Goal: Task Accomplishment & Management: Use online tool/utility

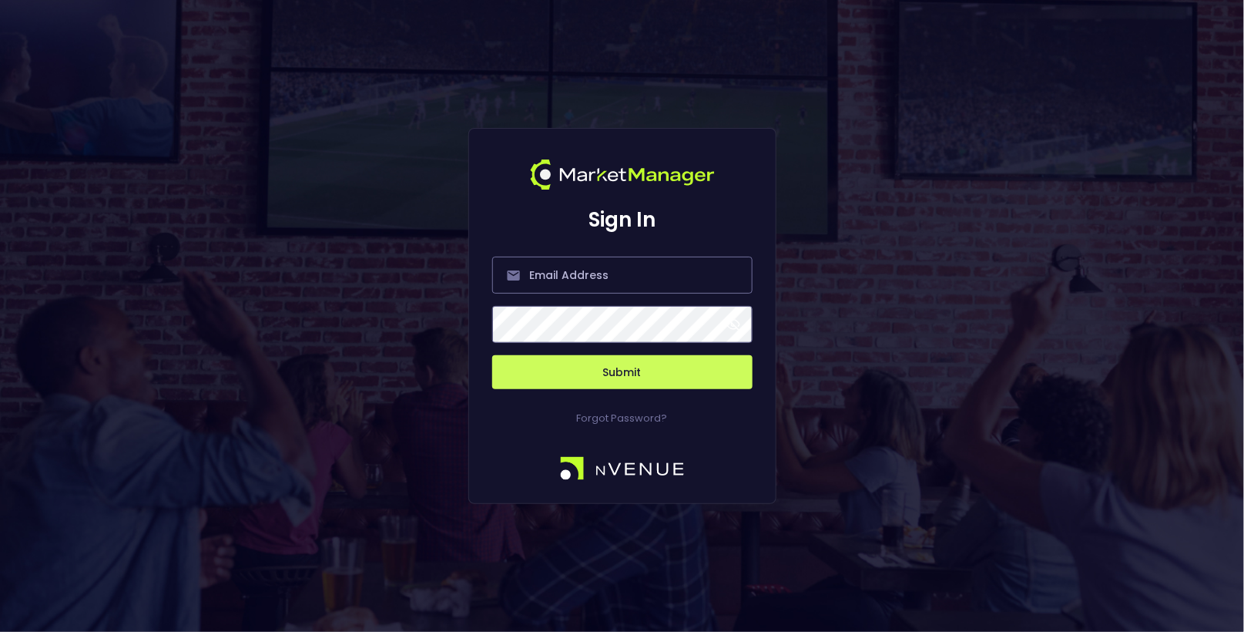
type input "[EMAIL_ADDRESS][DOMAIN_NAME]"
click at [599, 367] on button "Submit" at bounding box center [622, 372] width 260 height 34
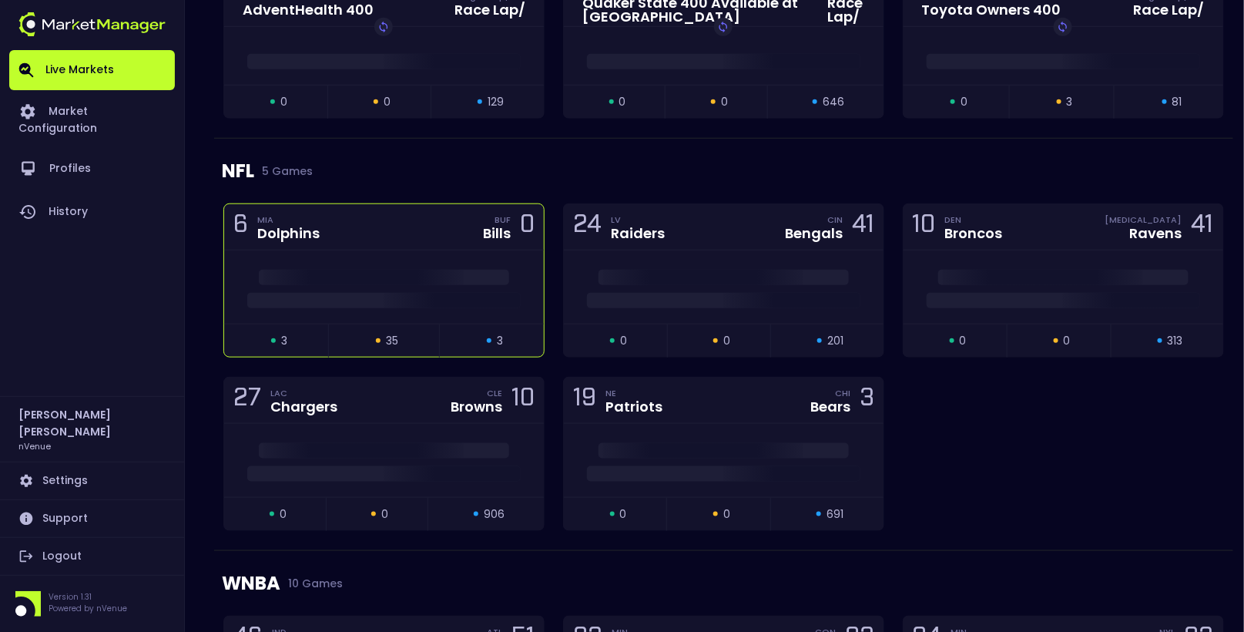
click at [404, 262] on div at bounding box center [384, 286] width 320 height 73
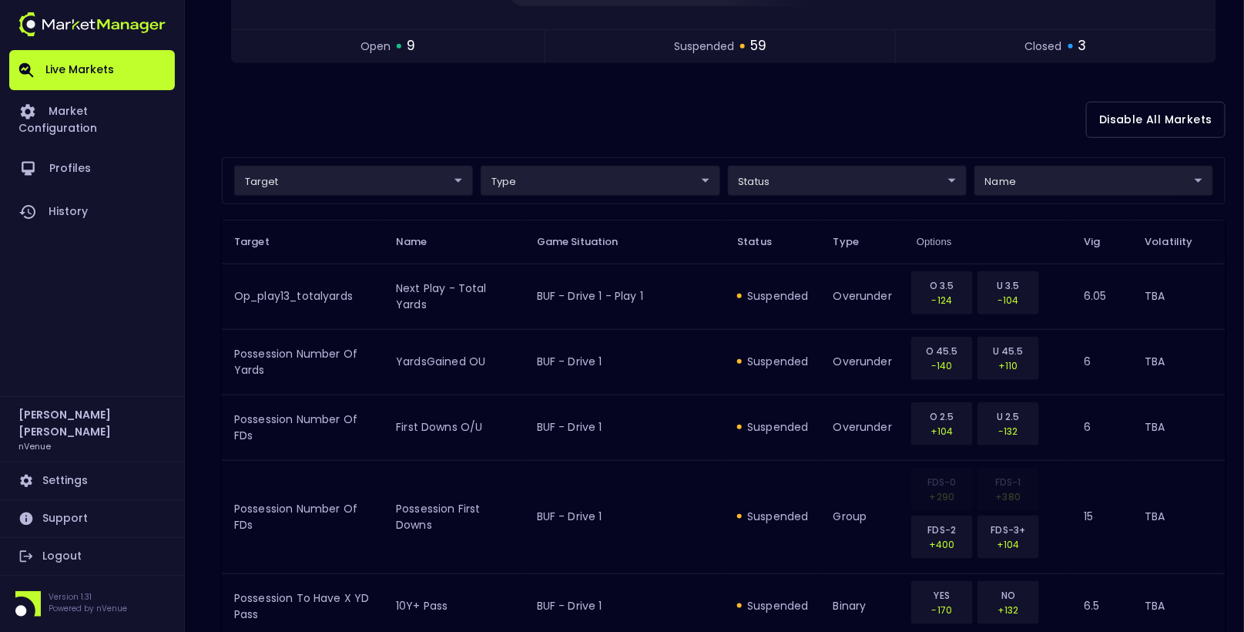
scroll to position [334, 0]
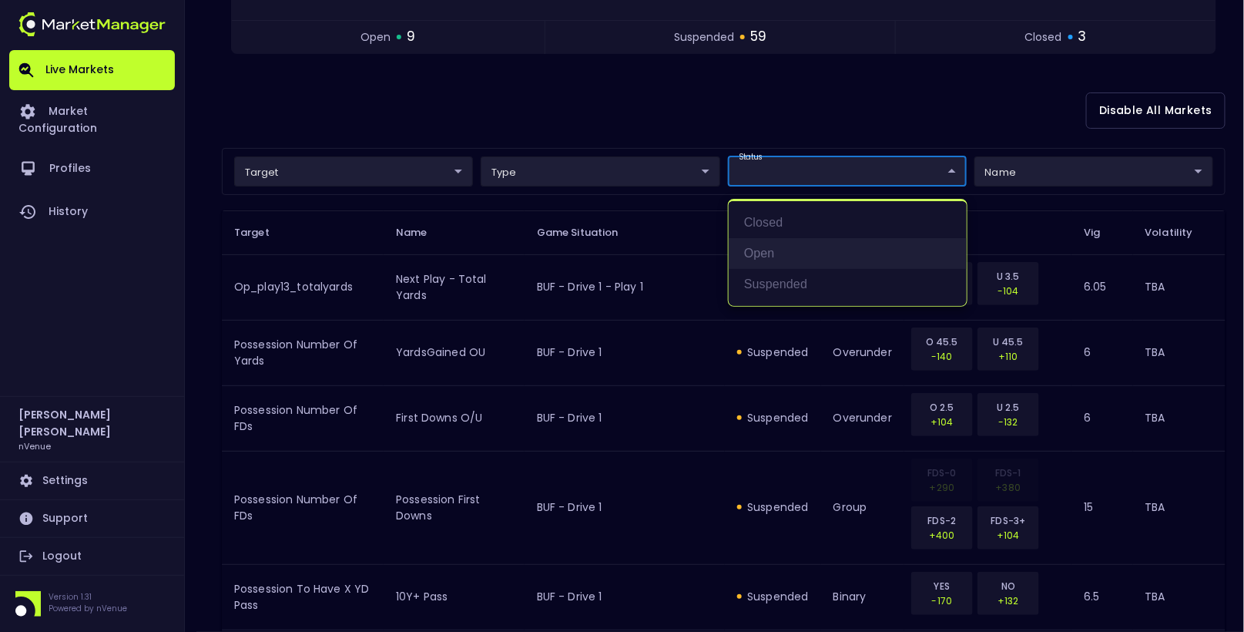
click at [780, 251] on li "open" at bounding box center [848, 253] width 238 height 31
type input "open"
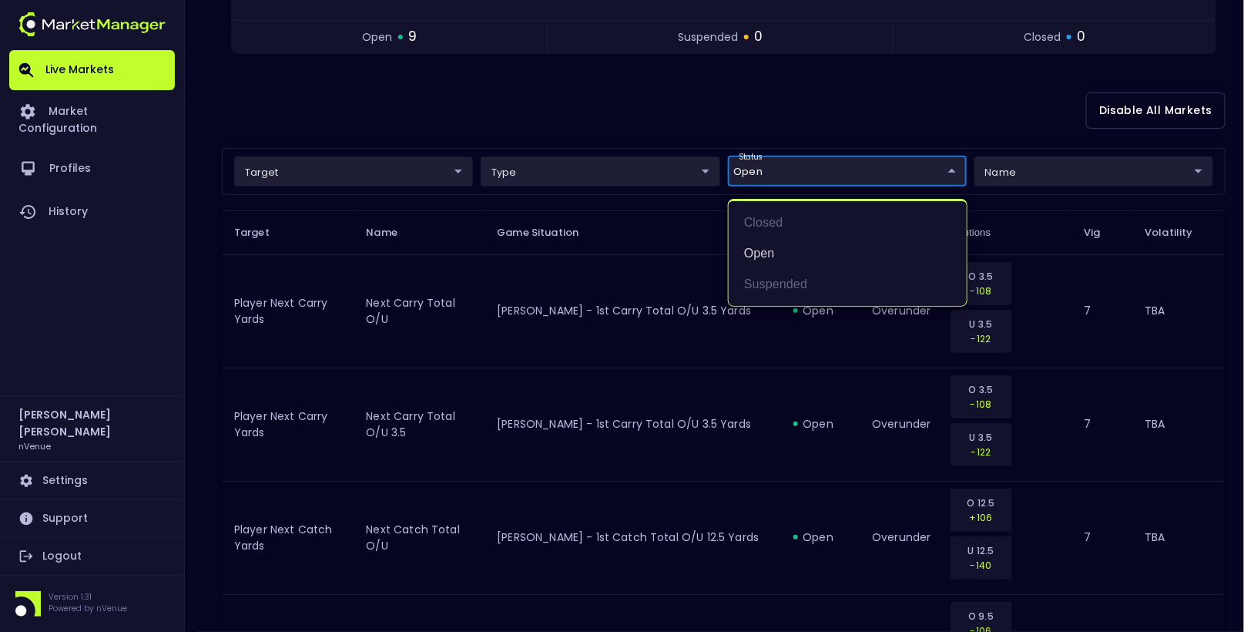
click at [665, 262] on div at bounding box center [622, 316] width 1244 height 632
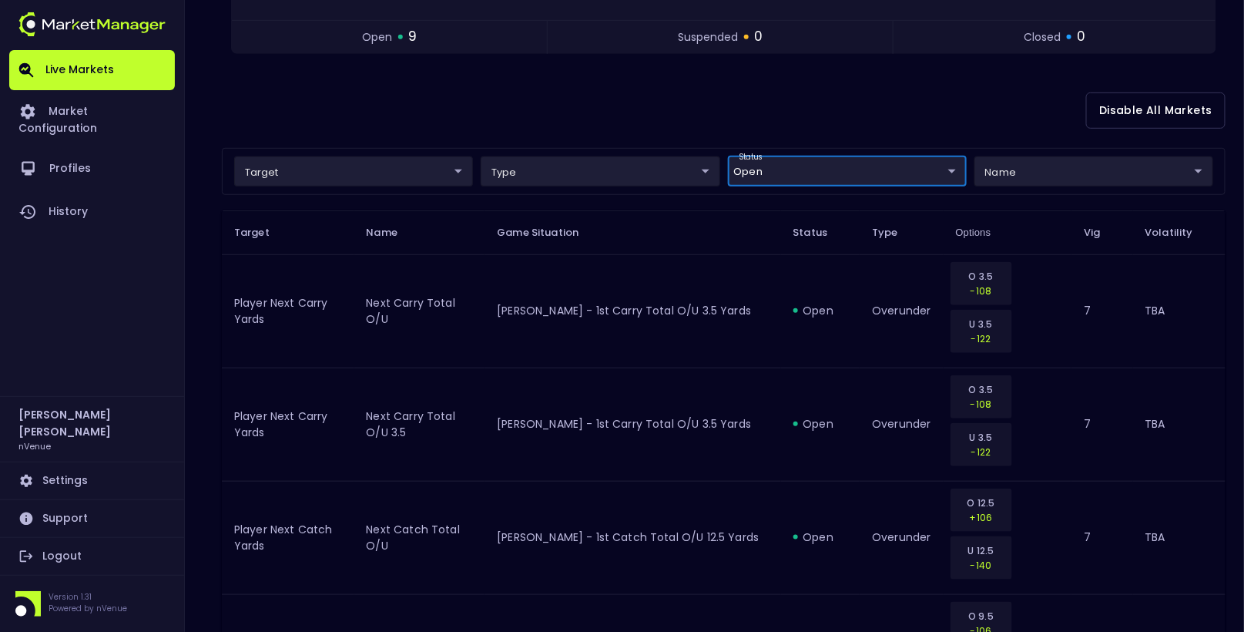
click at [819, 166] on body "Live Markets Market Configuration Profiles History Hayden Martin nVenue Setting…" at bounding box center [622, 508] width 1244 height 1685
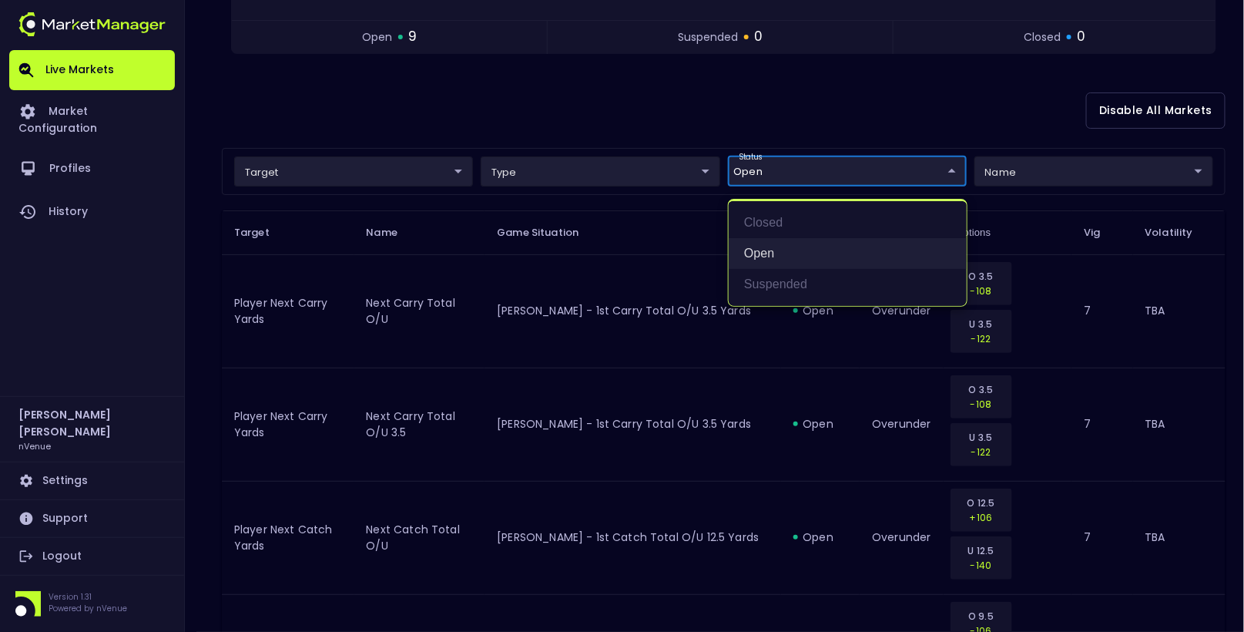
click at [794, 248] on li "open" at bounding box center [848, 253] width 238 height 31
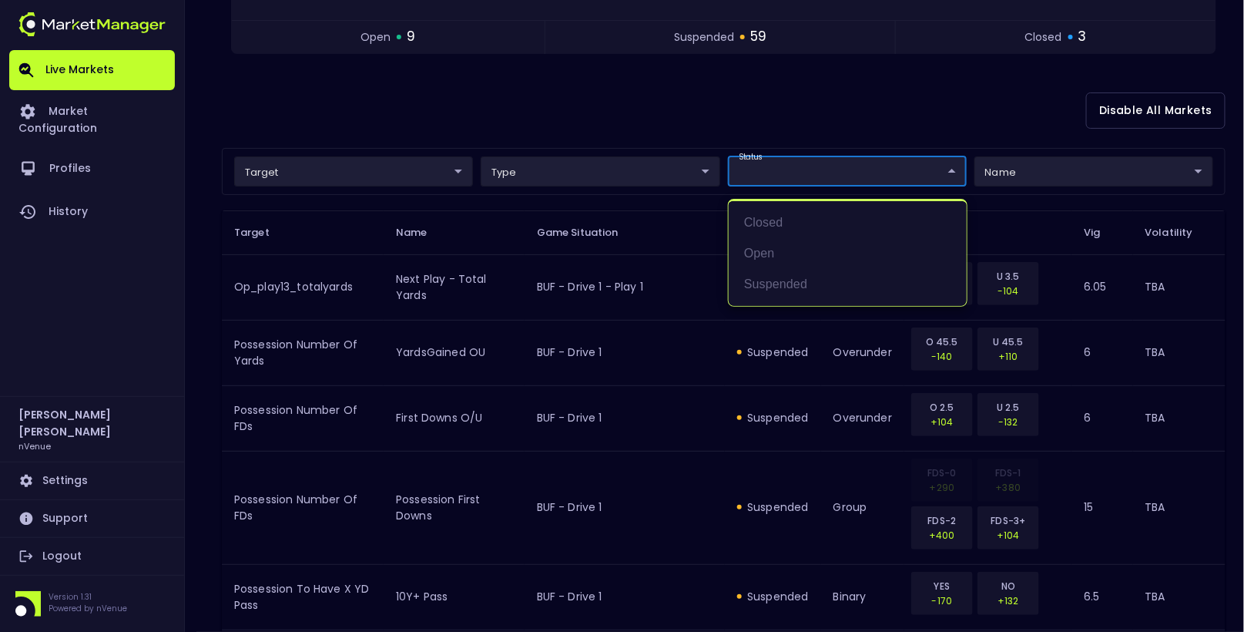
click at [971, 79] on div at bounding box center [622, 316] width 1244 height 632
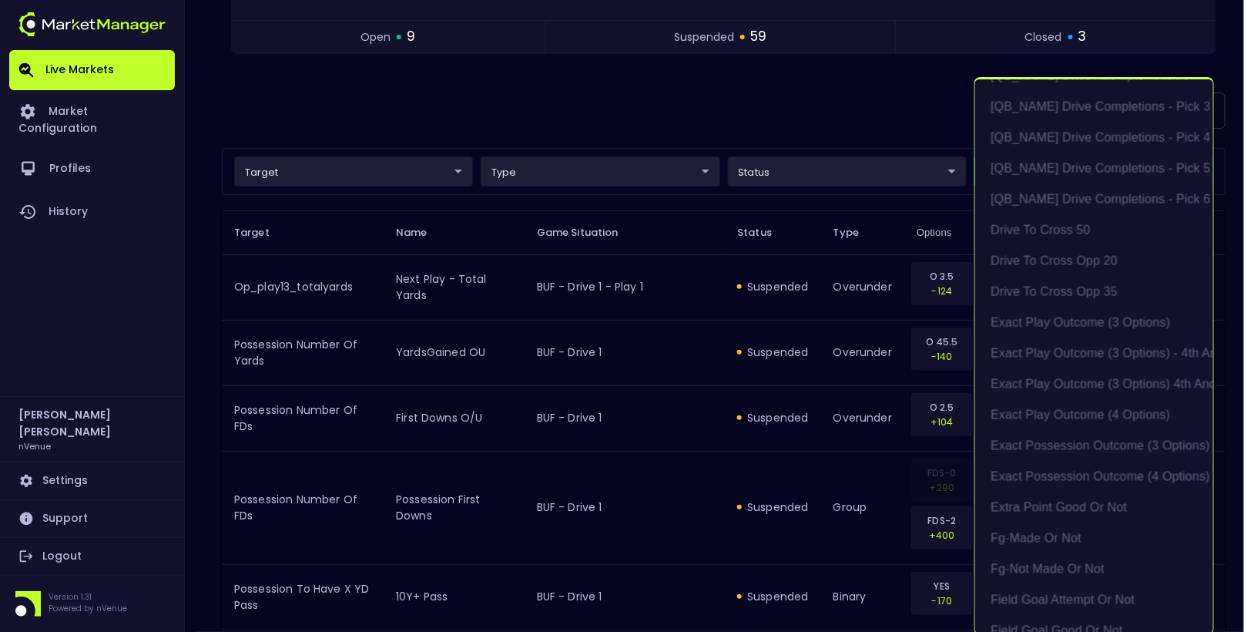
scroll to position [958, 0]
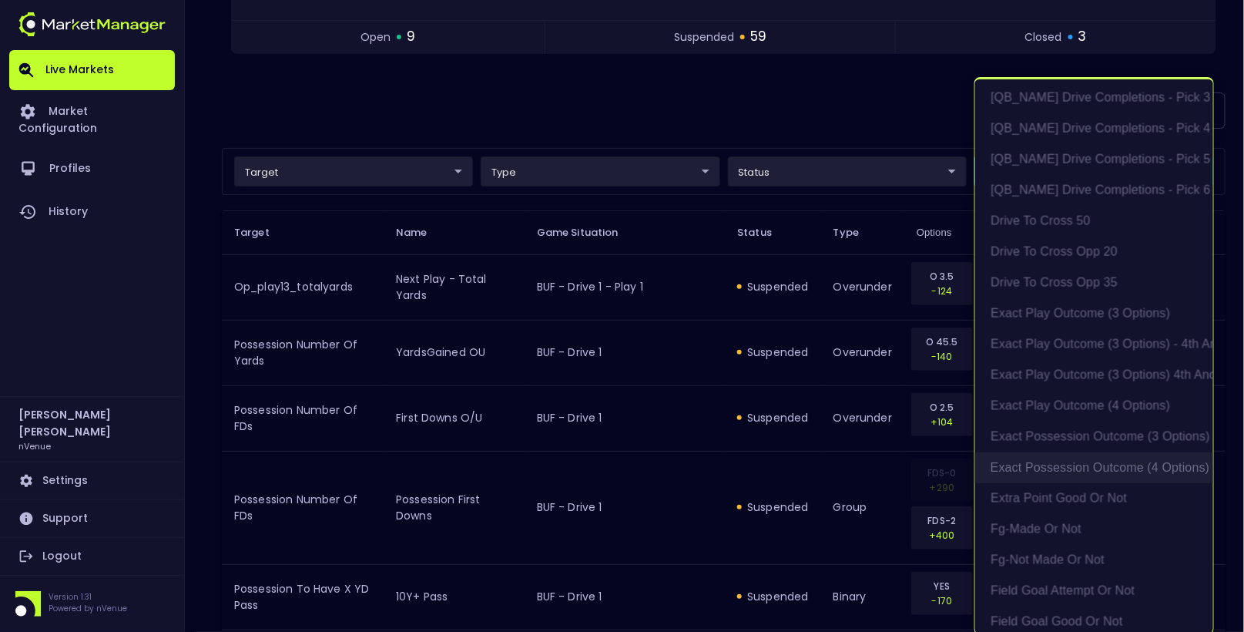
click at [1102, 458] on li "exact possession outcome (4 options)" at bounding box center [1094, 467] width 238 height 31
type input "Possession Result"
type input "group"
type input "exact possession outcome (4 options)"
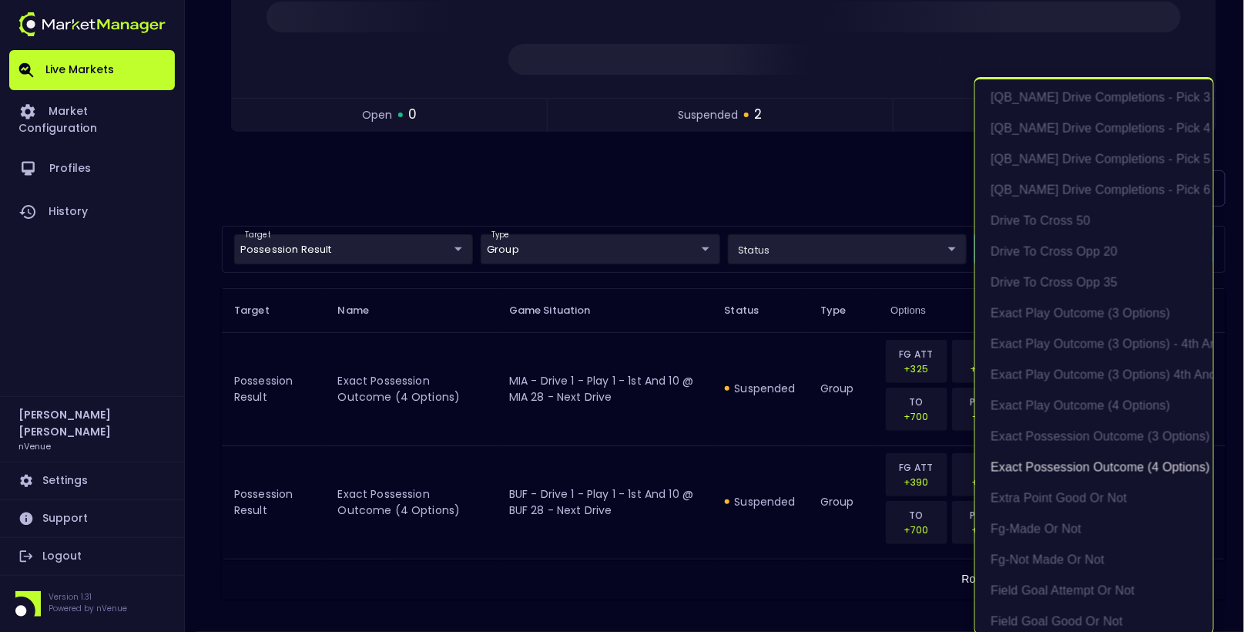
click at [771, 410] on div at bounding box center [622, 316] width 1244 height 632
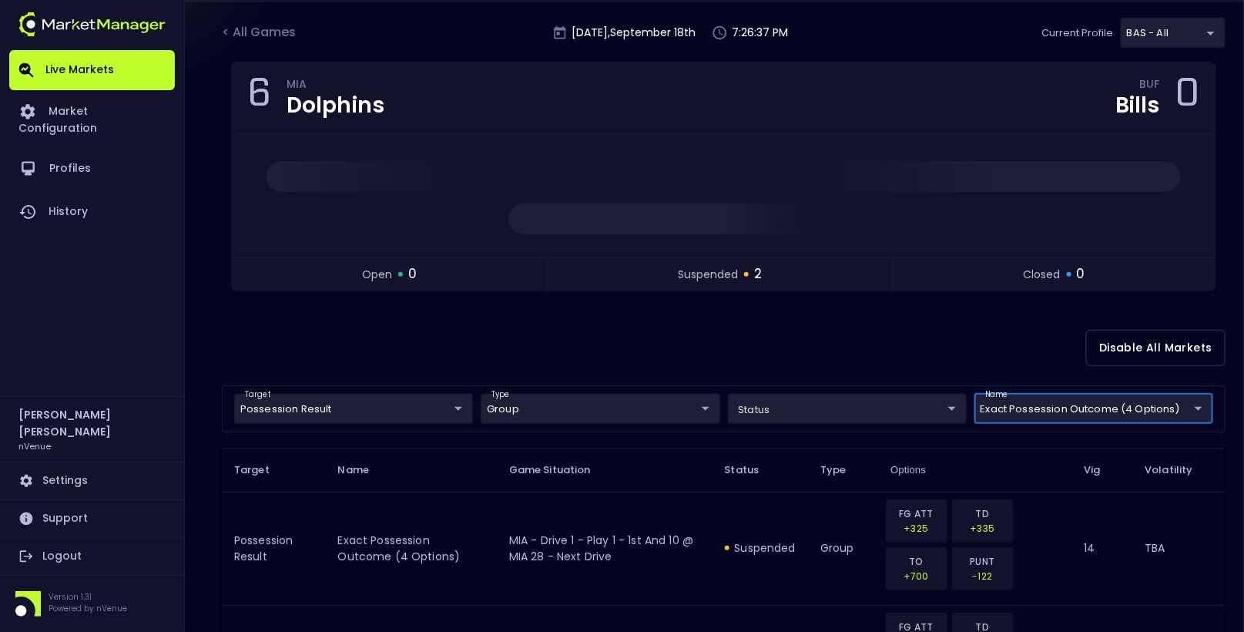
scroll to position [0, 0]
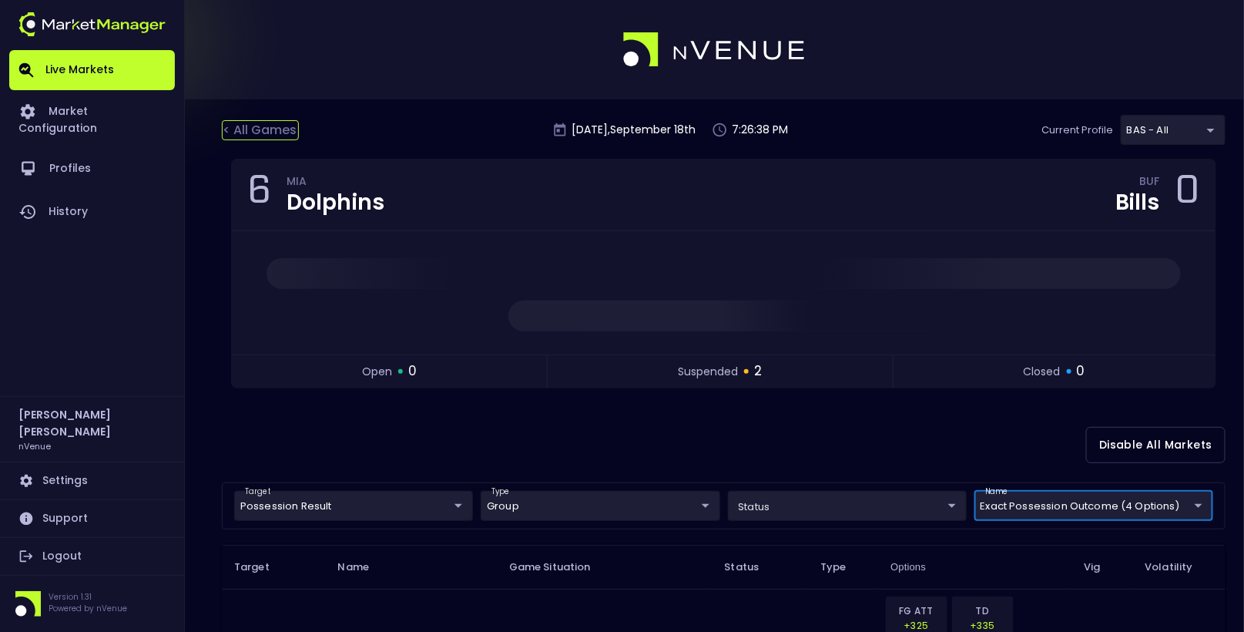
click at [250, 132] on div "< All Games" at bounding box center [260, 130] width 77 height 20
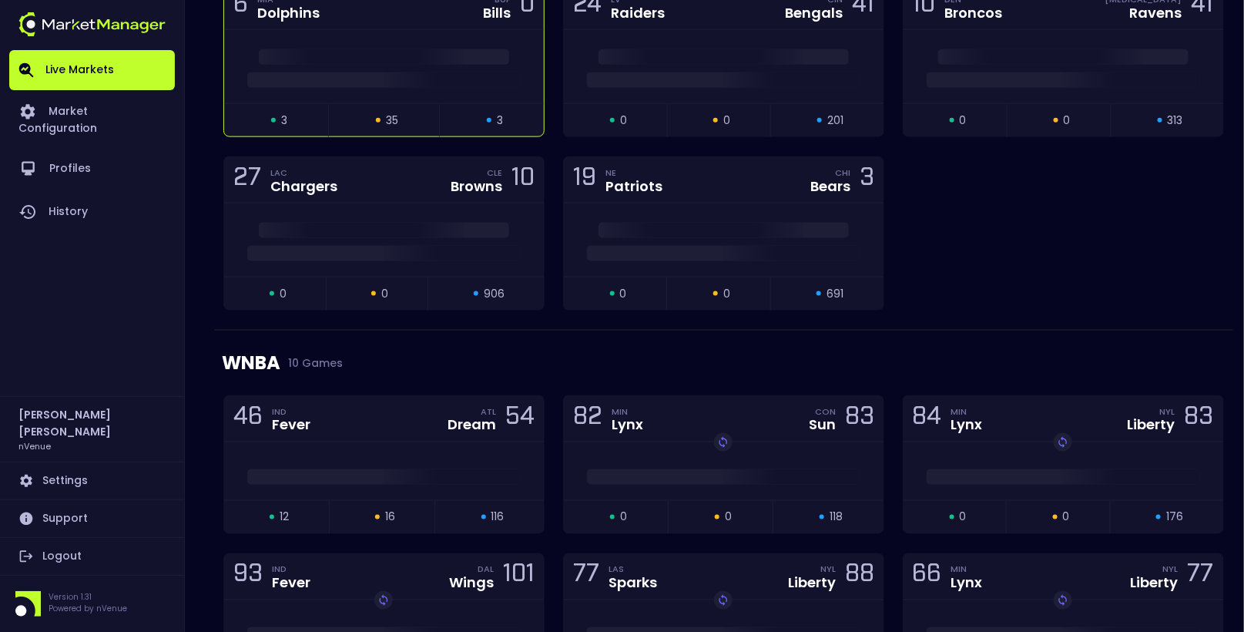
click at [313, 72] on span at bounding box center [383, 79] width 273 height 15
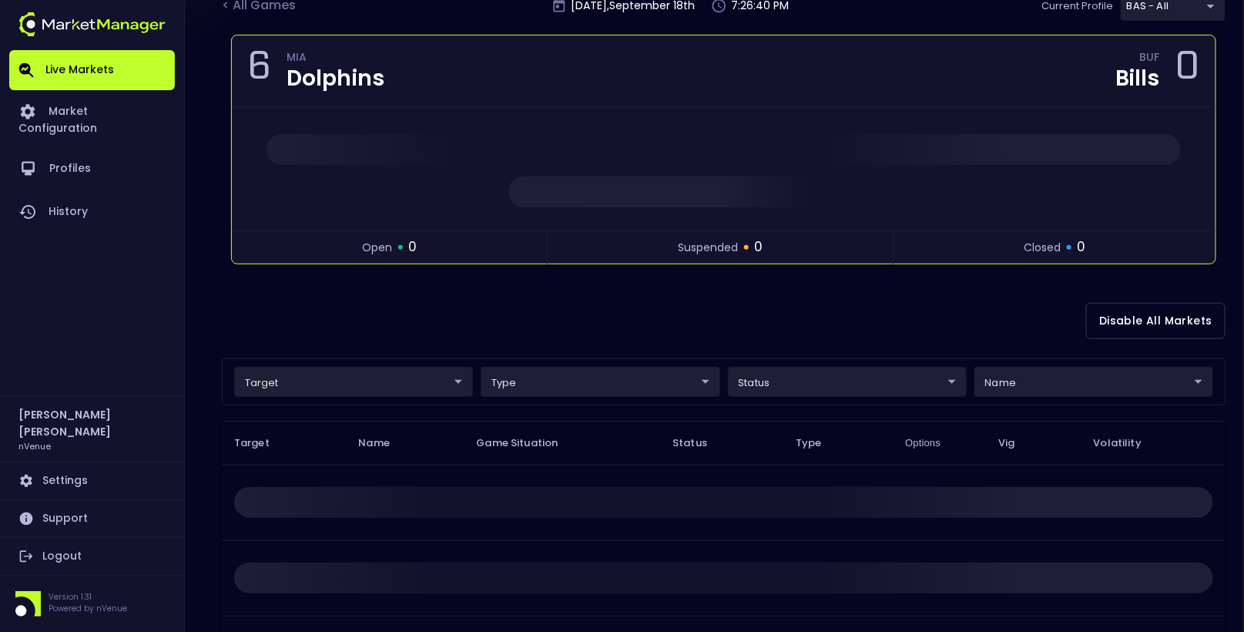
scroll to position [209, 0]
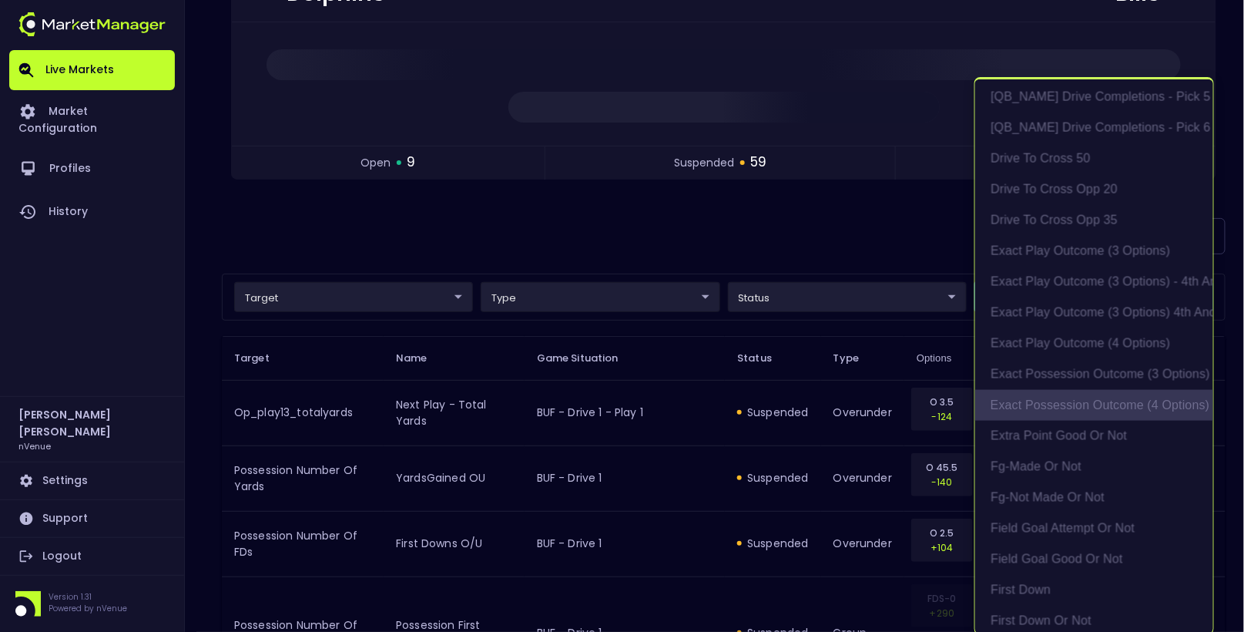
click at [1066, 403] on li "exact possession outcome (4 options)" at bounding box center [1094, 405] width 238 height 31
type input "Possession Result"
type input "group"
type input "exact possession outcome (4 options)"
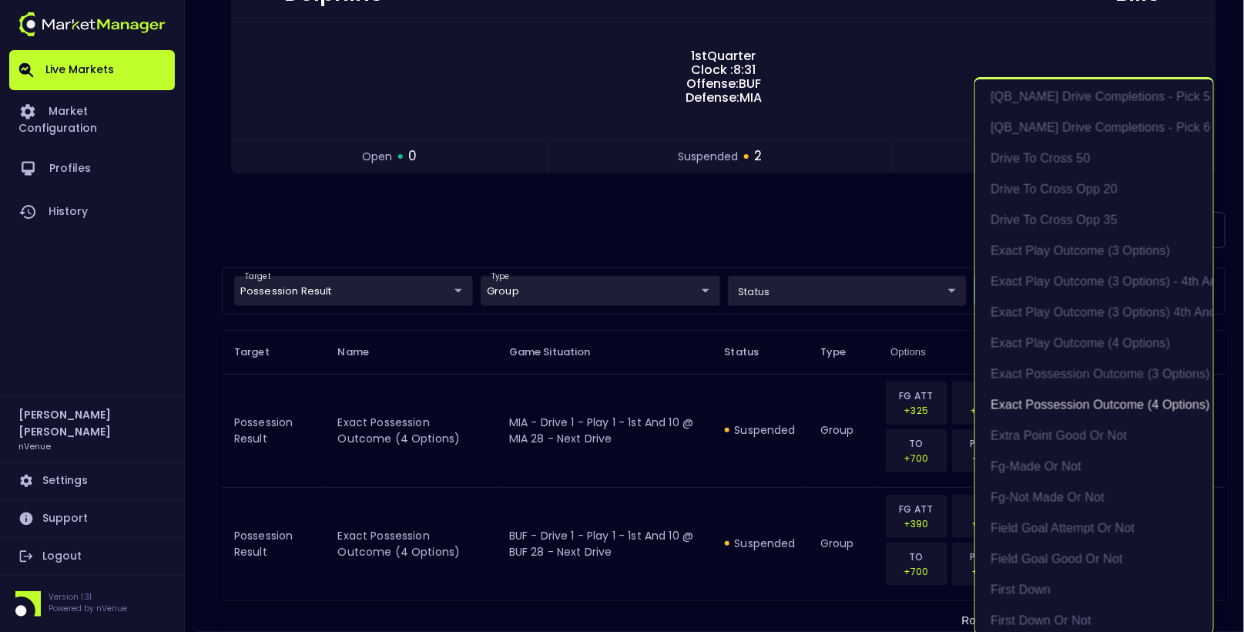
scroll to position [2, 0]
click at [570, 197] on div at bounding box center [622, 316] width 1244 height 632
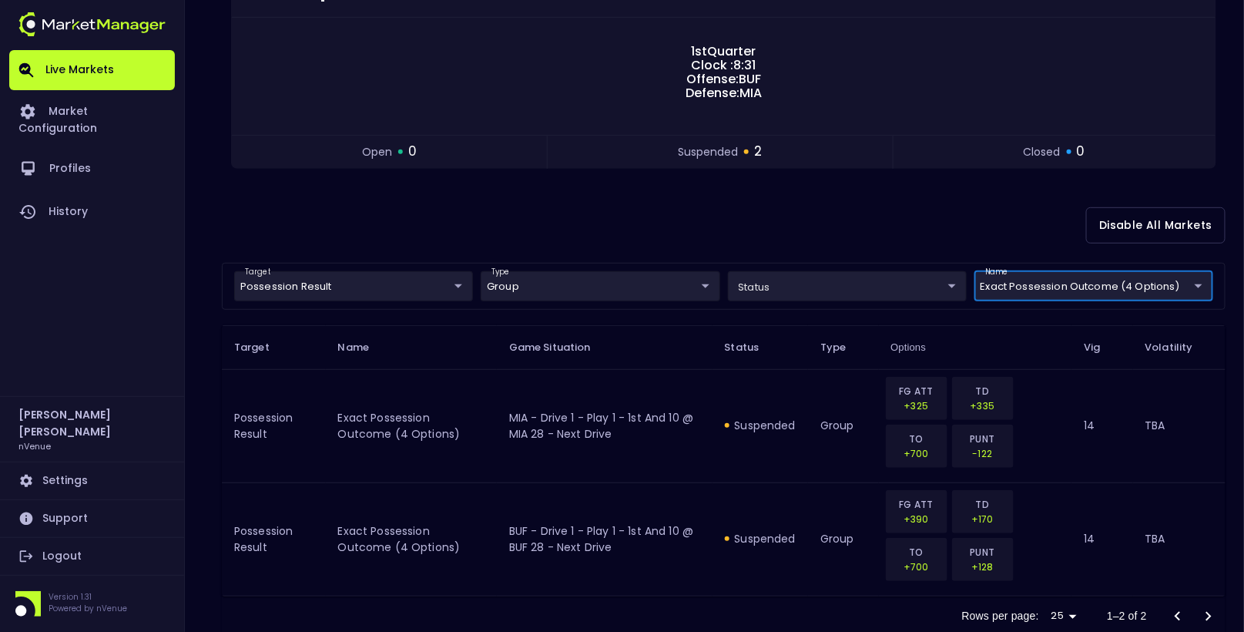
scroll to position [0, 0]
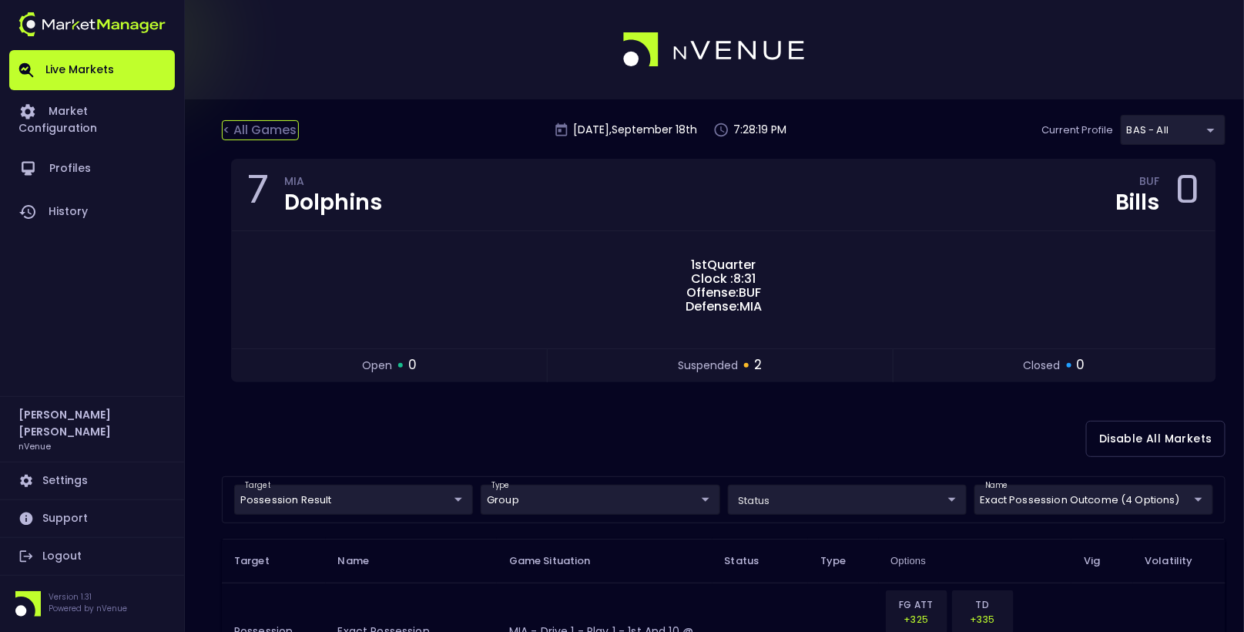
click at [254, 129] on div "< All Games" at bounding box center [260, 130] width 77 height 20
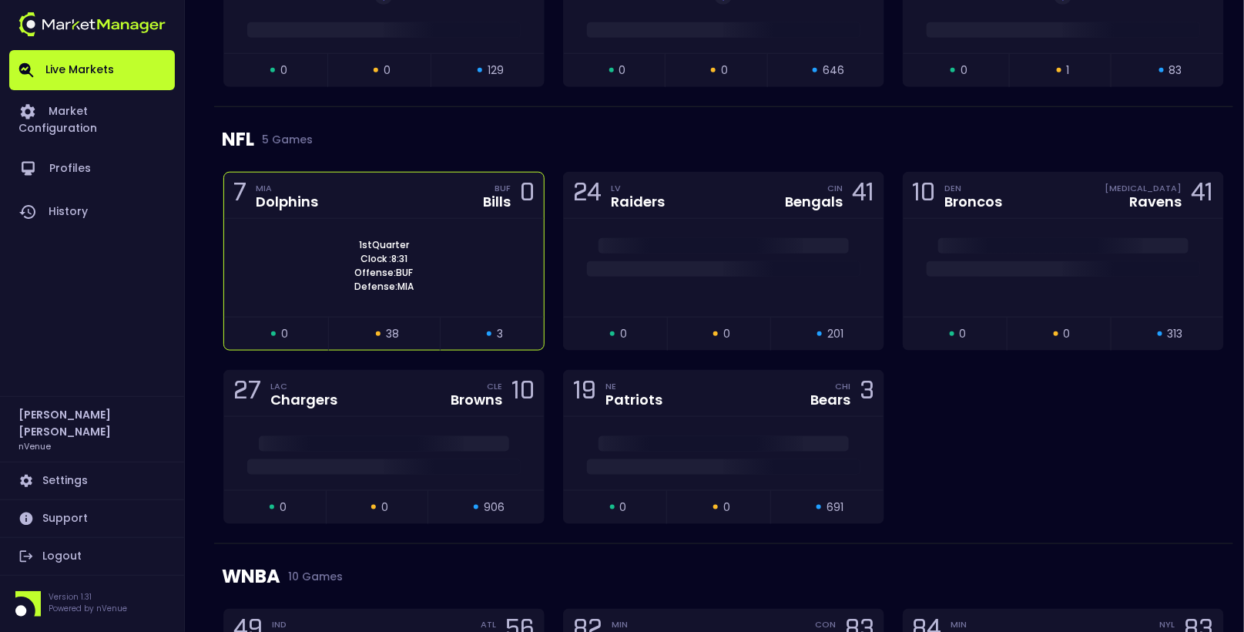
click at [330, 282] on div "1st Quarter Clock : 8:31 Offense: BUF Defense: MIA" at bounding box center [384, 265] width 320 height 55
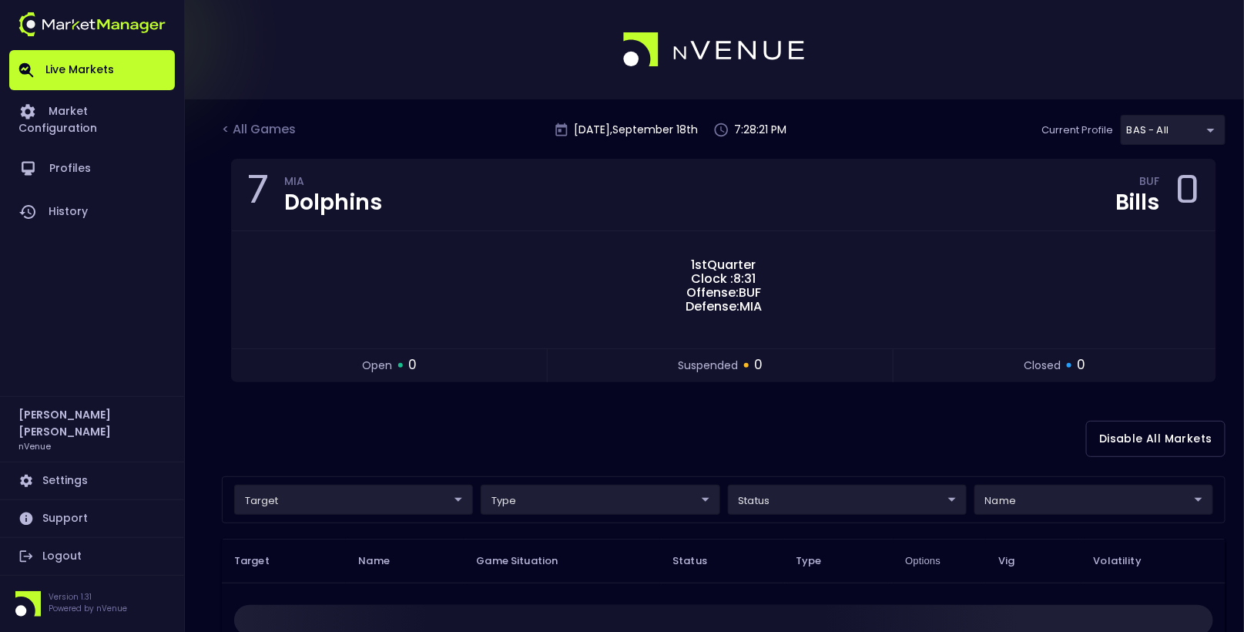
scroll to position [85, 0]
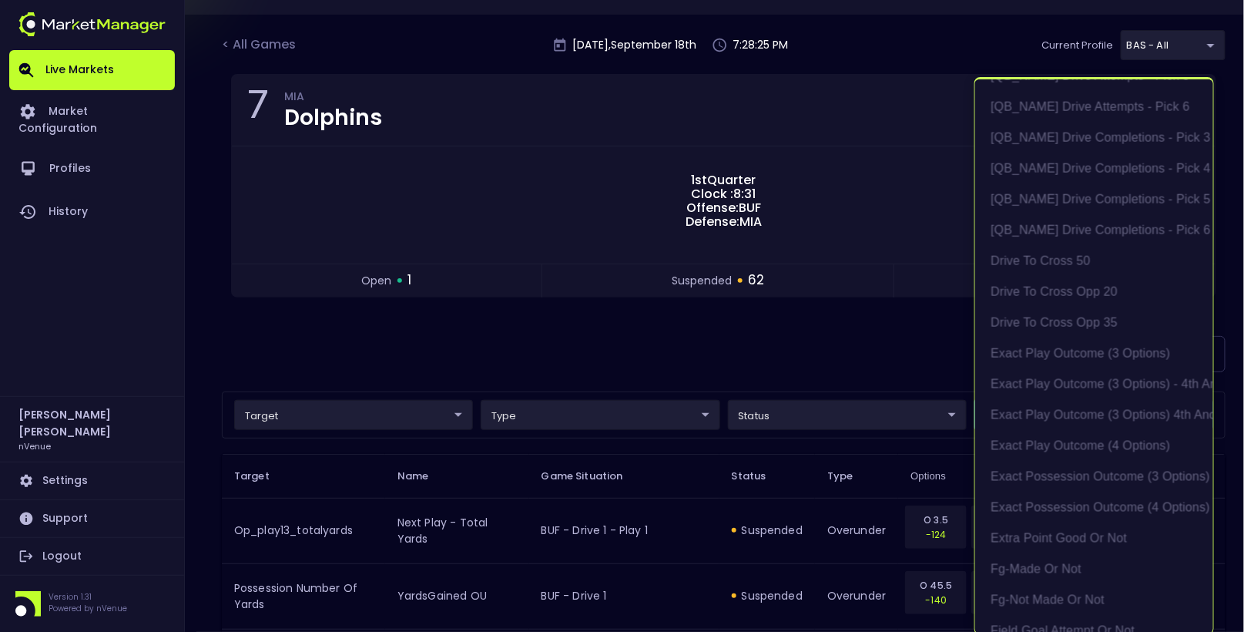
scroll to position [936, 0]
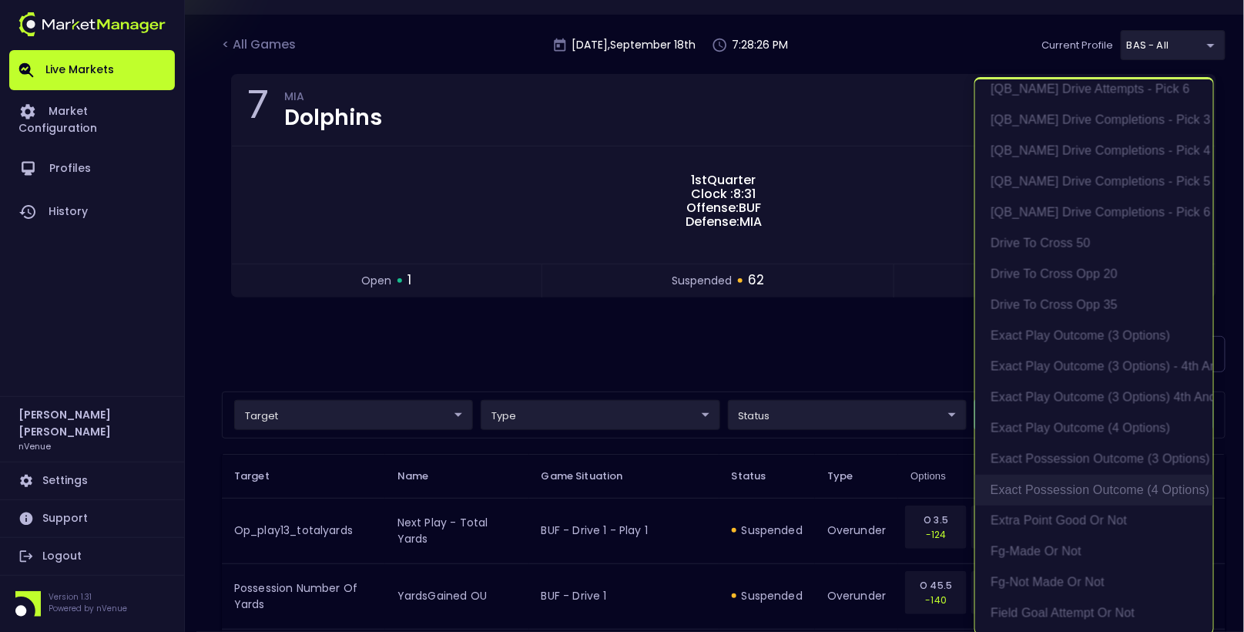
click at [1100, 491] on li "exact possession outcome (4 options)" at bounding box center [1094, 489] width 238 height 31
type input "Possession Result"
type input "group"
type input "exact possession outcome (4 options)"
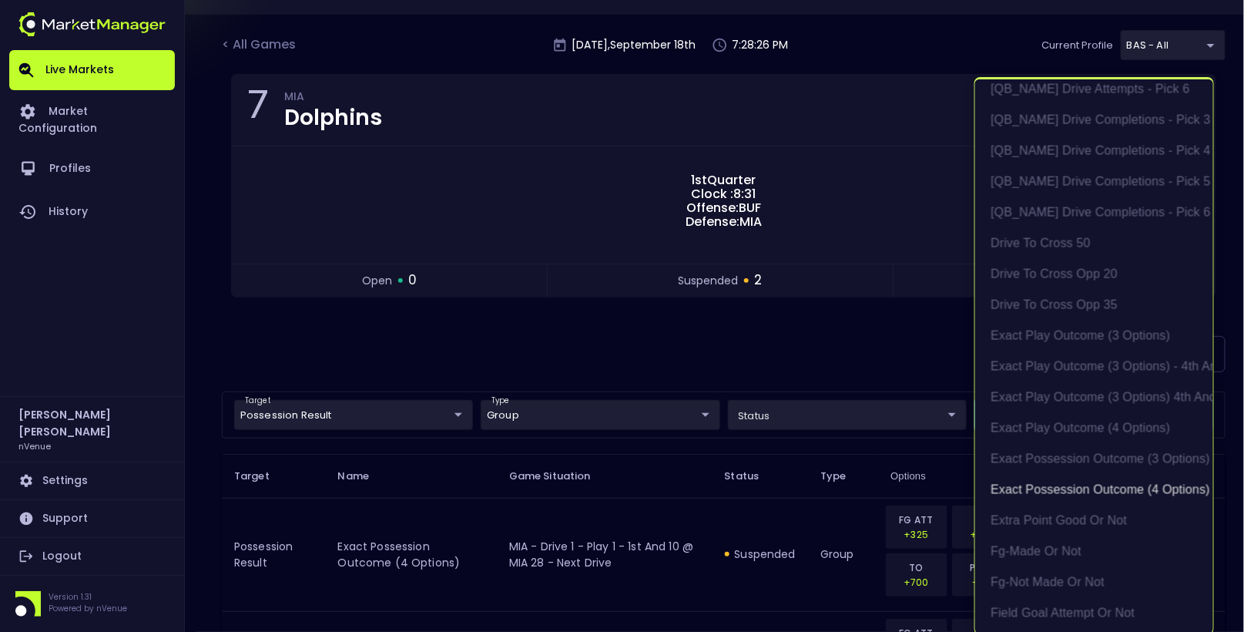
click at [790, 344] on div at bounding box center [622, 316] width 1244 height 632
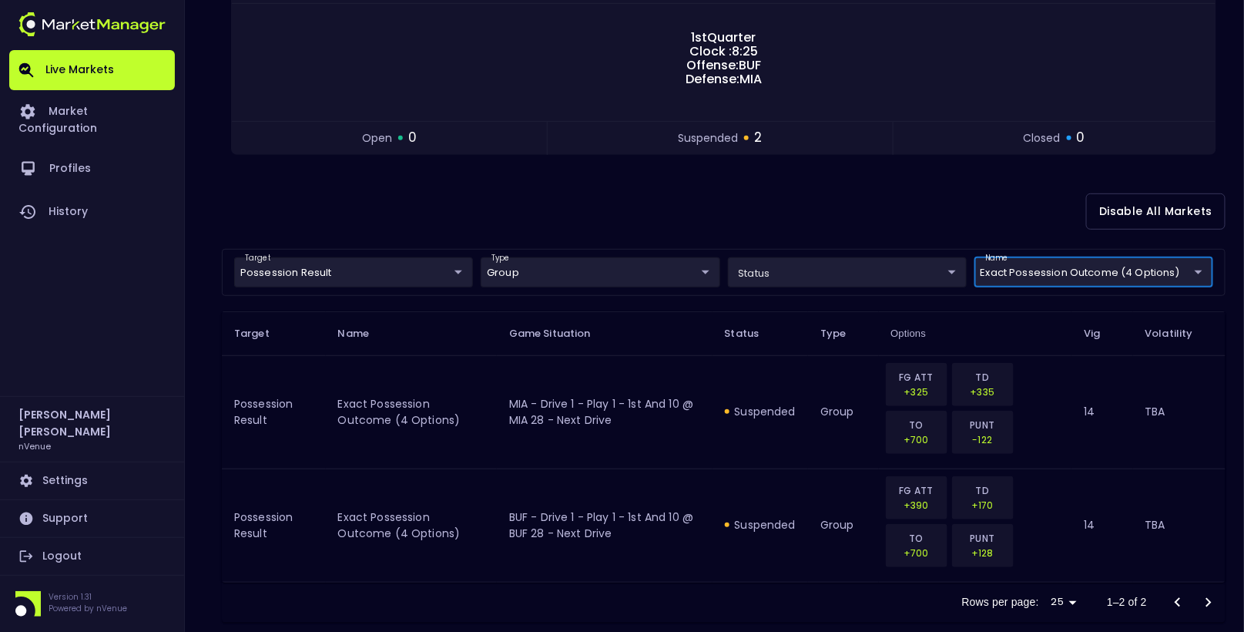
scroll to position [250, 0]
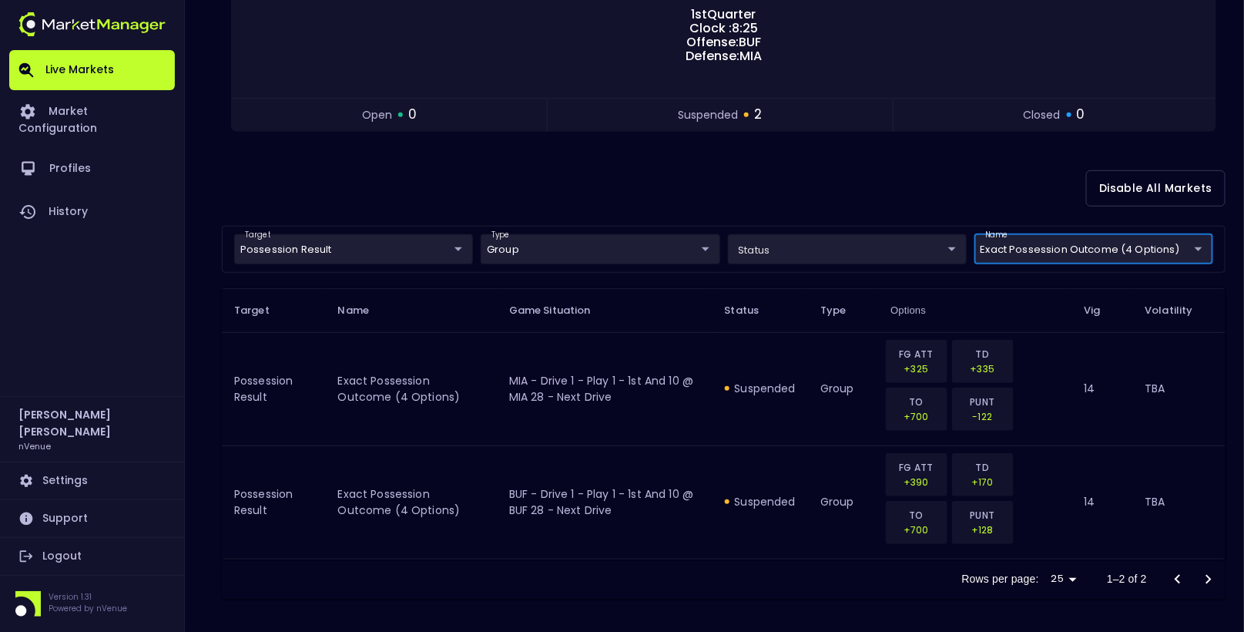
click at [407, 310] on th "Name" at bounding box center [411, 310] width 171 height 44
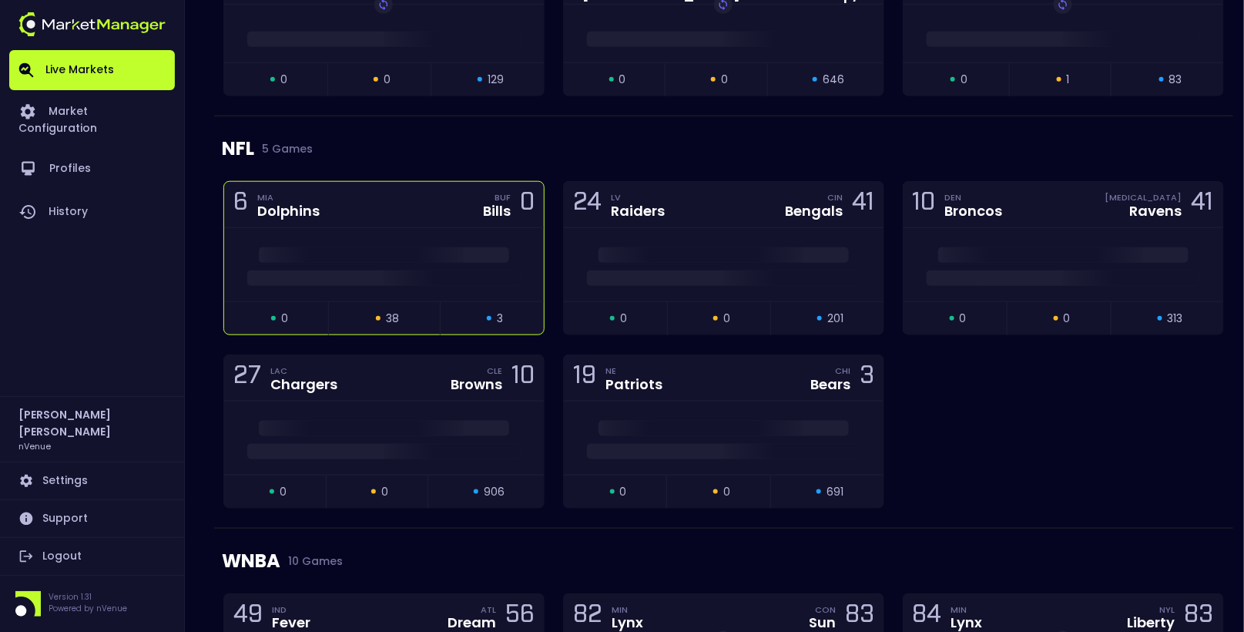
click at [384, 256] on span at bounding box center [384, 254] width 250 height 15
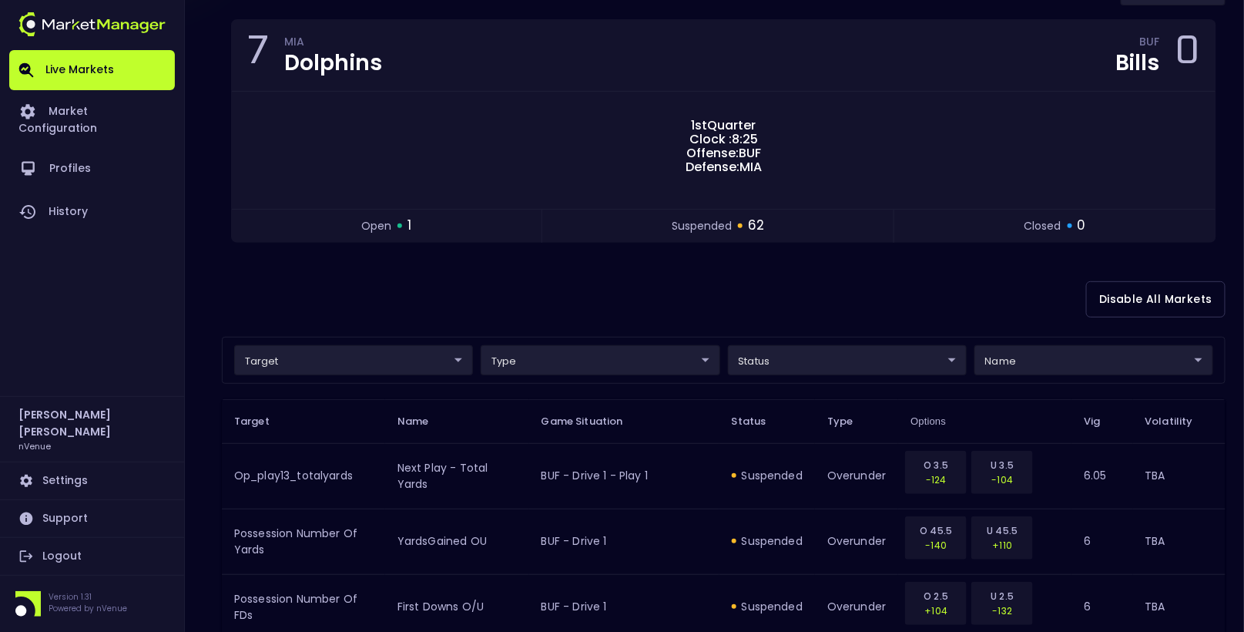
scroll to position [173, 0]
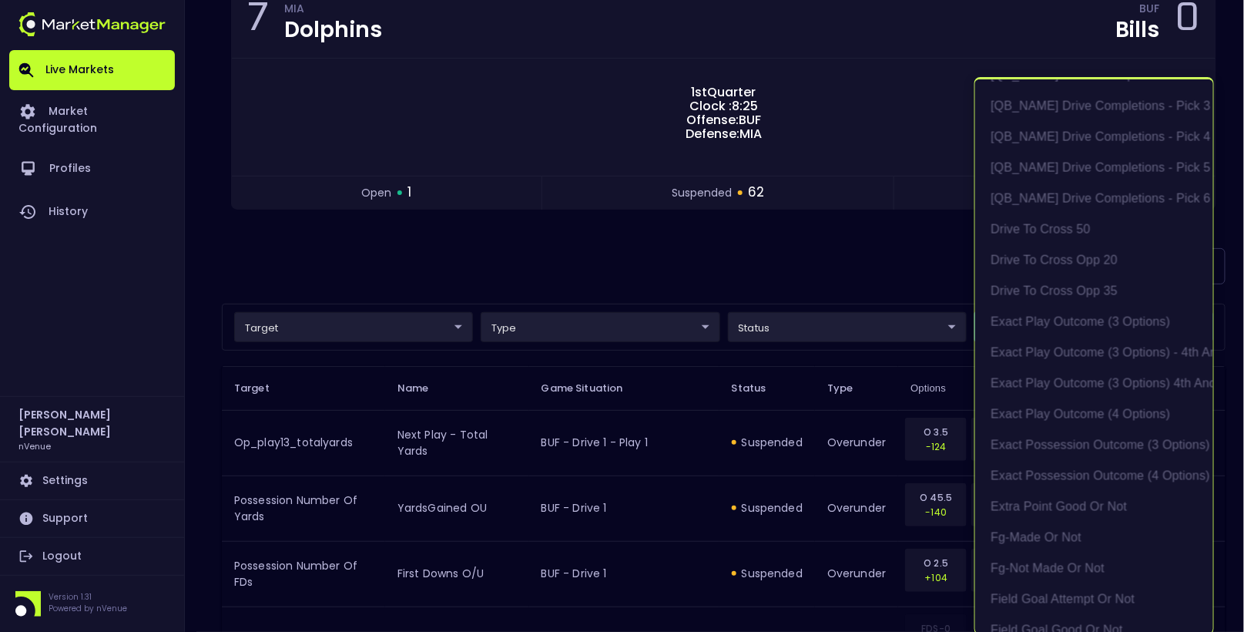
scroll to position [952, 0]
click at [1072, 475] on li "exact possession outcome (4 options)" at bounding box center [1094, 473] width 238 height 31
type input "Possession Result"
type input "group"
type input "exact possession outcome (4 options)"
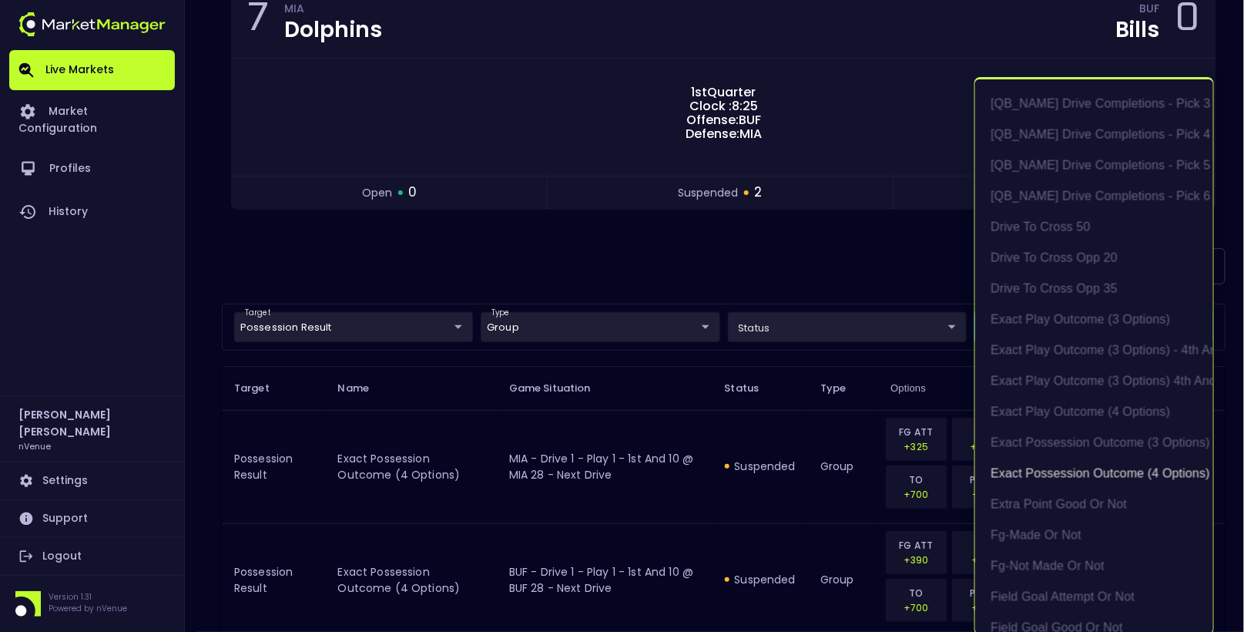
click at [781, 265] on div at bounding box center [622, 316] width 1244 height 632
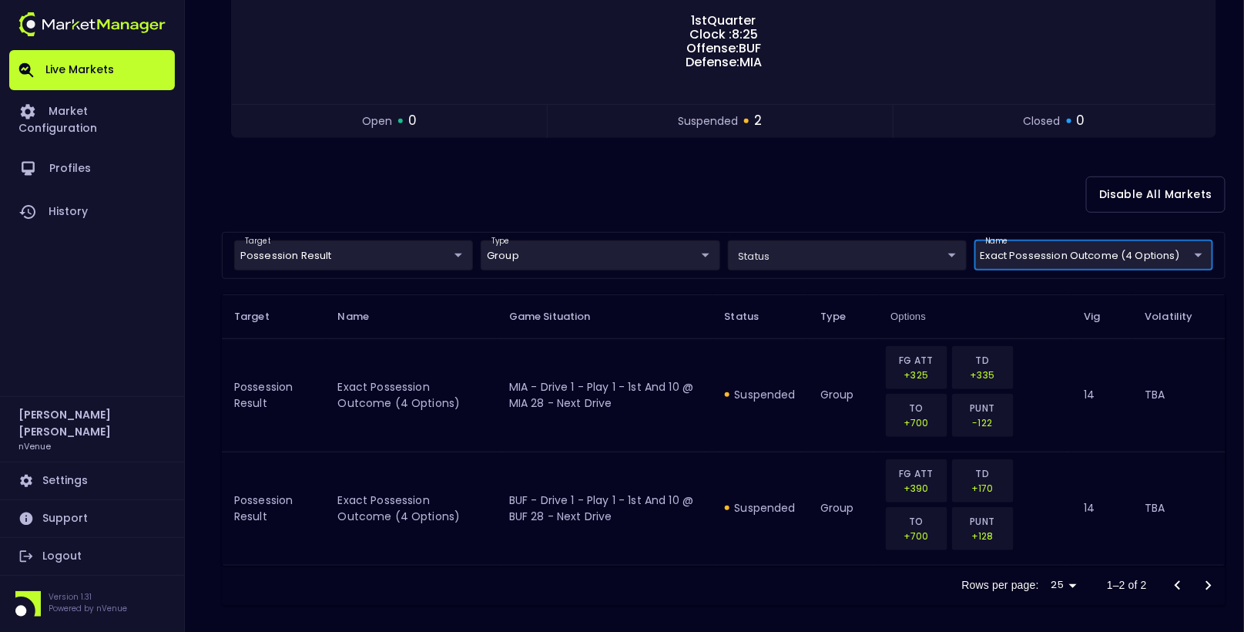
scroll to position [250, 0]
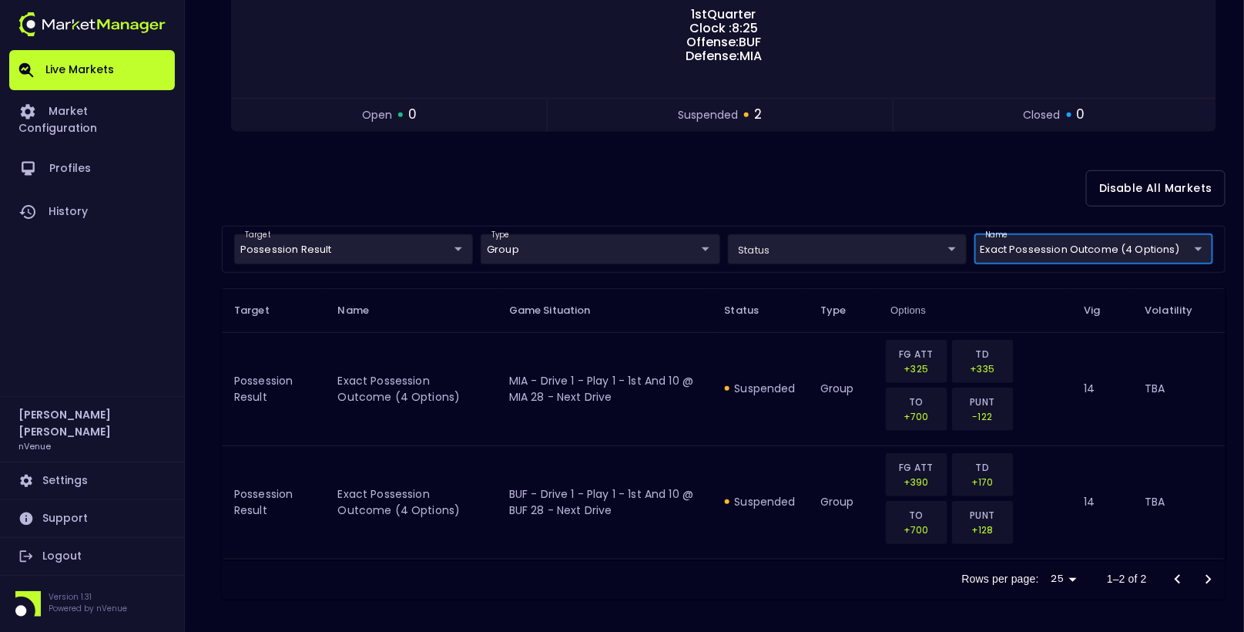
click at [780, 244] on body "Live Markets Market Configuration Profiles History Hayden Martin nVenue Setting…" at bounding box center [622, 193] width 1244 height 887
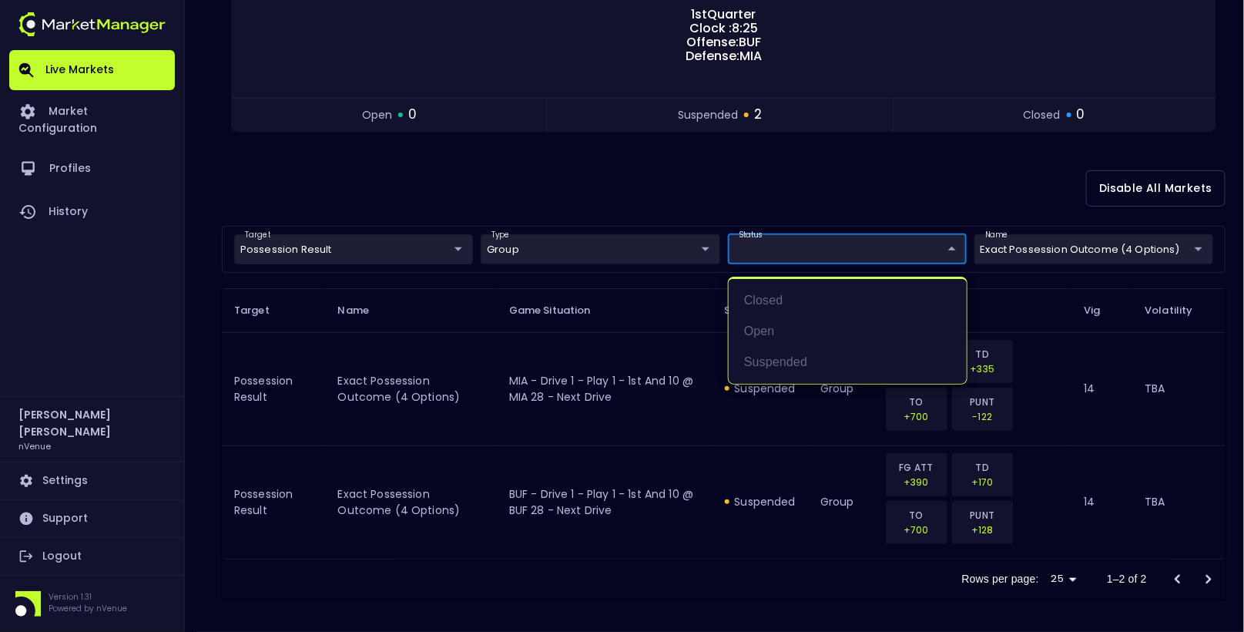
click at [636, 178] on div at bounding box center [622, 316] width 1244 height 632
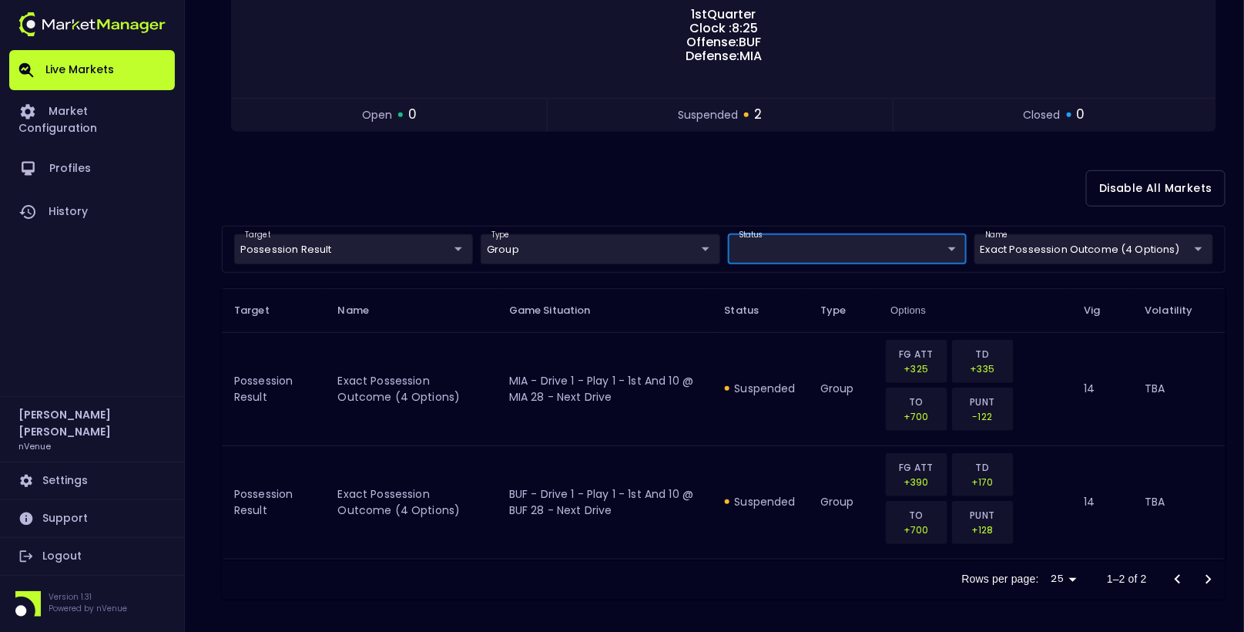
click at [377, 244] on body "Live Markets Market Configuration Profiles History Hayden Martin nVenue Setting…" at bounding box center [622, 193] width 1244 height 887
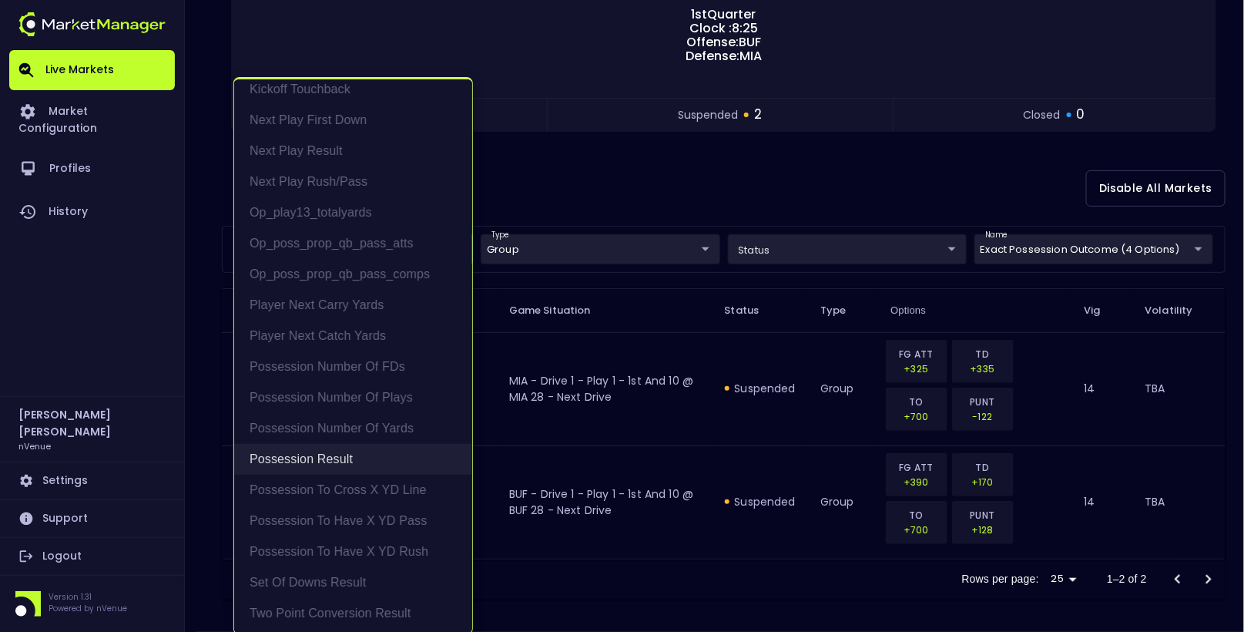
scroll to position [133, 0]
click at [316, 452] on li "Possession Result" at bounding box center [353, 460] width 238 height 31
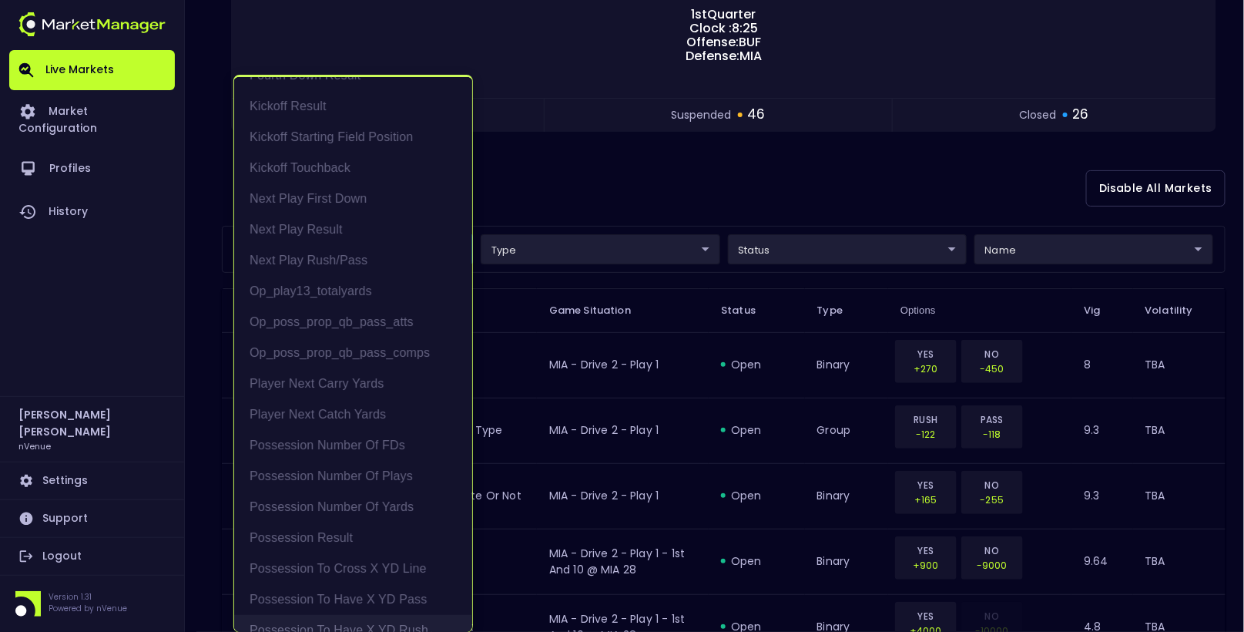
scroll to position [41, 0]
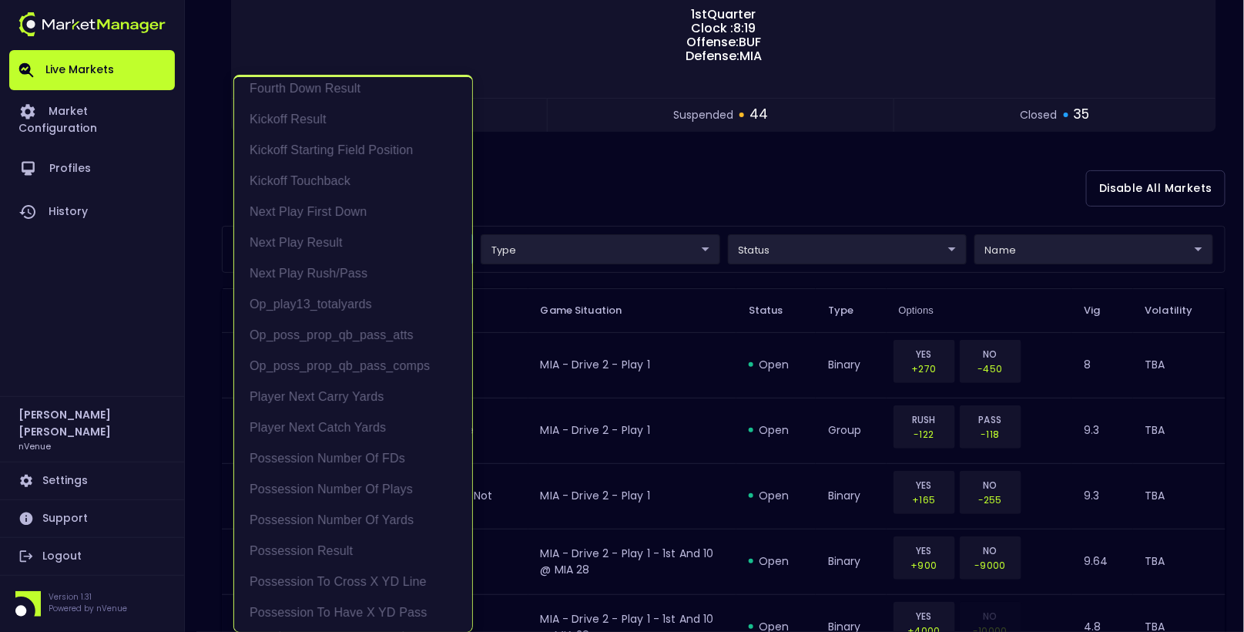
click at [1028, 253] on div at bounding box center [622, 316] width 1244 height 632
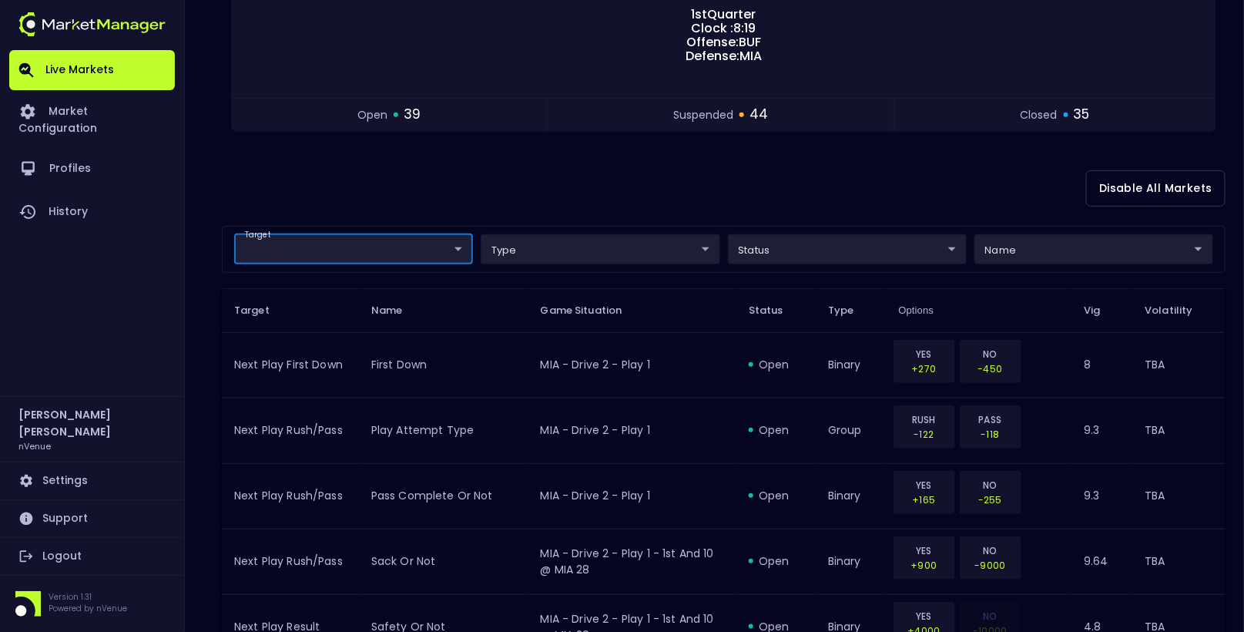
scroll to position [0, 0]
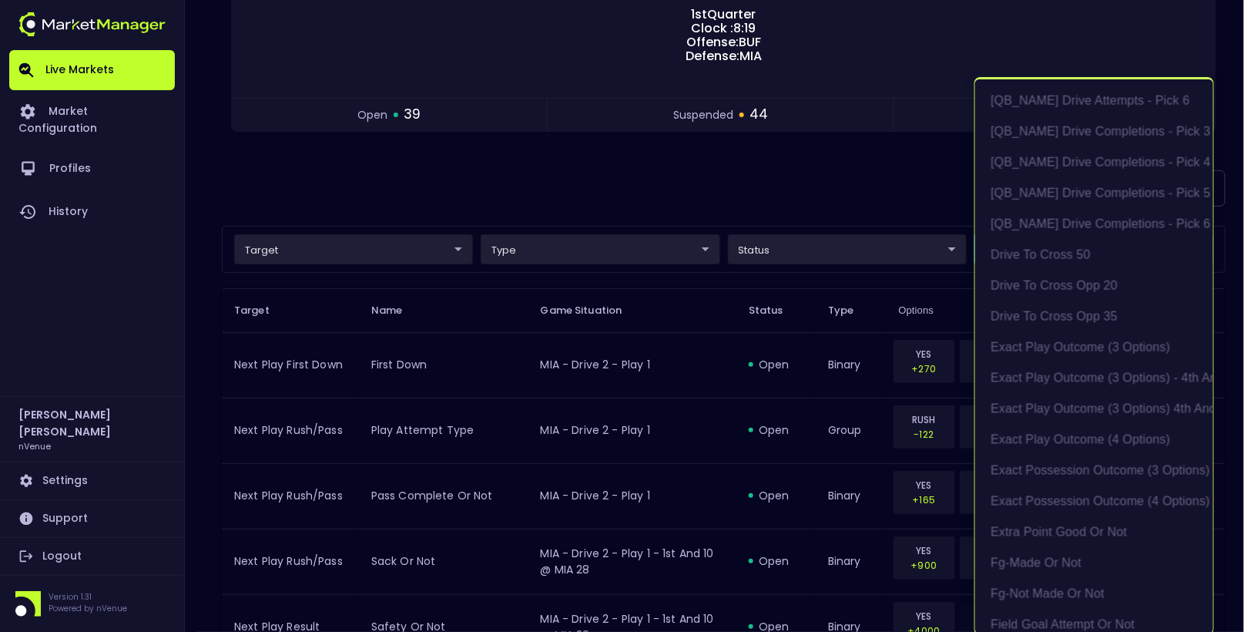
scroll to position [927, 0]
click at [1084, 491] on li "exact possession outcome (4 options)" at bounding box center [1094, 499] width 238 height 31
type input "Possession Result"
type input "group"
type input "exact possession outcome (4 options)"
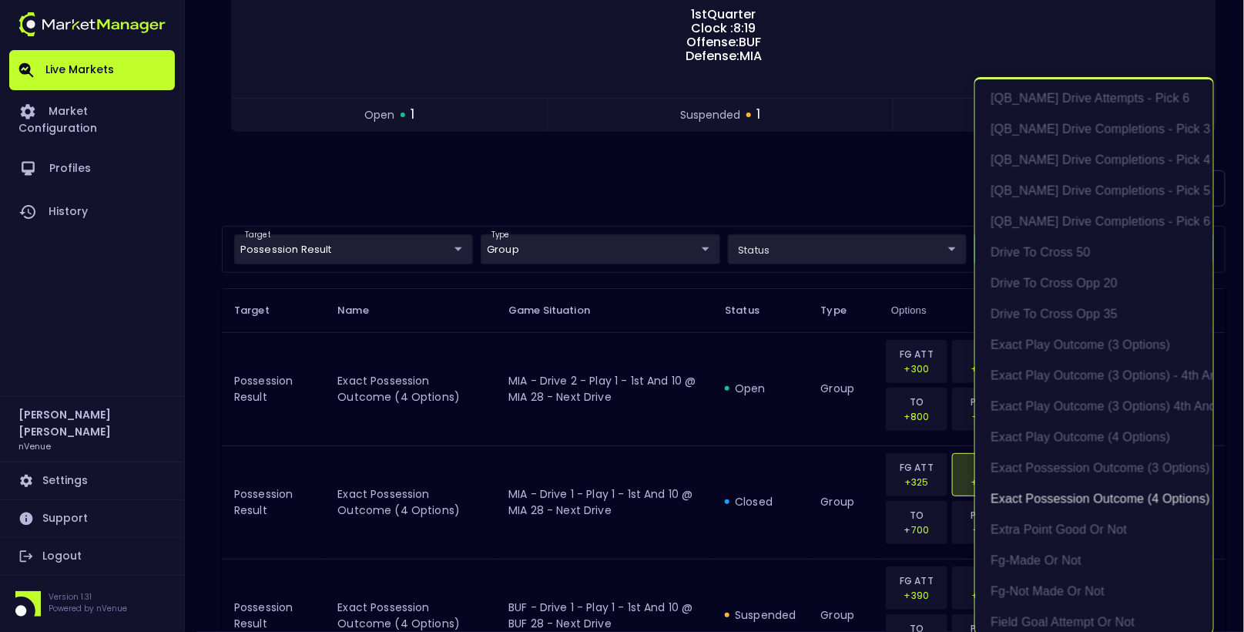
click at [806, 383] on div at bounding box center [622, 316] width 1244 height 632
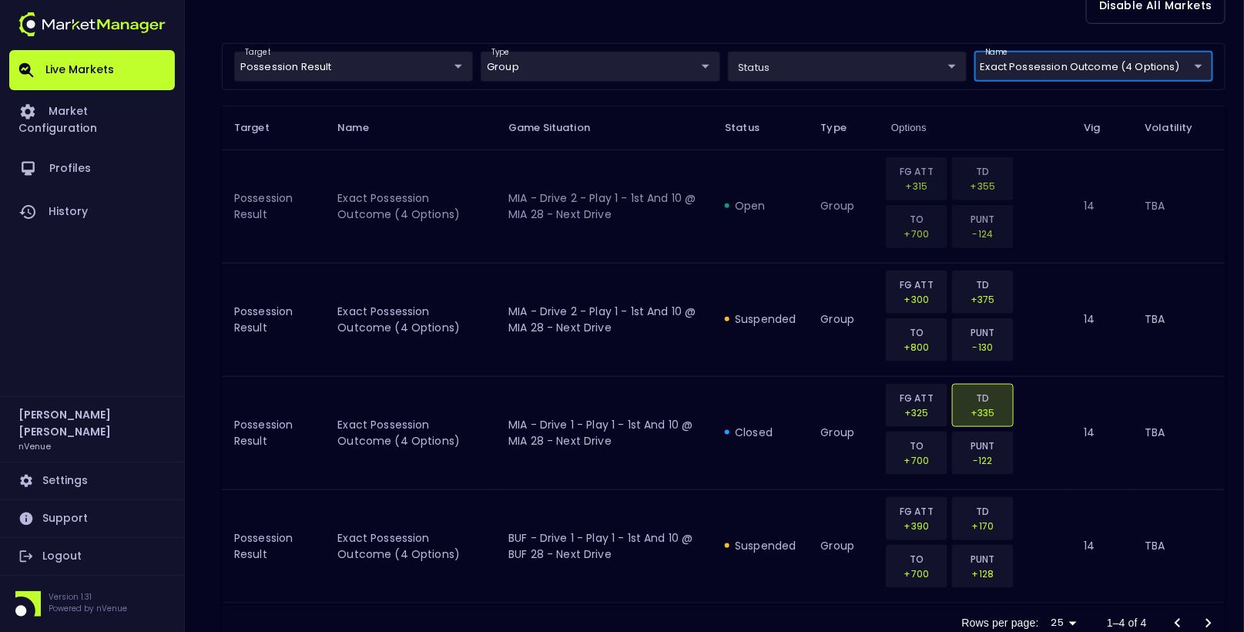
scroll to position [428, 0]
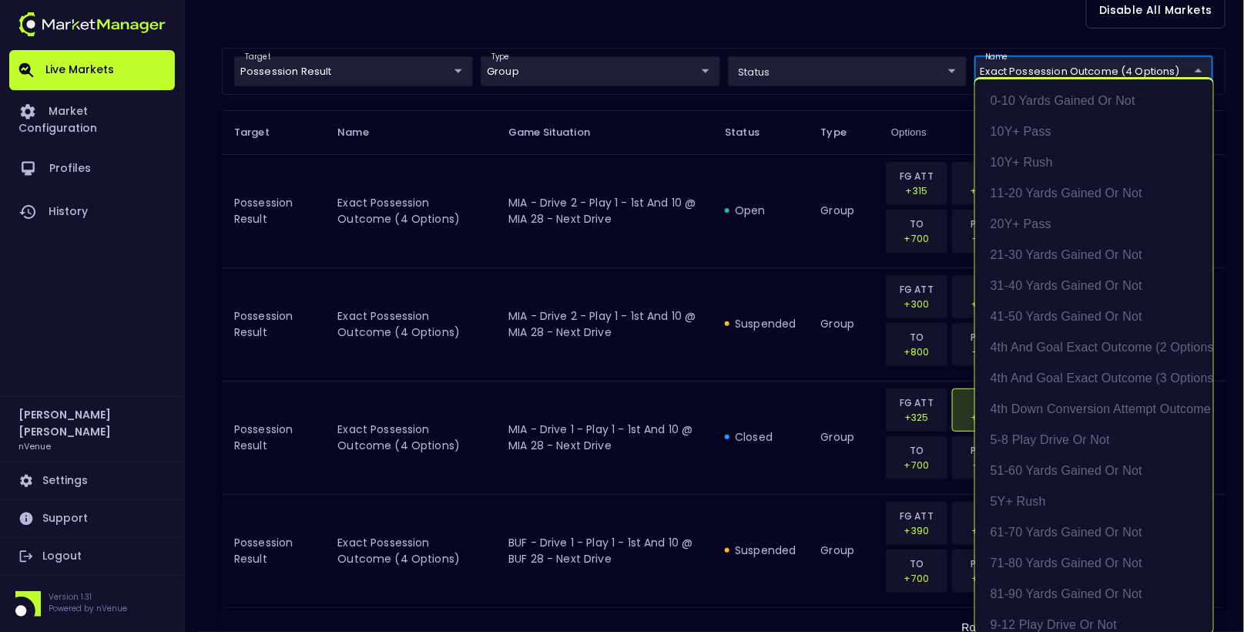
click at [1045, 74] on body "Live Markets Market Configuration Profiles History Hayden Martin nVenue Setting…" at bounding box center [622, 128] width 1244 height 1113
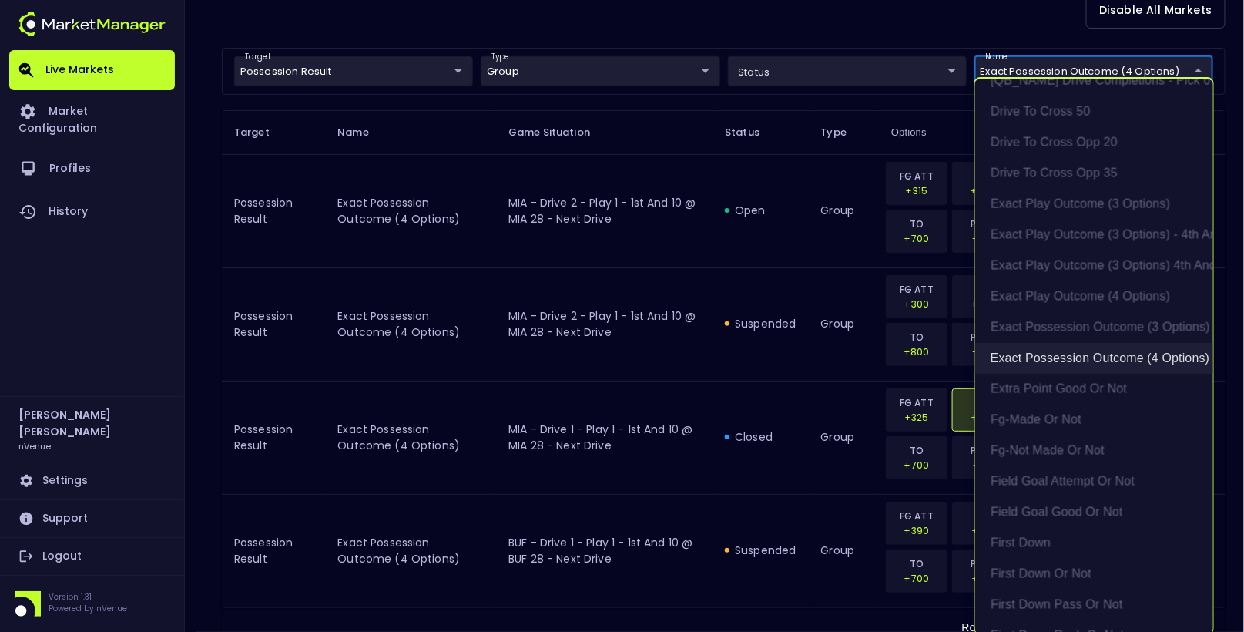
click at [1068, 357] on li "exact possession outcome (4 options)" at bounding box center [1094, 358] width 238 height 31
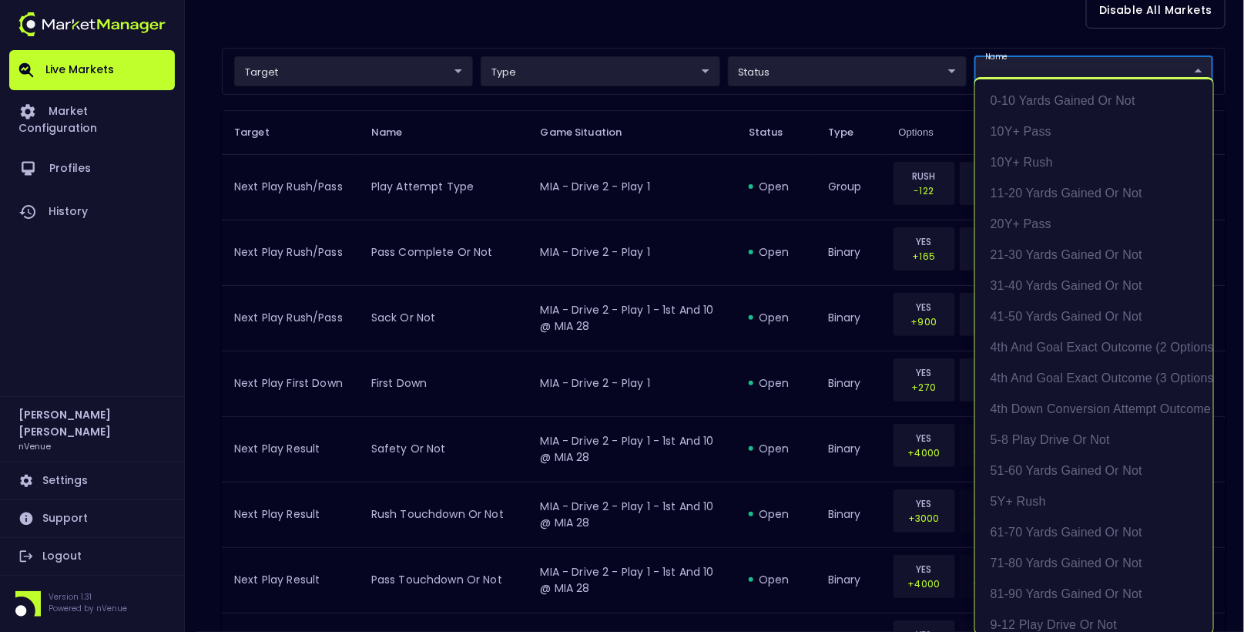
click at [800, 96] on div at bounding box center [622, 316] width 1244 height 632
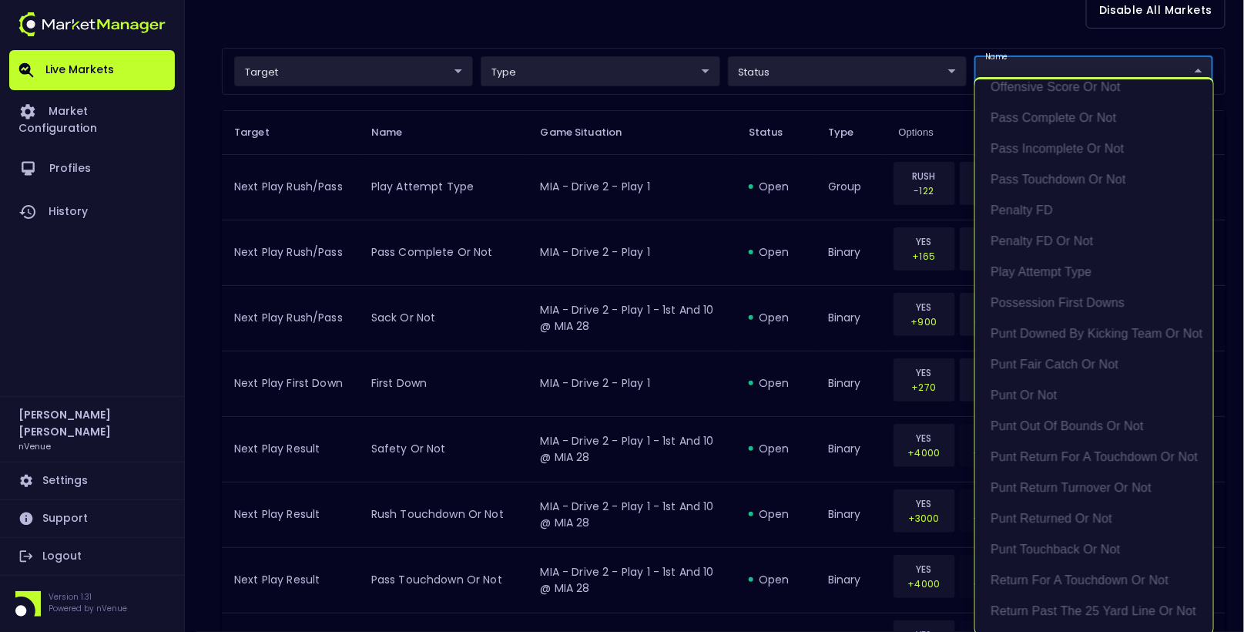
click at [691, 216] on div at bounding box center [622, 316] width 1244 height 632
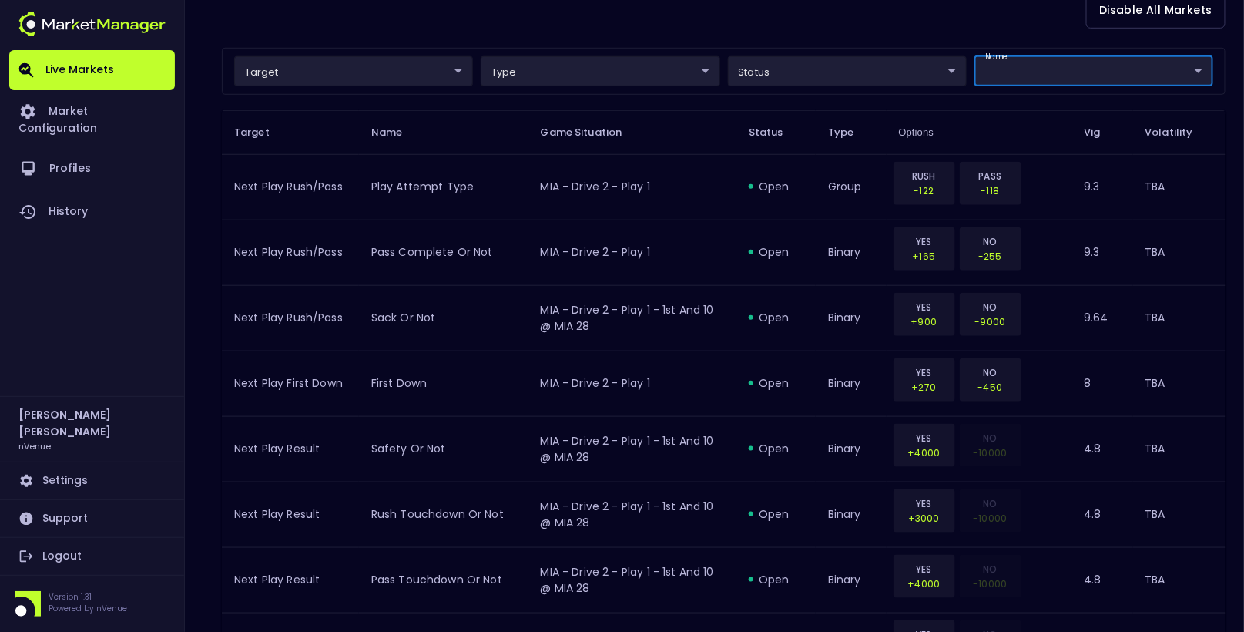
scroll to position [0, 0]
click at [179, 49] on div "Live Markets Market Configuration Profiles History Hayden Martin nVenue Setting…" at bounding box center [92, 316] width 184 height 632
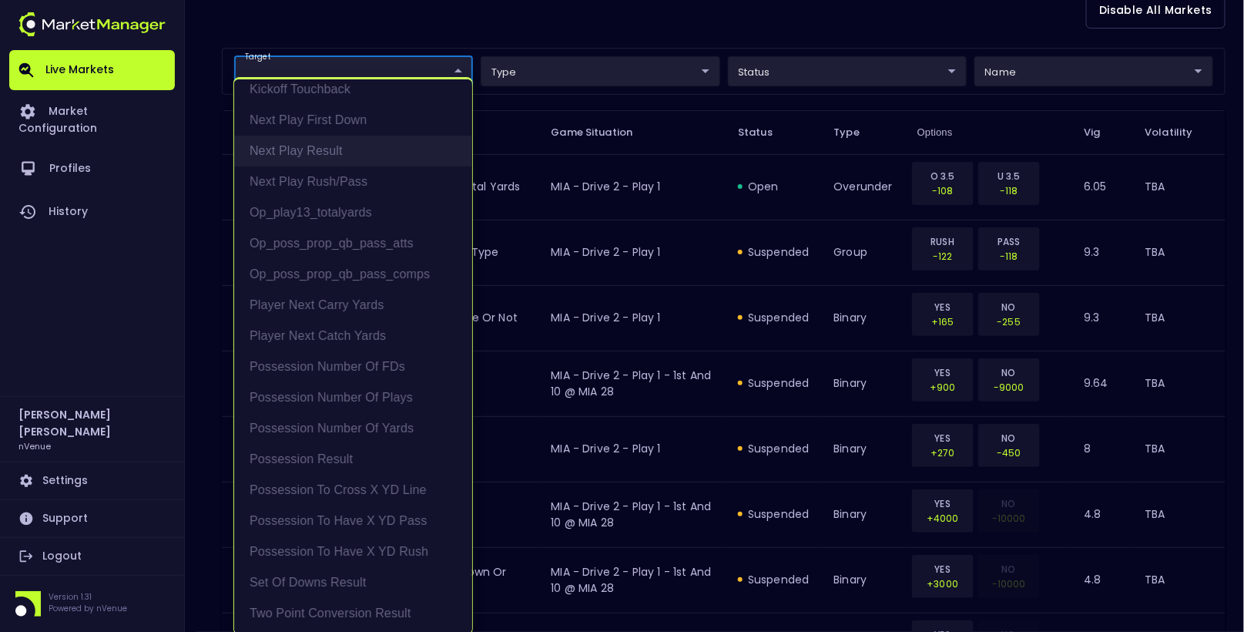
scroll to position [2, 0]
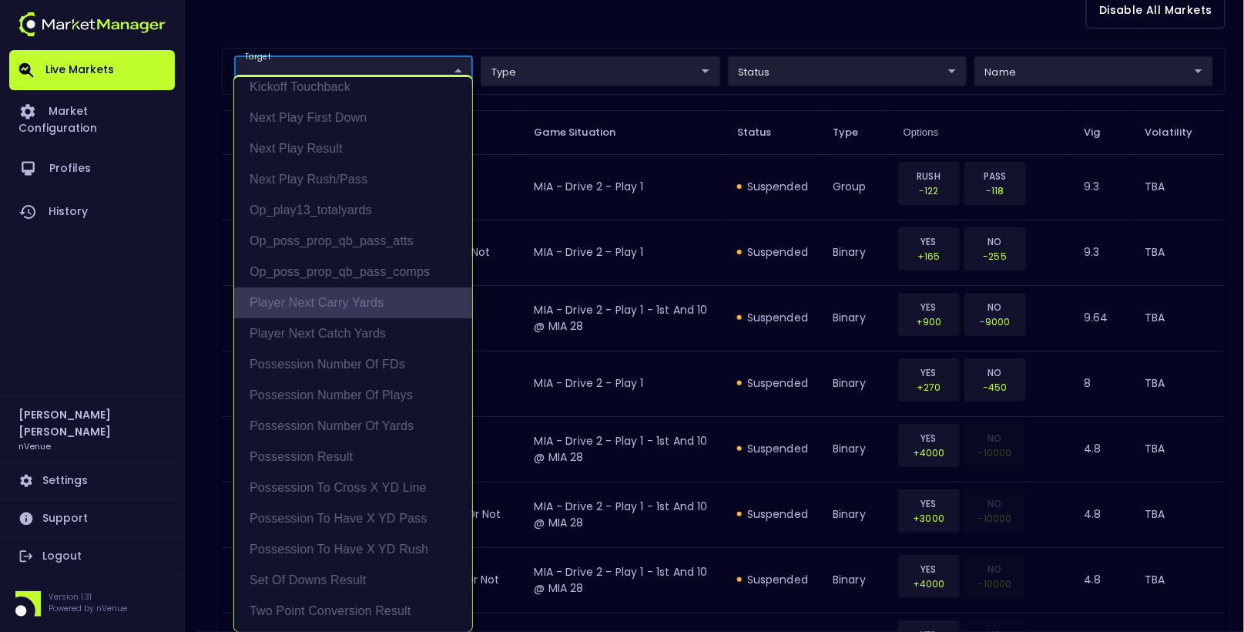
click at [346, 311] on li "Player Next Carry Yards" at bounding box center [353, 302] width 238 height 31
type input "Player Next Carry Yards"
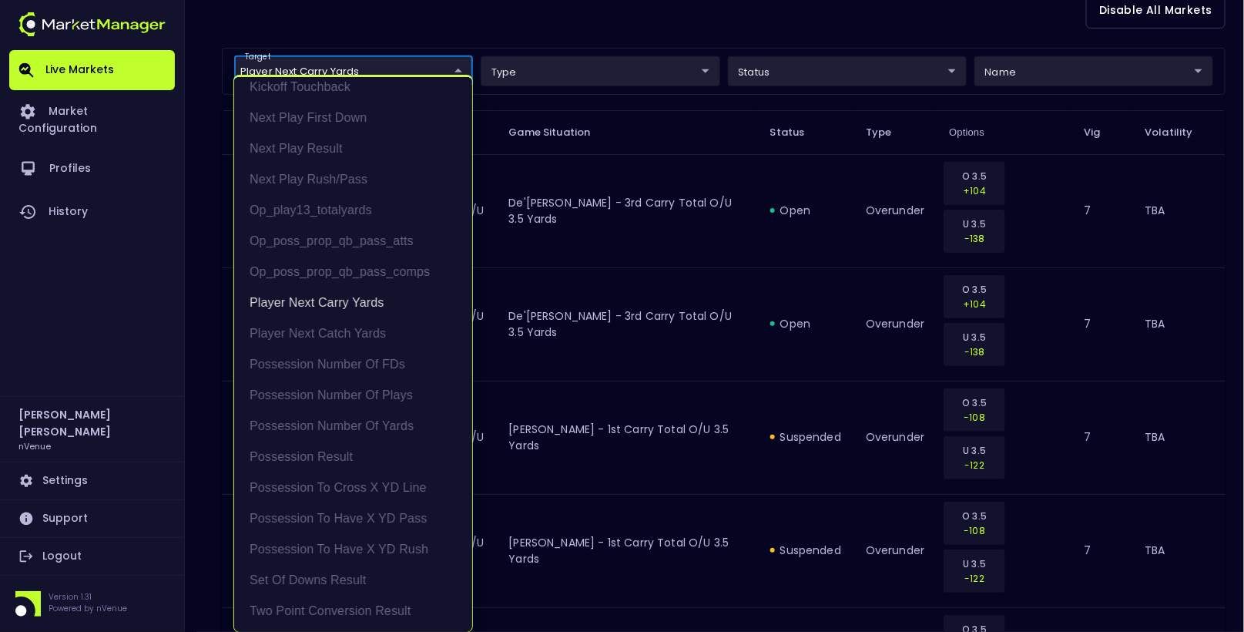
click at [591, 301] on div at bounding box center [622, 316] width 1244 height 632
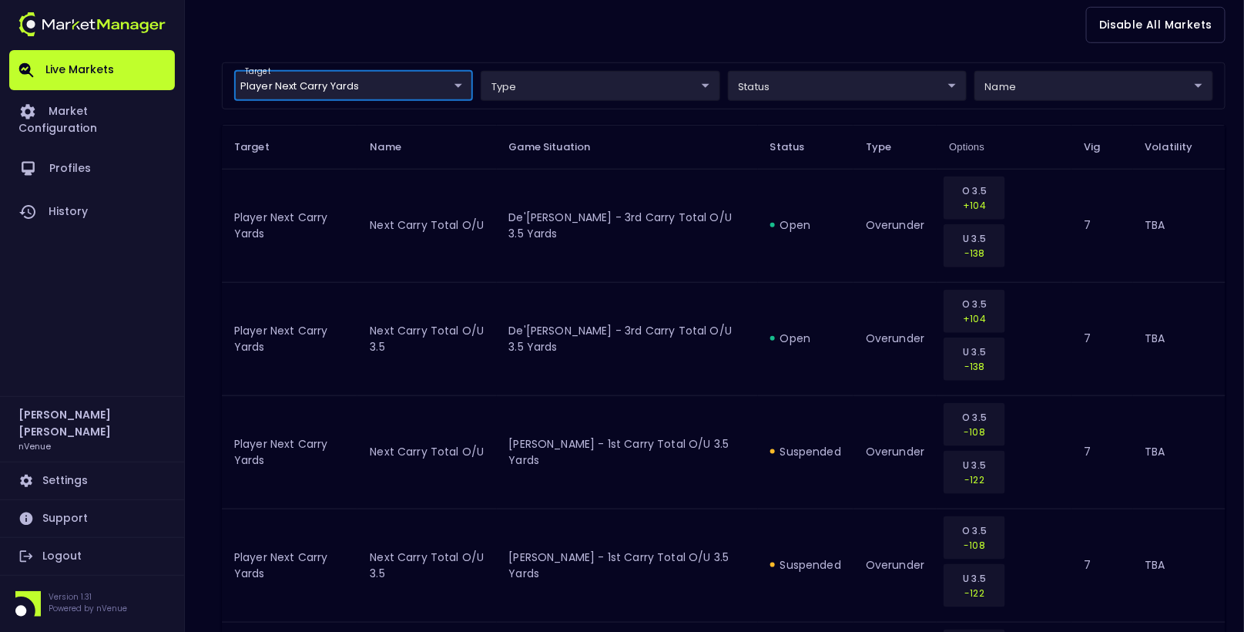
scroll to position [407, 0]
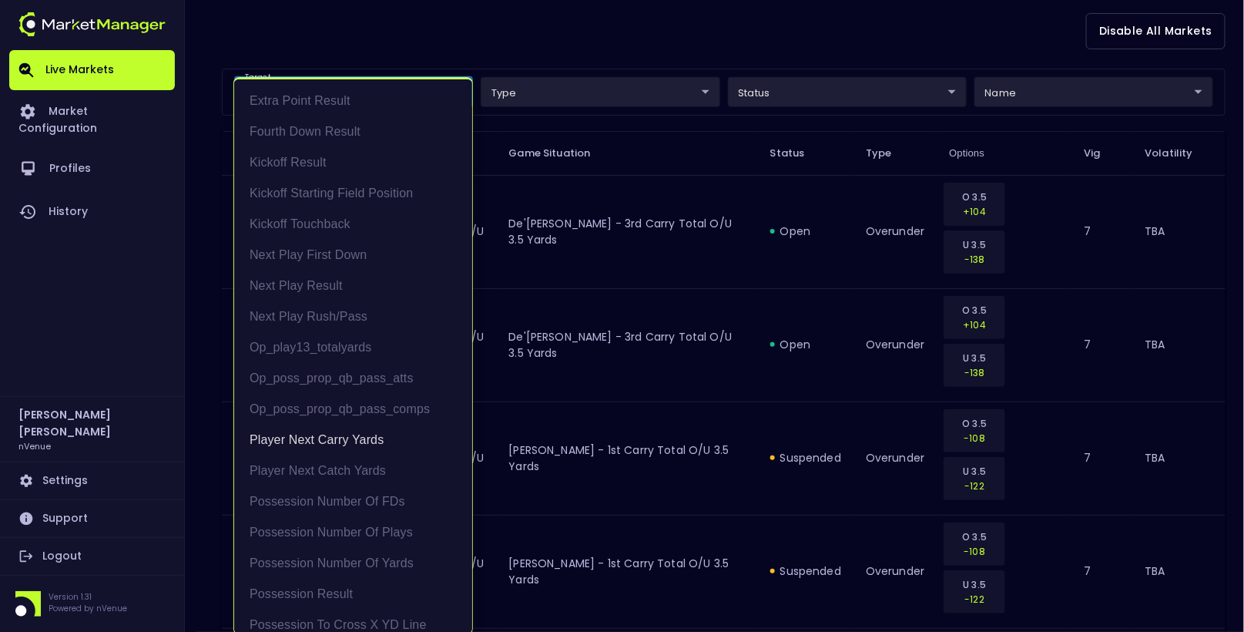
click at [326, 98] on body "Live Markets Market Configuration Profiles History Hayden Martin nVenue Setting…" at bounding box center [622, 263] width 1244 height 1340
click at [339, 442] on li "Player Next Carry Yards" at bounding box center [353, 439] width 238 height 31
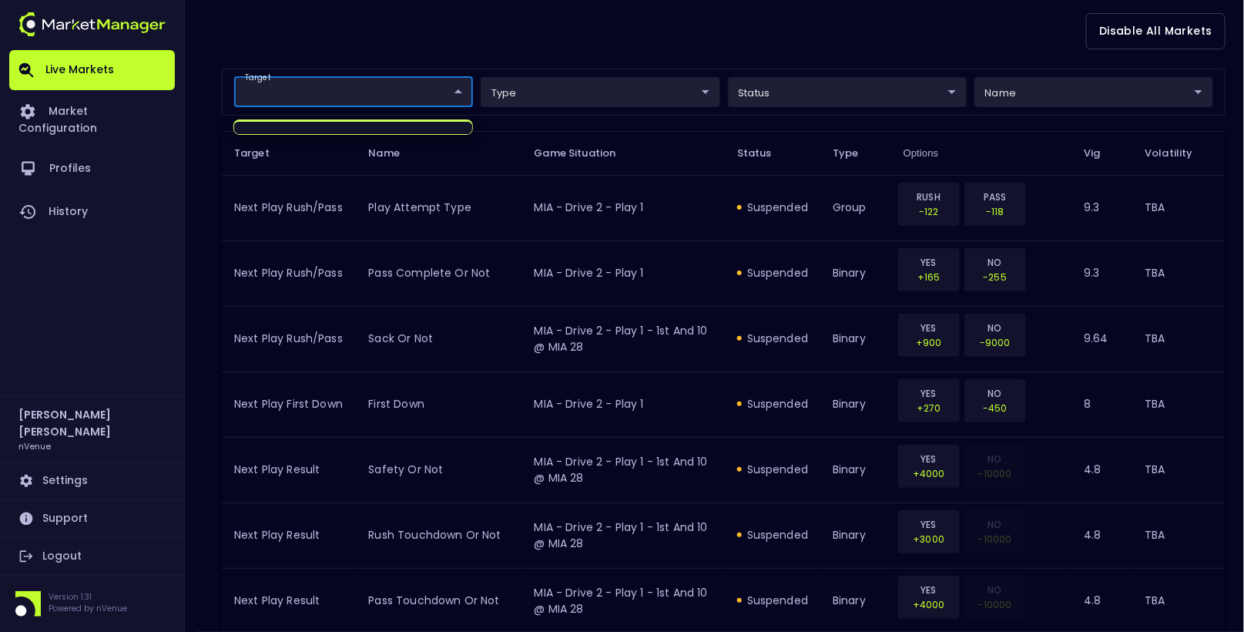
click at [1078, 82] on div at bounding box center [622, 316] width 1244 height 632
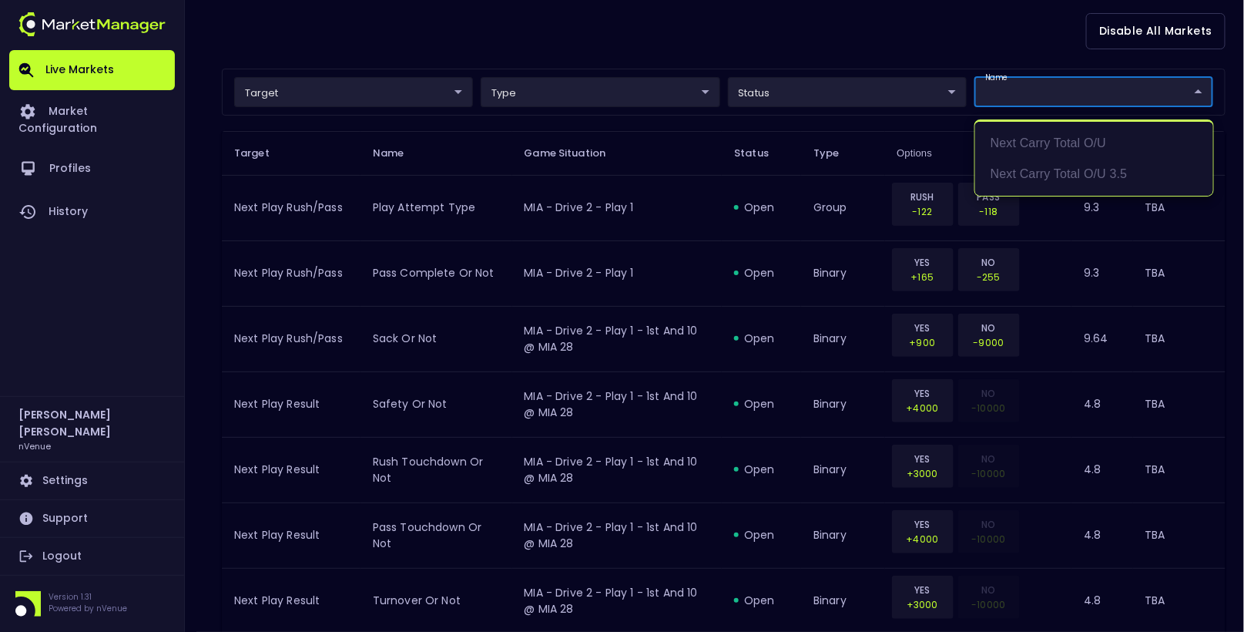
click at [944, 203] on div at bounding box center [622, 316] width 1244 height 632
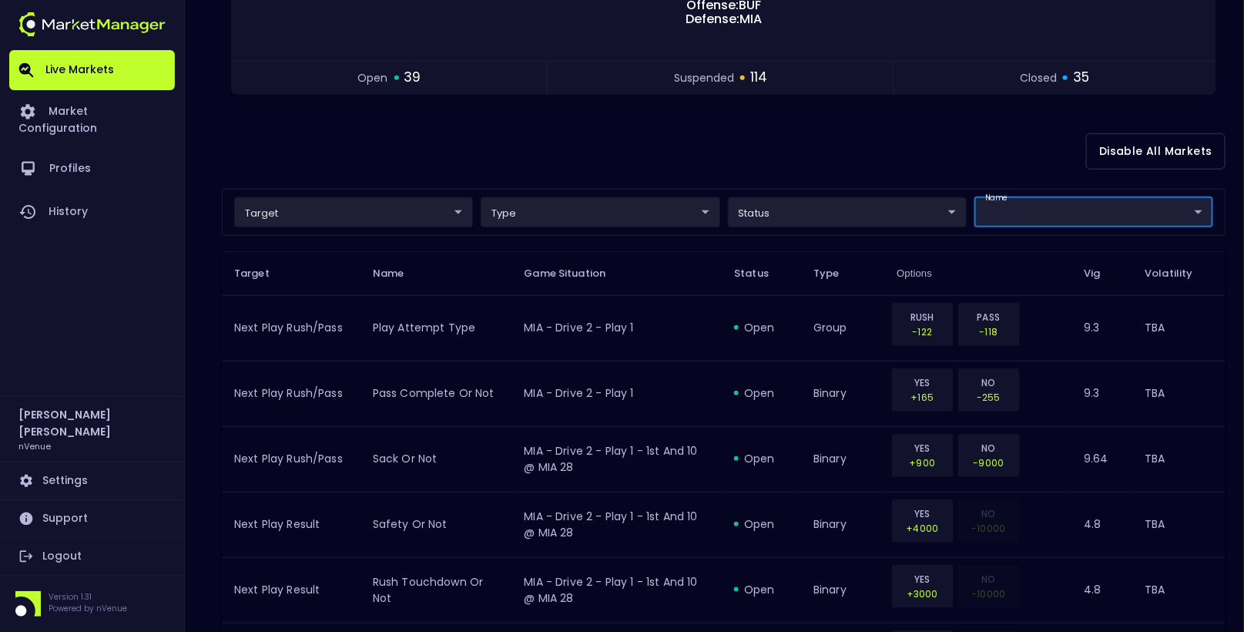
scroll to position [136, 0]
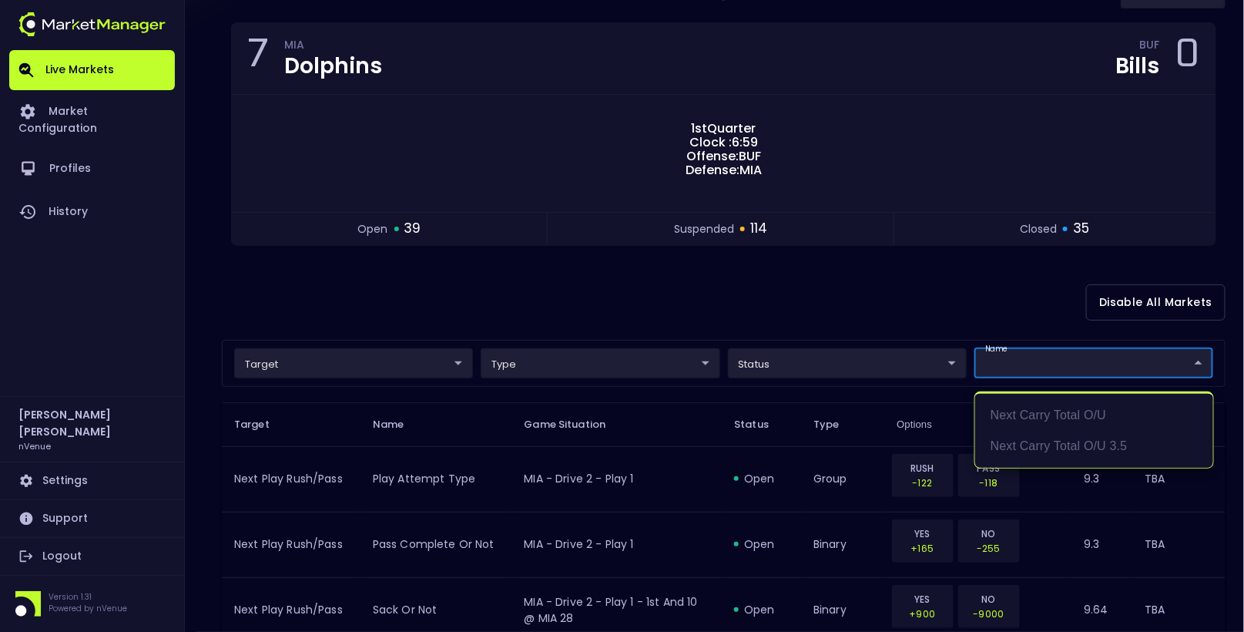
click at [892, 327] on div at bounding box center [622, 316] width 1244 height 632
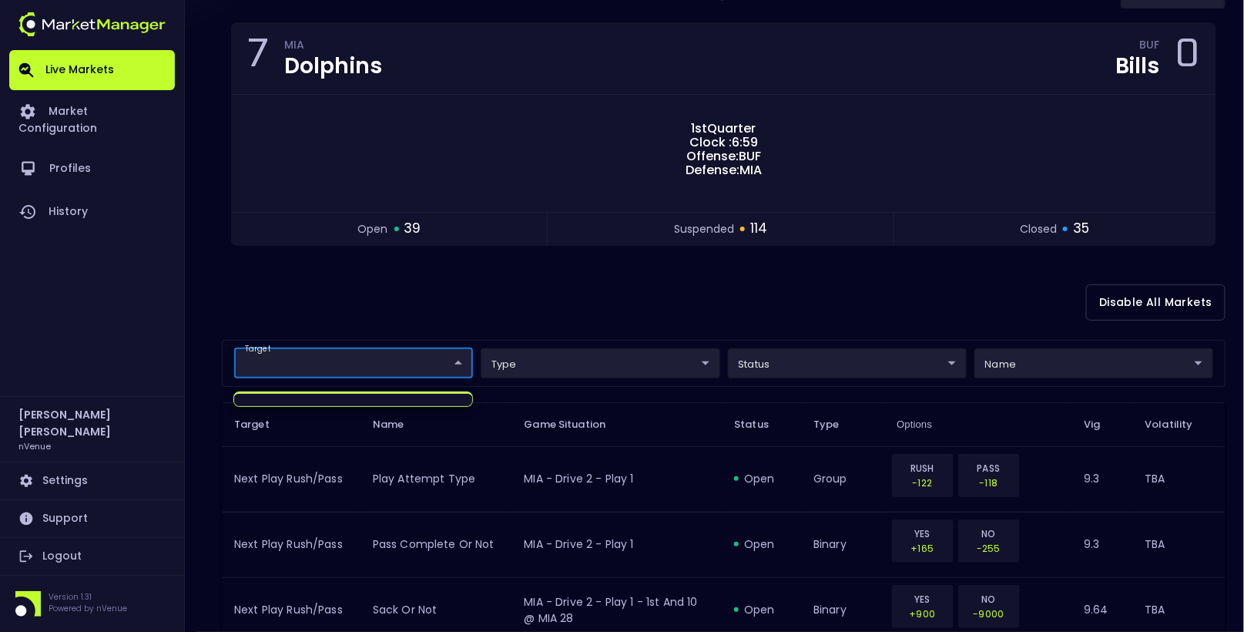
click at [346, 321] on div at bounding box center [622, 316] width 1244 height 632
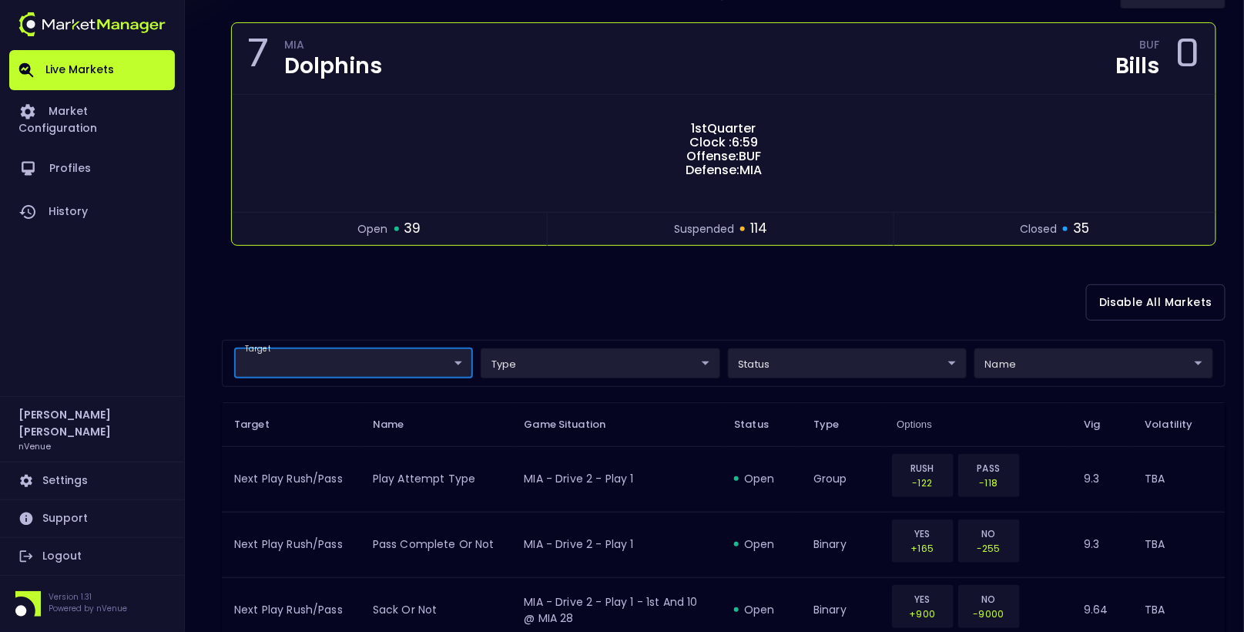
scroll to position [0, 0]
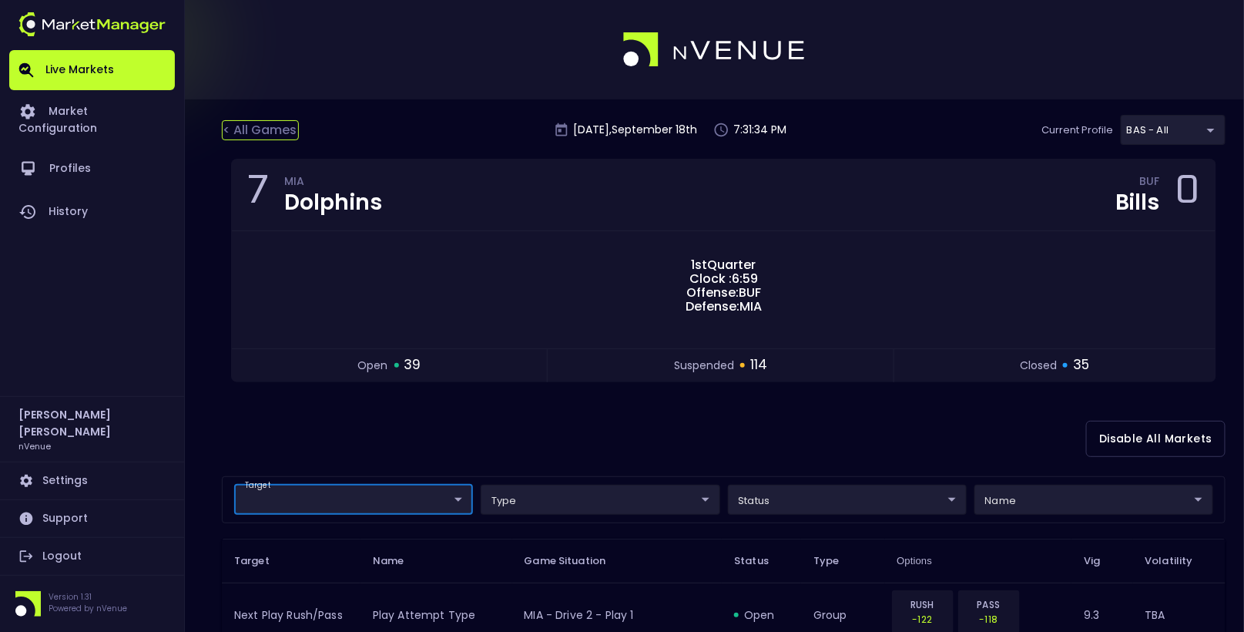
click at [241, 133] on div "< All Games" at bounding box center [260, 130] width 77 height 20
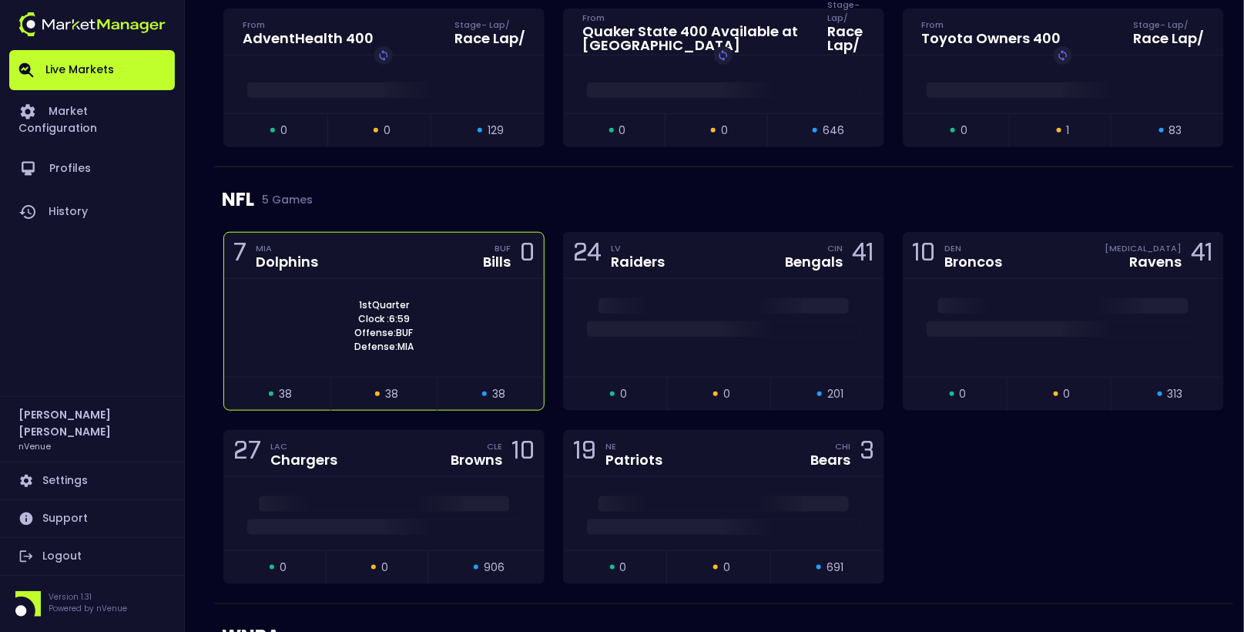
click at [338, 279] on div "1st Quarter Clock : 6:59 Offense: BUF Defense: MIA" at bounding box center [384, 328] width 320 height 98
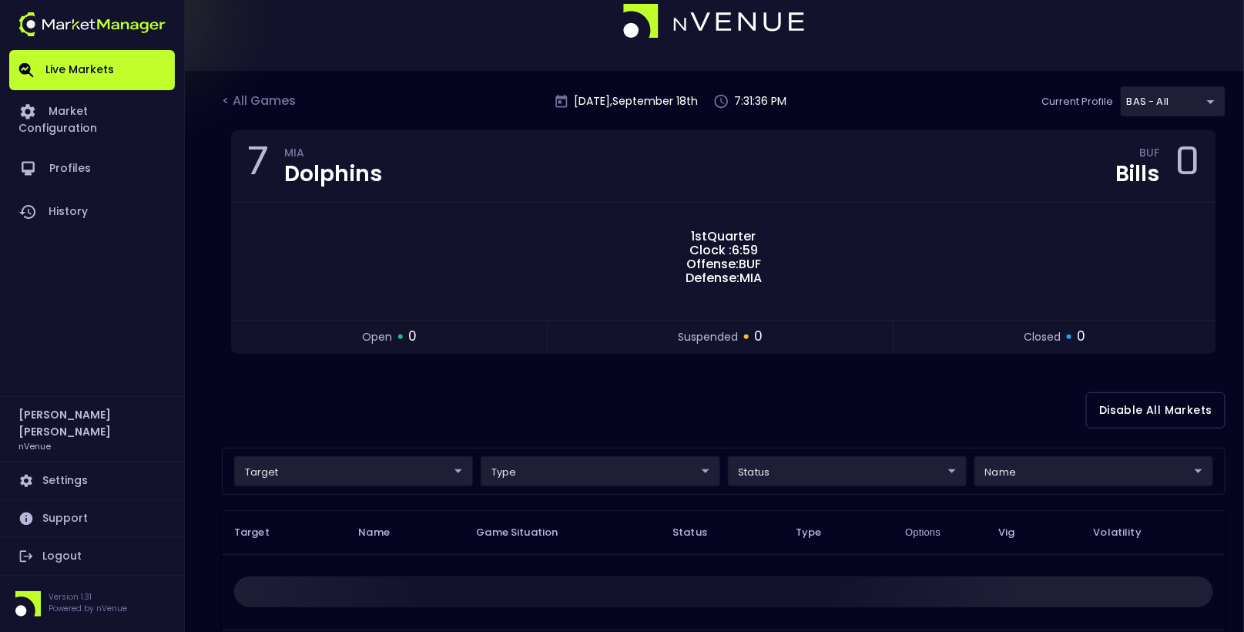
scroll to position [32, 0]
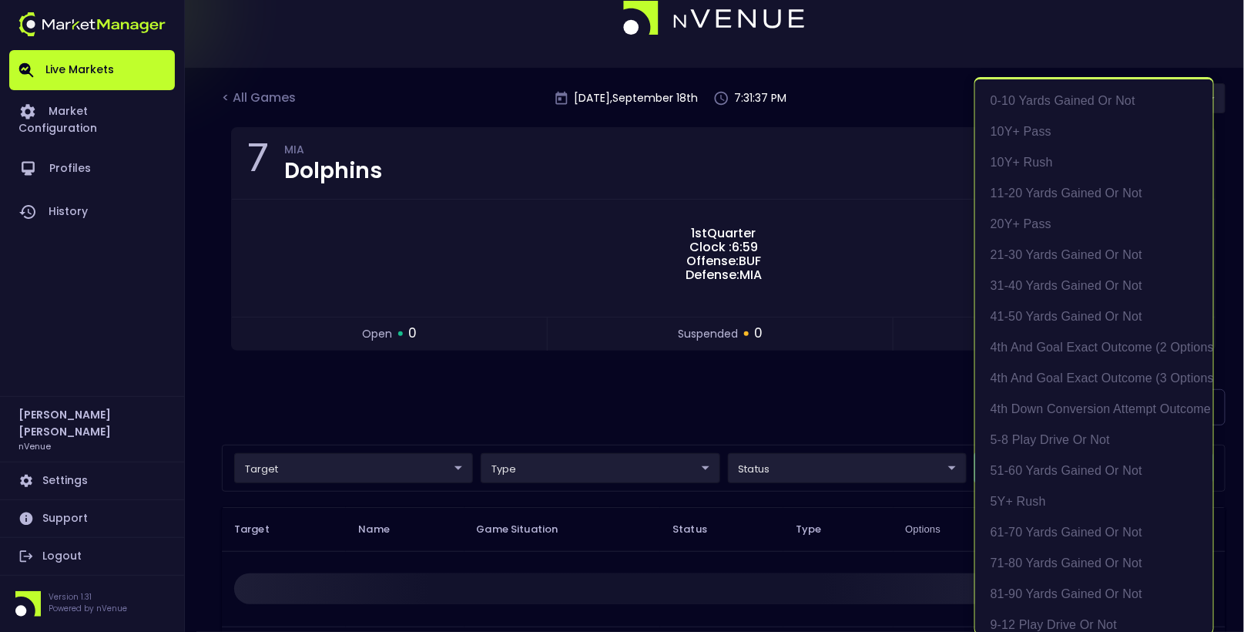
click at [1062, 468] on body "Live Markets Market Configuration Profiles History Hayden Martin nVenue Setting…" at bounding box center [622, 449] width 1244 height 962
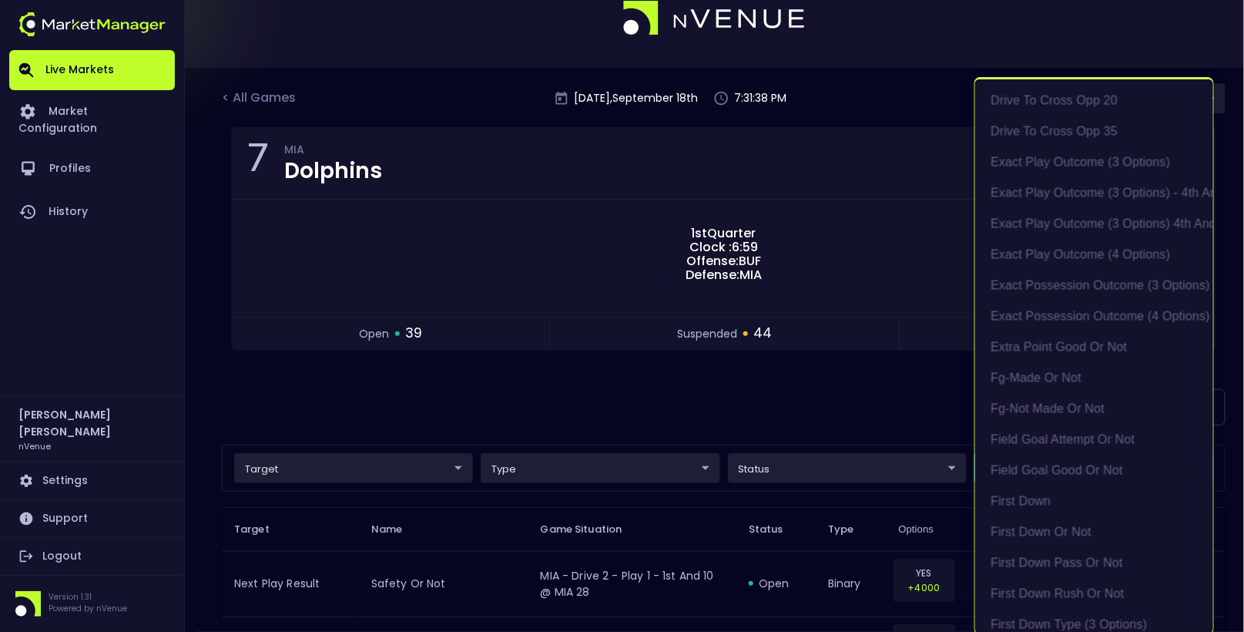
scroll to position [1118, 0]
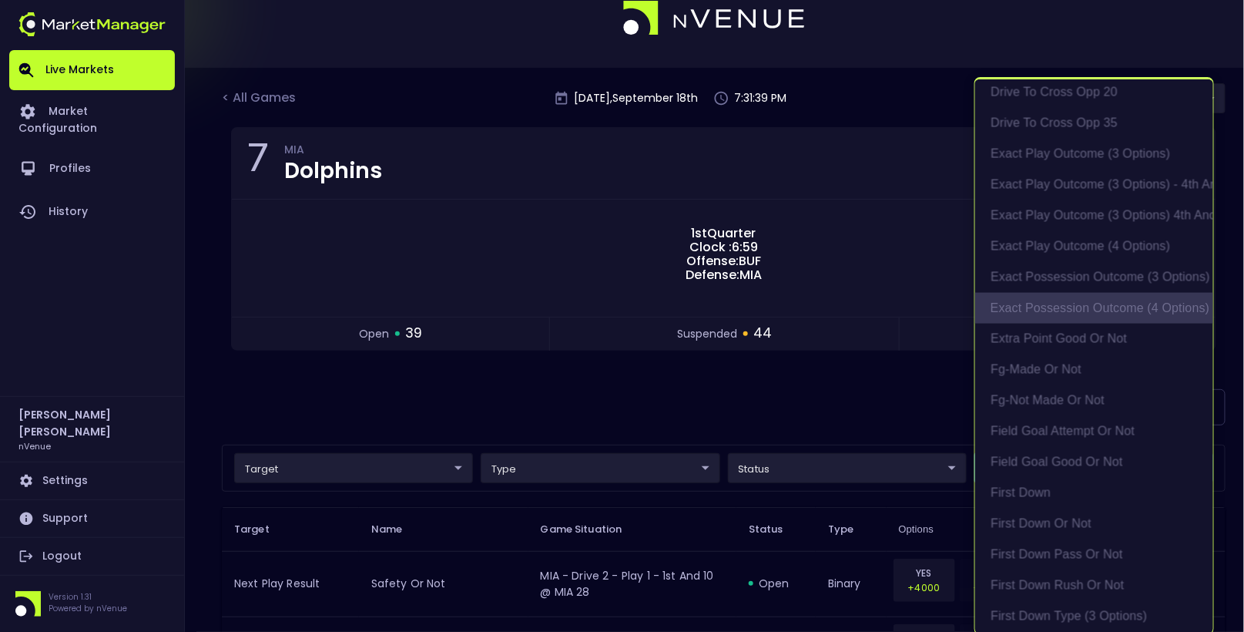
click at [1076, 302] on li "exact possession outcome (4 options)" at bounding box center [1094, 308] width 238 height 31
type input "Possession Result"
type input "group"
type input "exact possession outcome (4 options)"
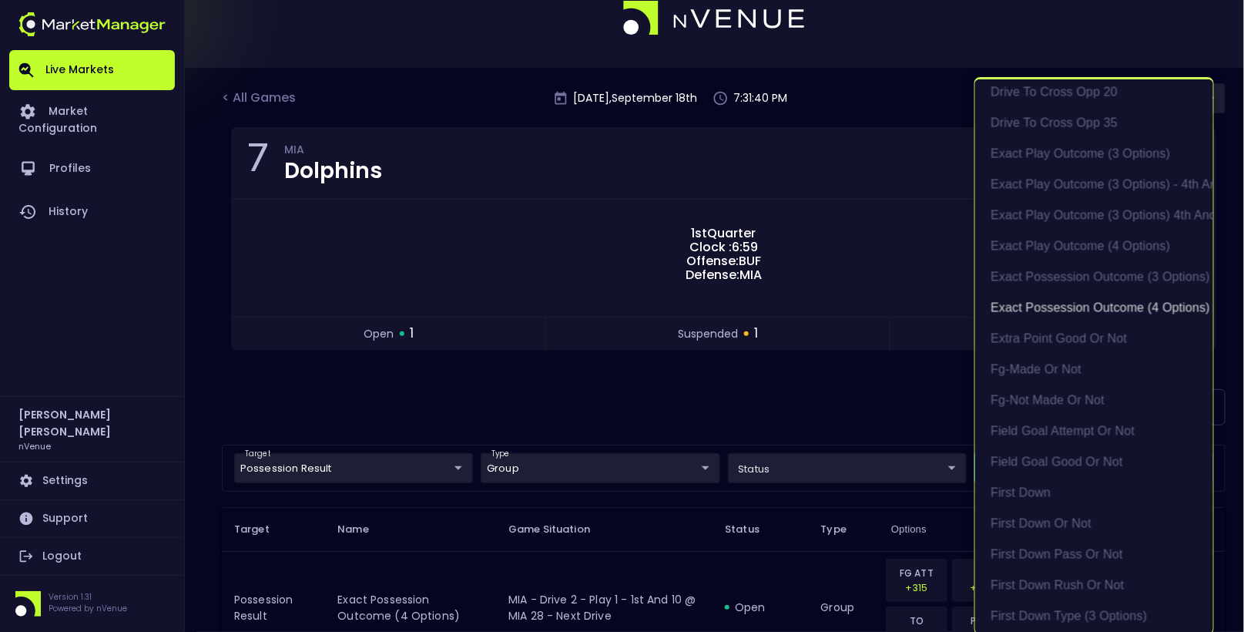
click at [736, 384] on div at bounding box center [622, 316] width 1244 height 632
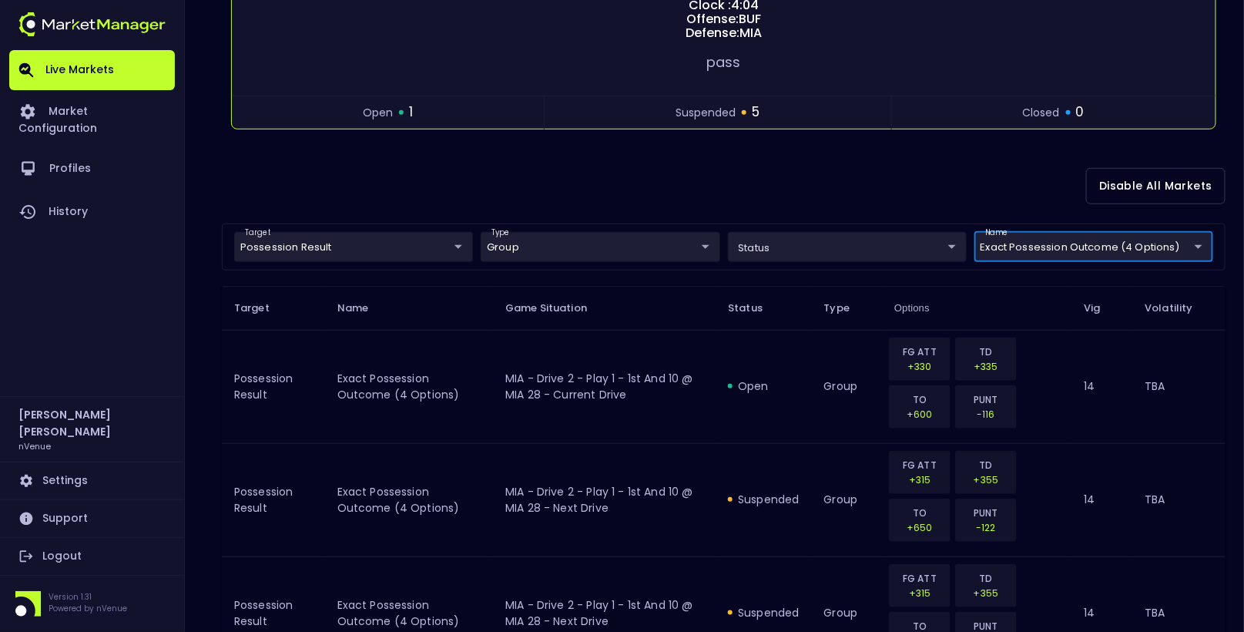
scroll to position [0, 0]
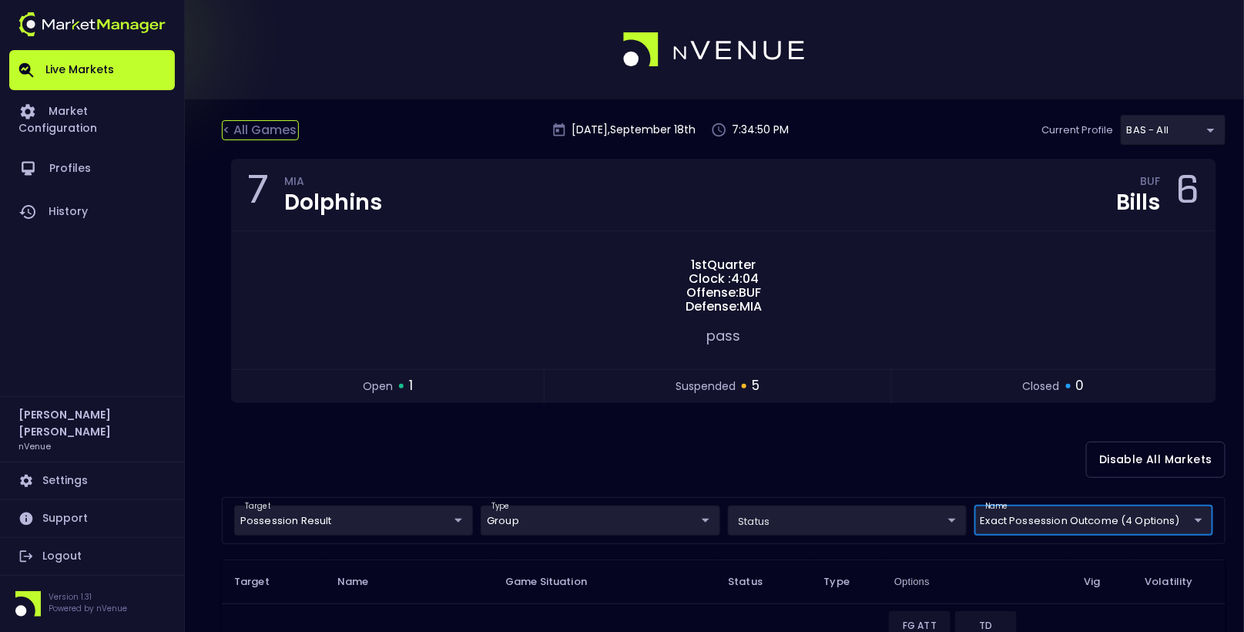
click at [272, 129] on div "< All Games" at bounding box center [260, 130] width 77 height 20
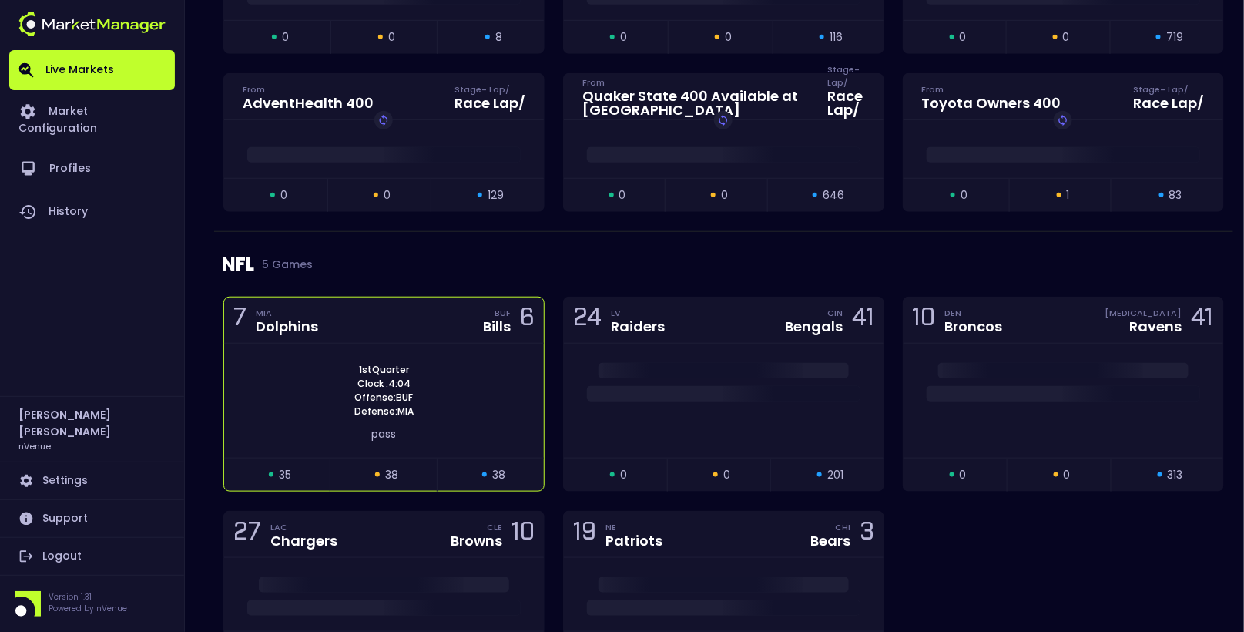
click at [367, 328] on div "7 MIA Dolphins BUF Bills 6" at bounding box center [384, 320] width 320 height 46
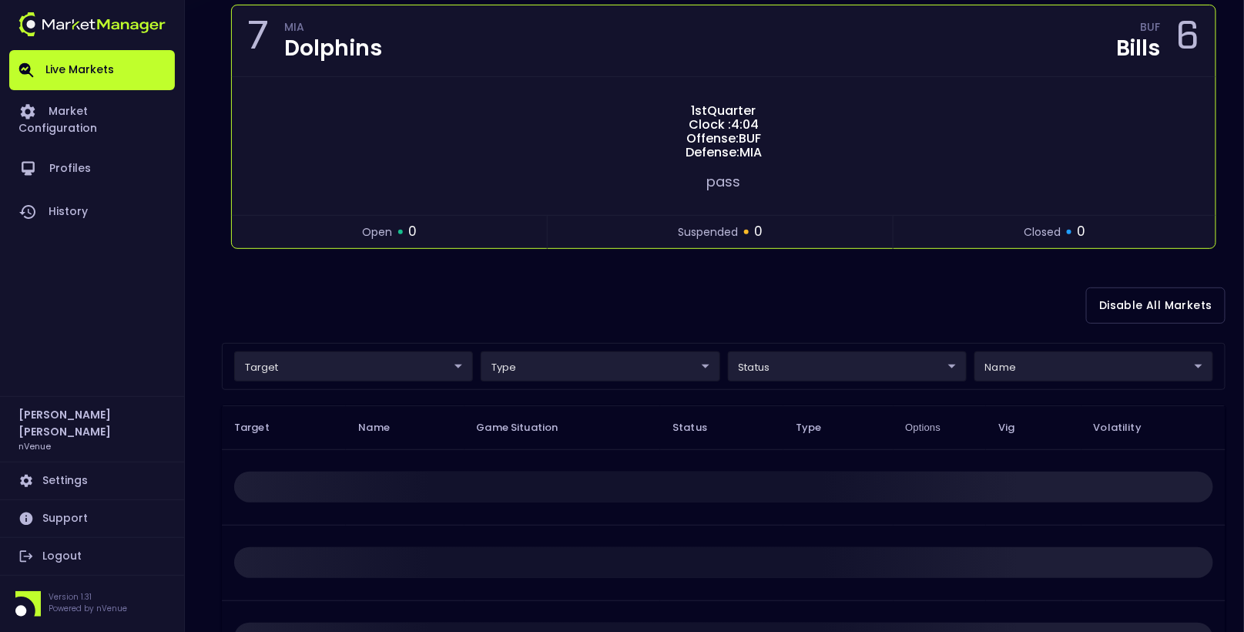
scroll to position [186, 0]
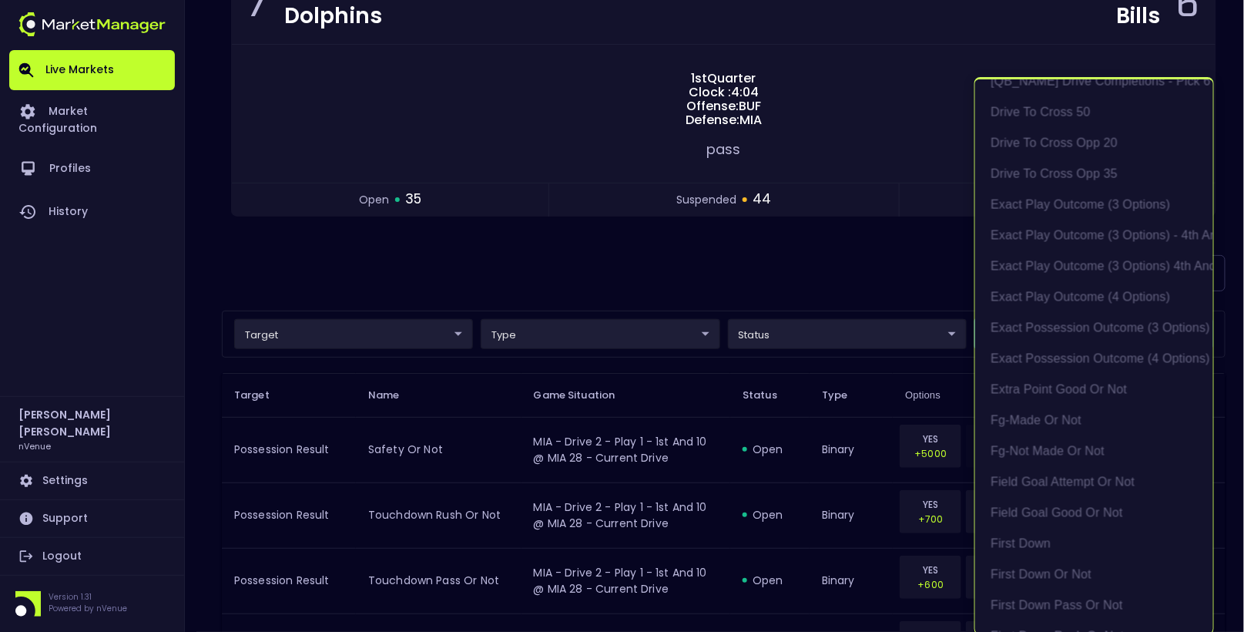
scroll to position [1066, 0]
click at [1058, 360] on li "exact possession outcome (4 options)" at bounding box center [1094, 359] width 238 height 31
type input "Possession Result"
type input "group"
type input "exact possession outcome (4 options)"
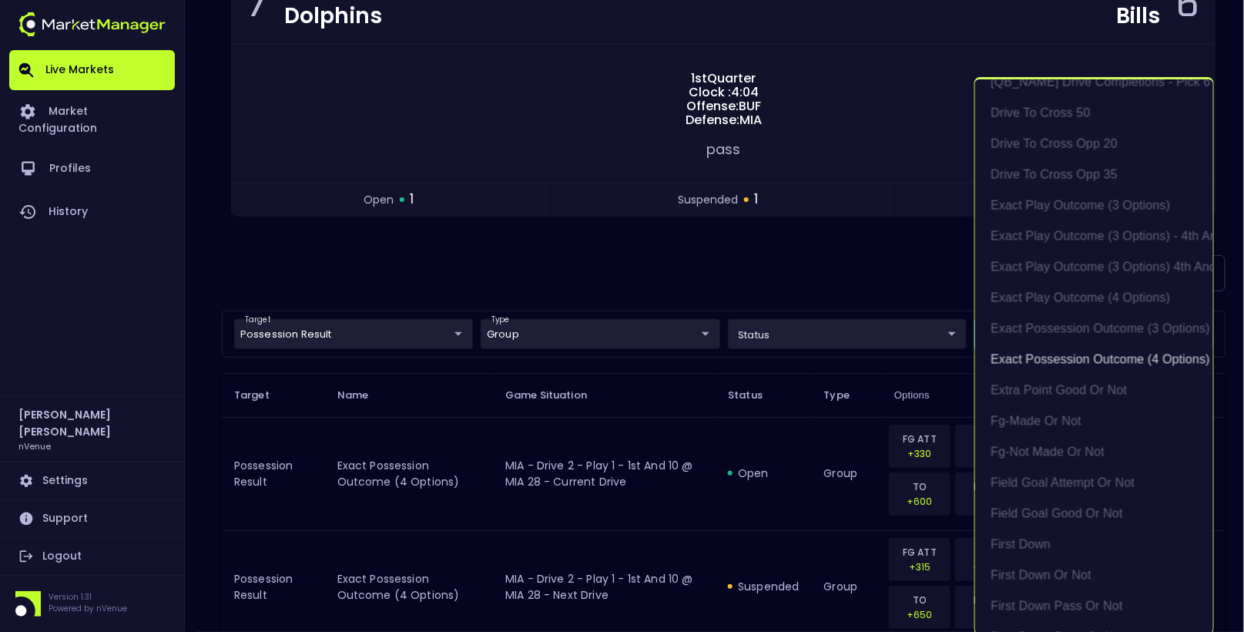
click at [703, 256] on div at bounding box center [622, 316] width 1244 height 632
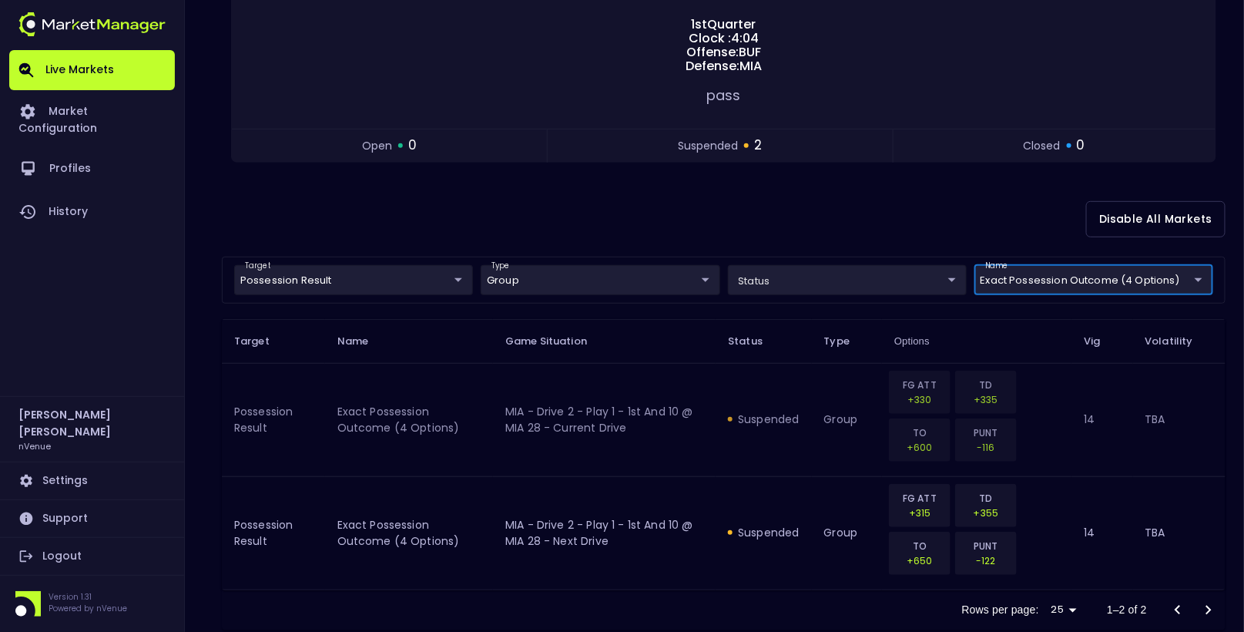
scroll to position [271, 0]
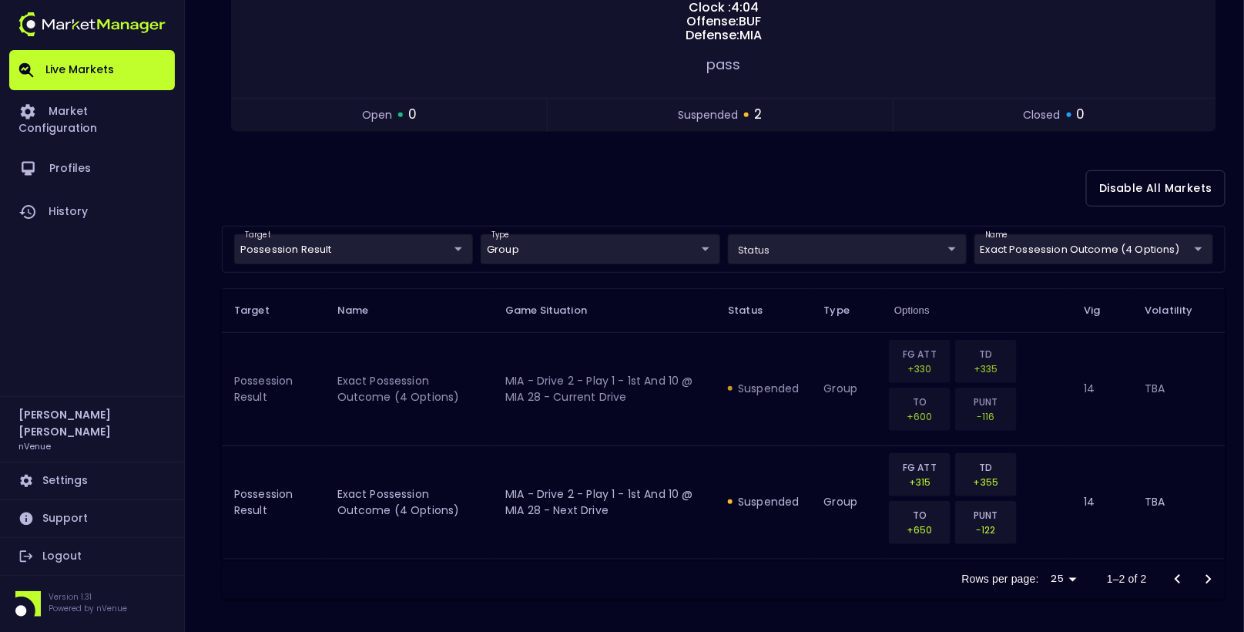
click at [562, 357] on td "MIA - Drive 2 - Play 1 - 1st and 10 @ MIA 28 - Current Drive" at bounding box center [604, 388] width 223 height 113
click at [198, 305] on div "< All Games Thursday , September 18 th 7:39:18 PM Current Profile BAS - All 0d8…" at bounding box center [622, 242] width 1244 height 787
click at [198, 305] on div "< All Games Thursday , September 18 th 7:39:27 PM Current Profile BAS - All 0d8…" at bounding box center [622, 242] width 1244 height 787
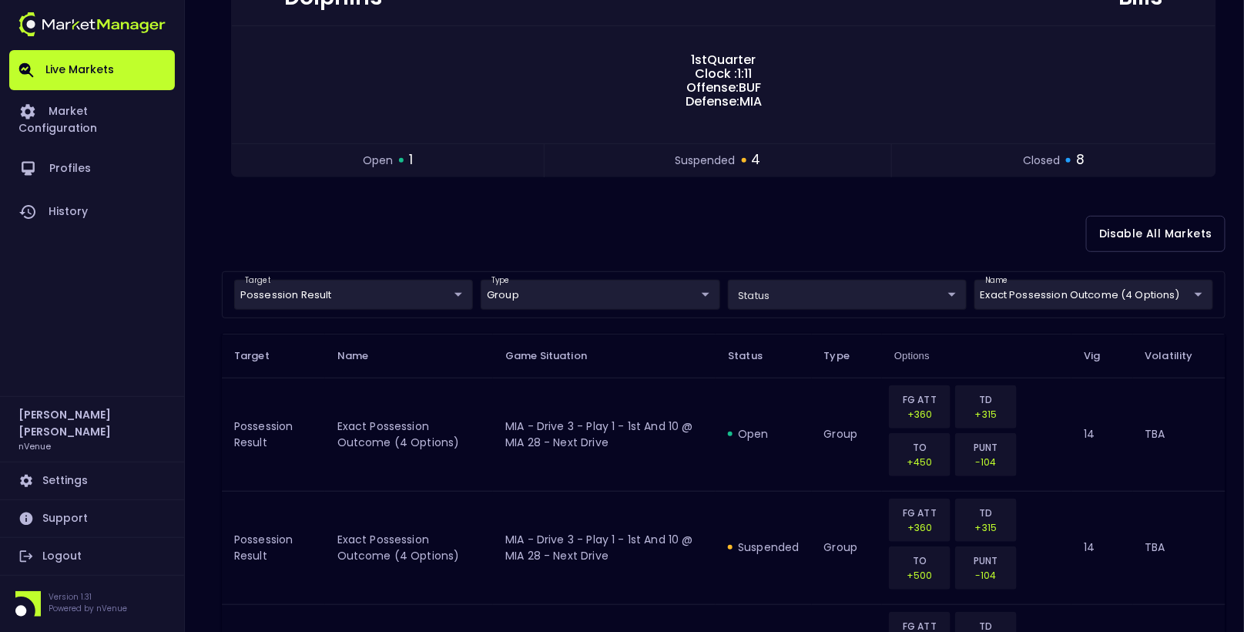
scroll to position [188, 0]
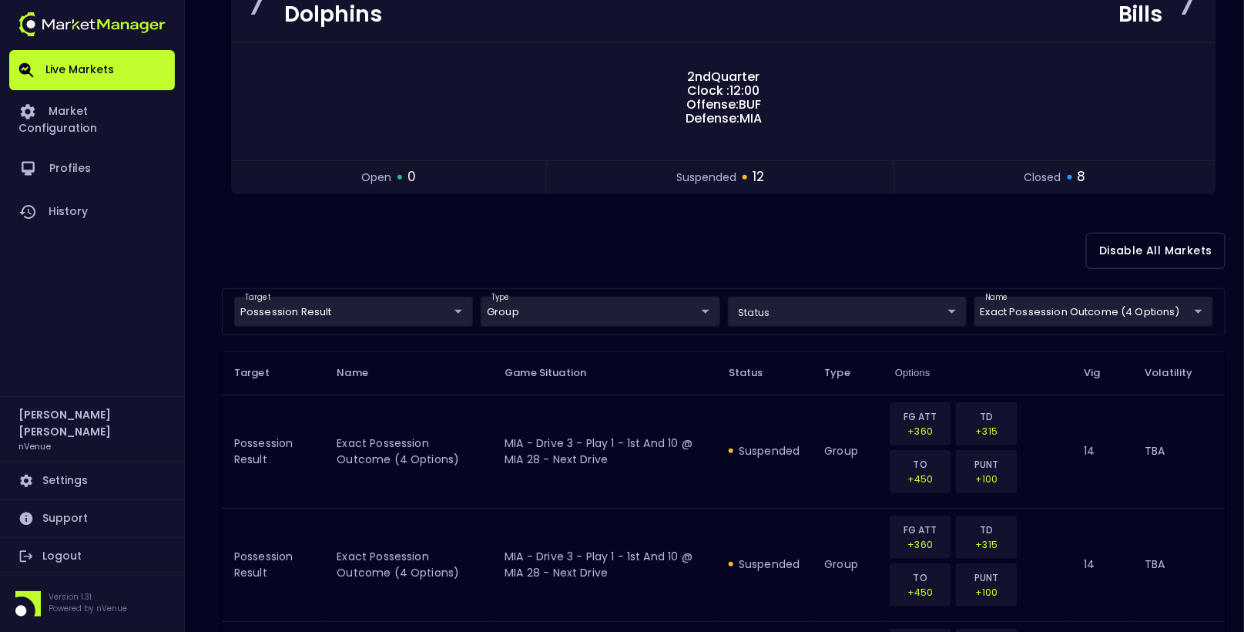
click at [462, 375] on th "Name" at bounding box center [409, 372] width 168 height 44
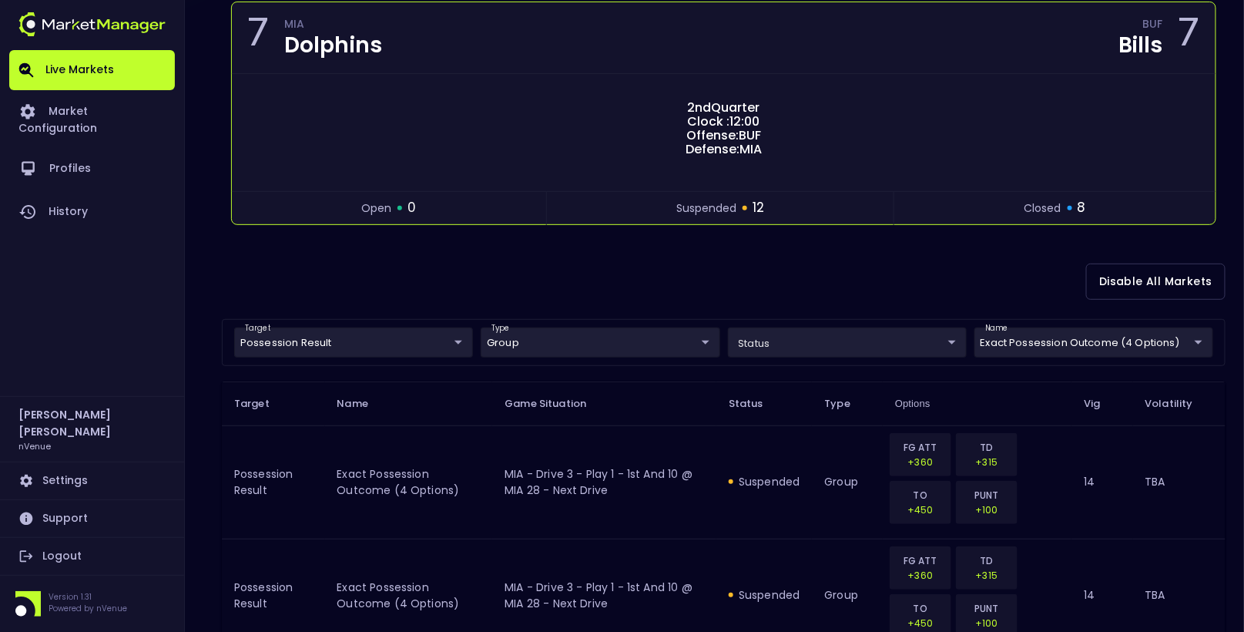
scroll to position [0, 0]
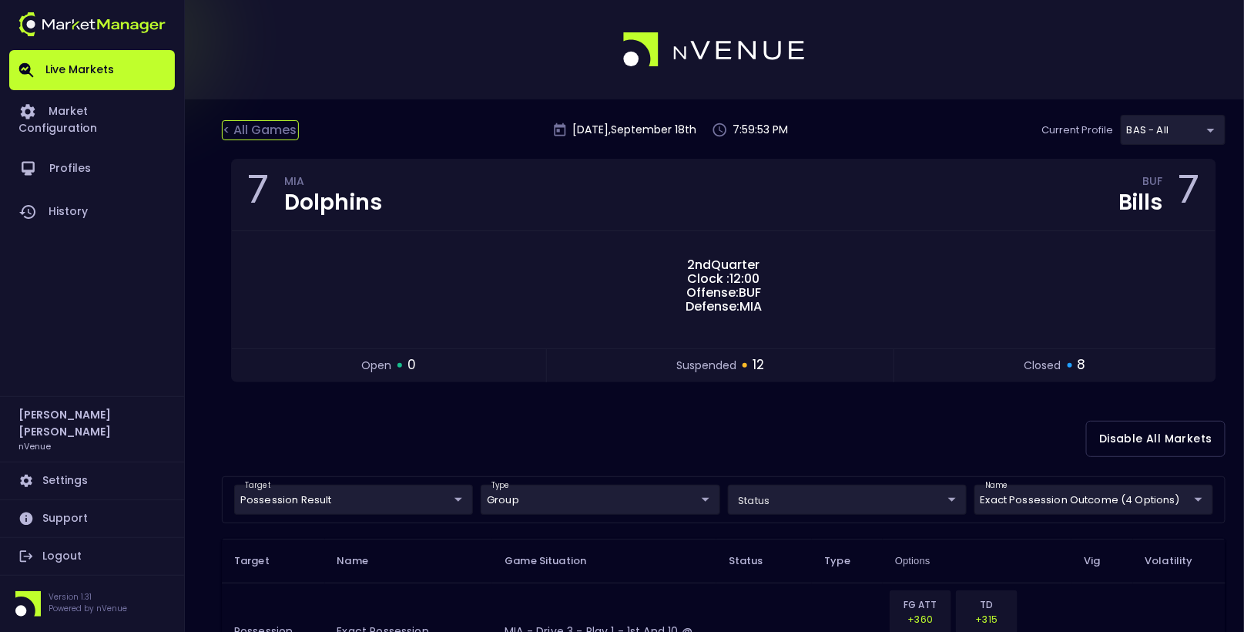
click at [233, 132] on div "< All Games" at bounding box center [260, 130] width 77 height 20
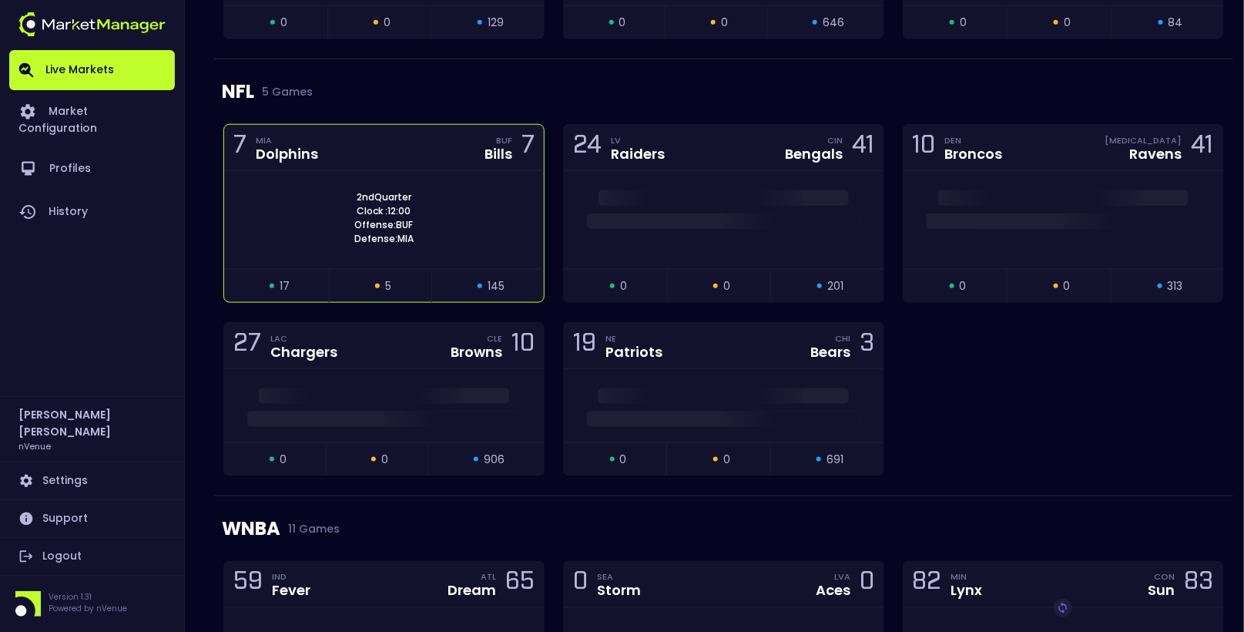
click at [310, 193] on div "2nd Quarter Clock : 12:00 Offense: BUF Defense: MIA" at bounding box center [384, 217] width 320 height 55
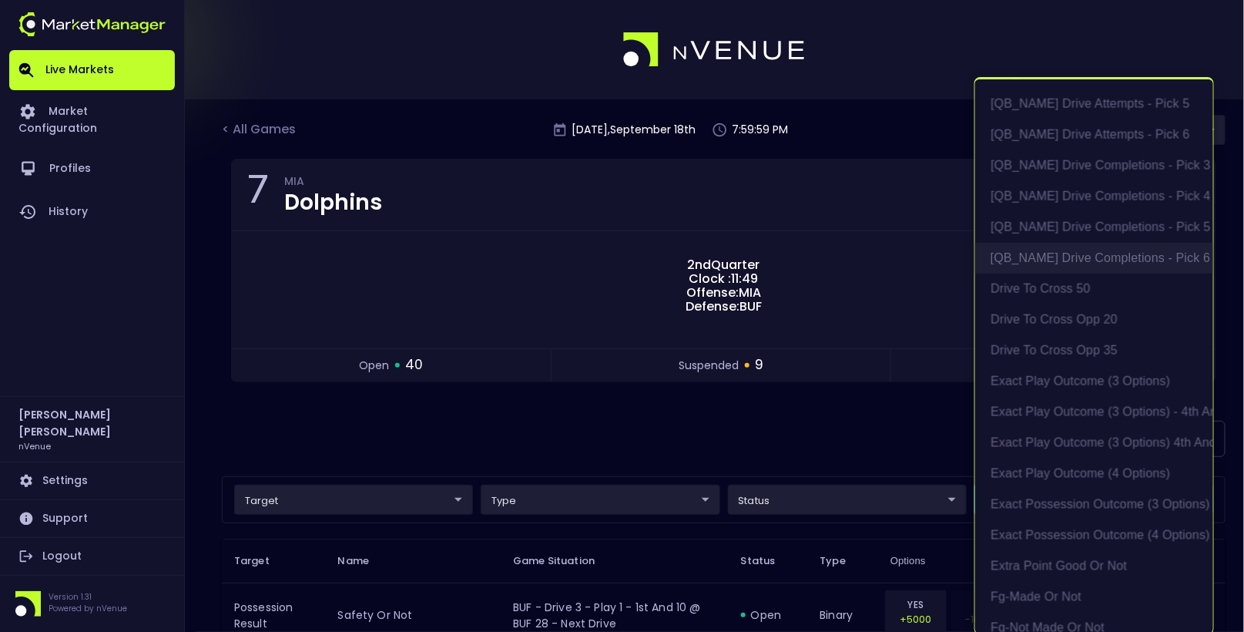
scroll to position [972, 0]
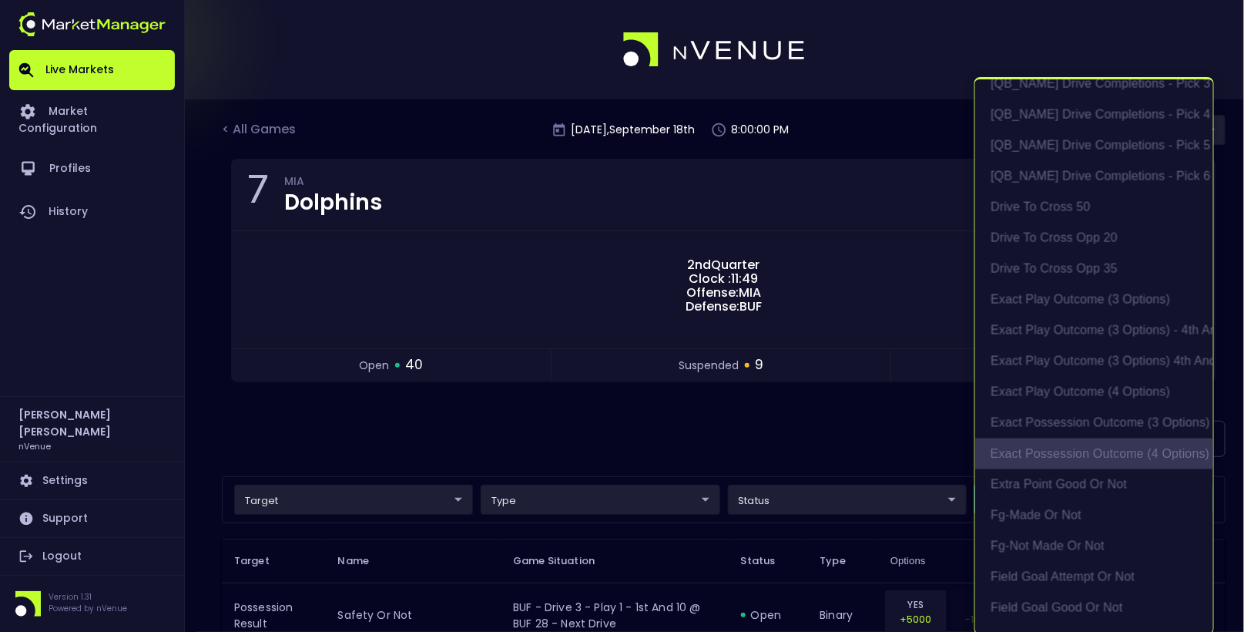
click at [1065, 455] on li "exact possession outcome (4 options)" at bounding box center [1094, 453] width 238 height 31
type input "Possession Result"
type input "group"
type input "exact possession outcome (4 options)"
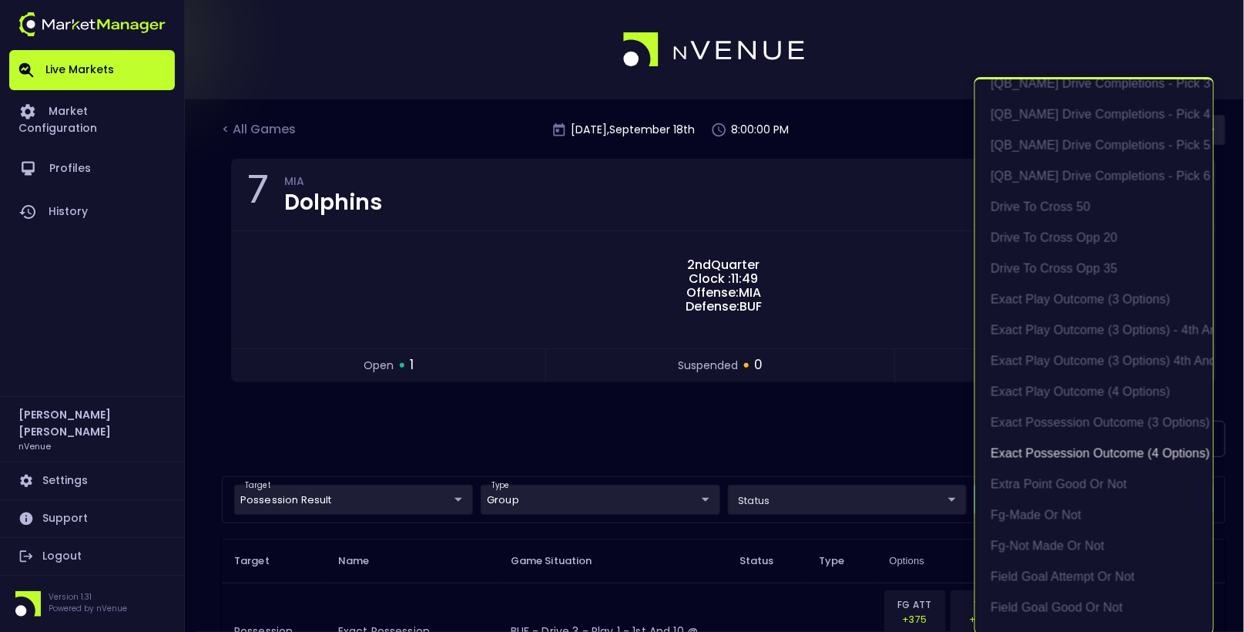
click at [858, 401] on div at bounding box center [622, 316] width 1244 height 632
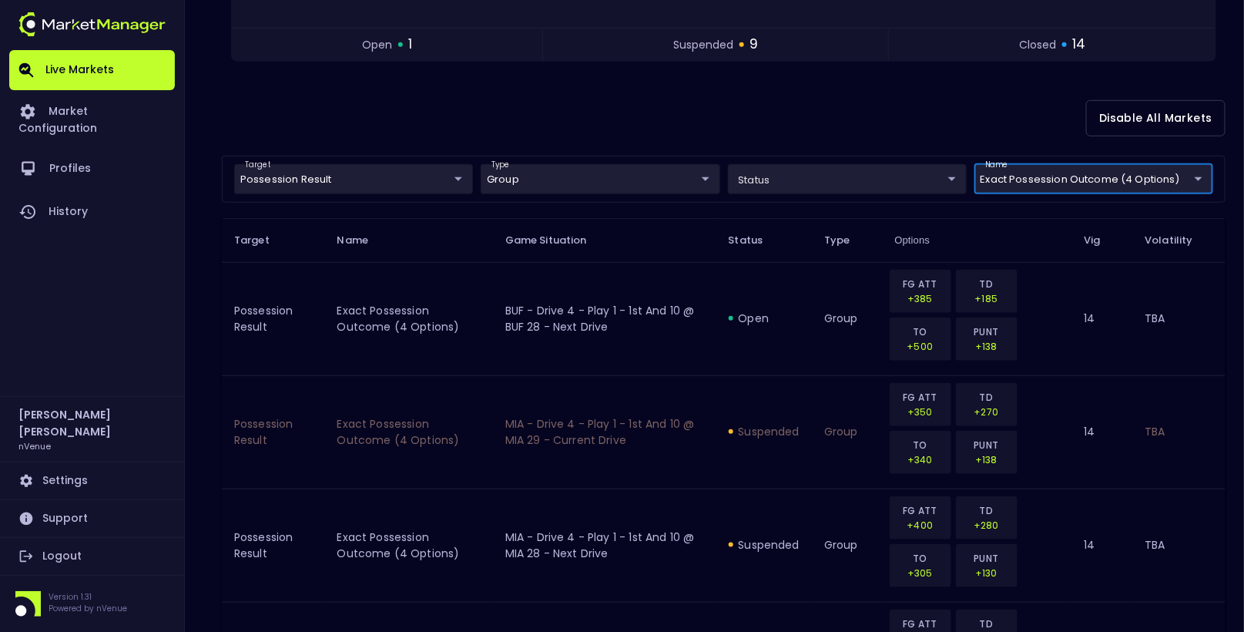
scroll to position [272, 0]
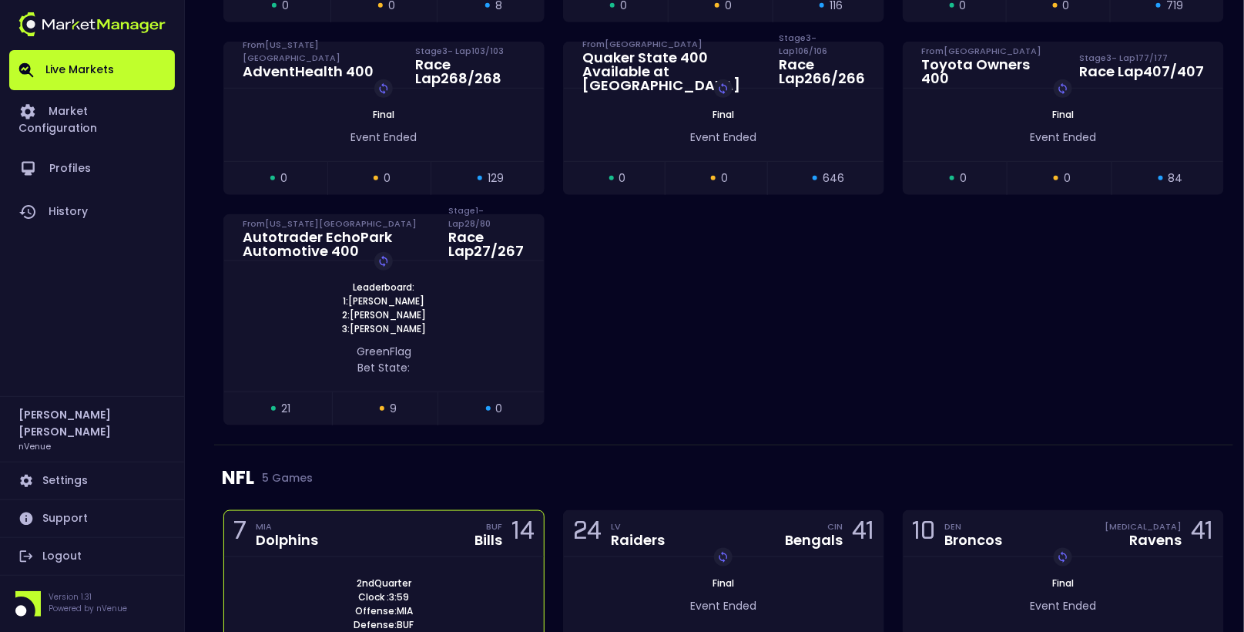
click at [434, 531] on div "7 MIA Dolphins BUF Bills 14" at bounding box center [384, 534] width 320 height 46
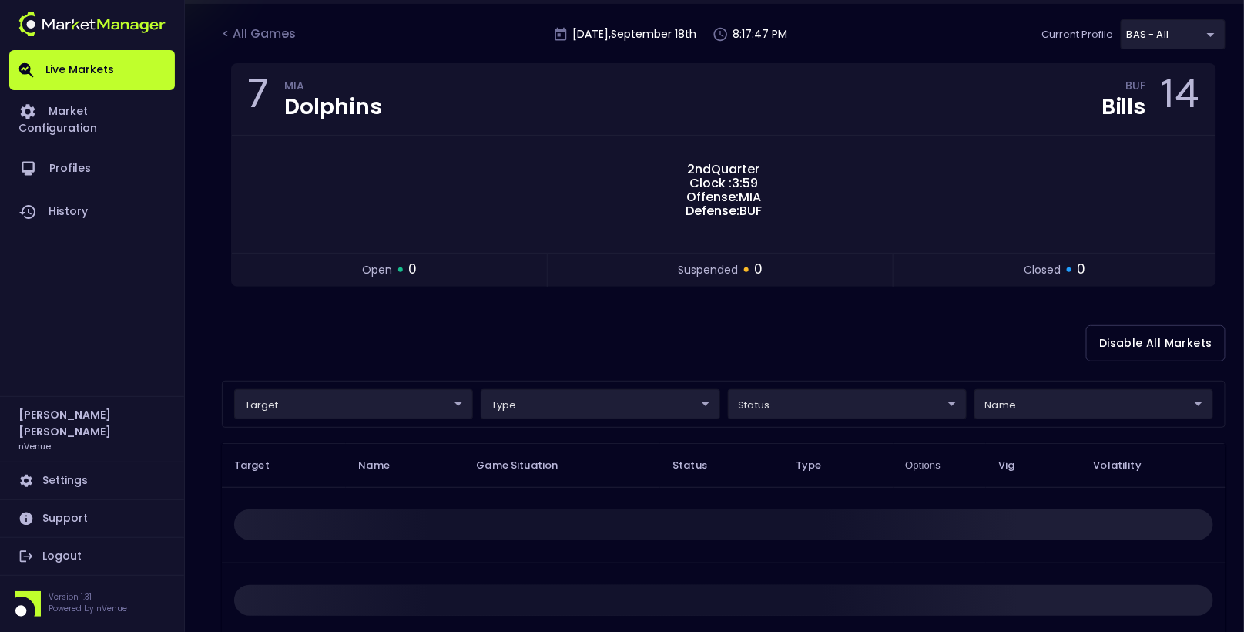
scroll to position [149, 0]
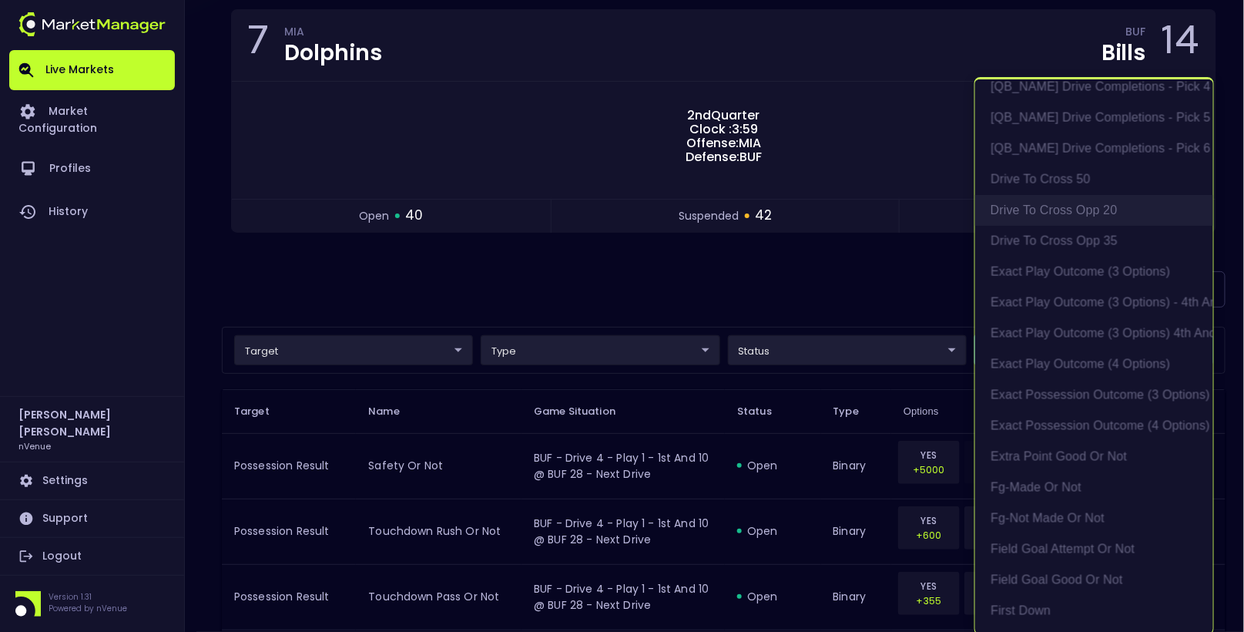
scroll to position [1004, 0]
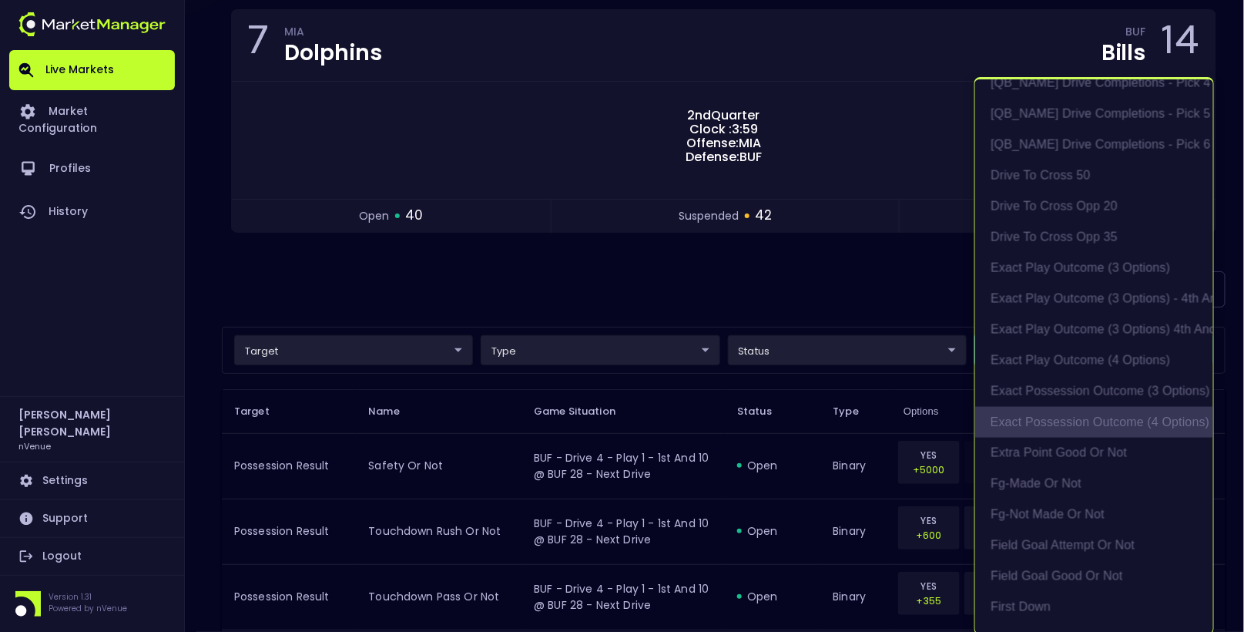
click at [1069, 417] on li "exact possession outcome (4 options)" at bounding box center [1094, 422] width 238 height 31
type input "Possession Result"
type input "group"
type input "exact possession outcome (4 options)"
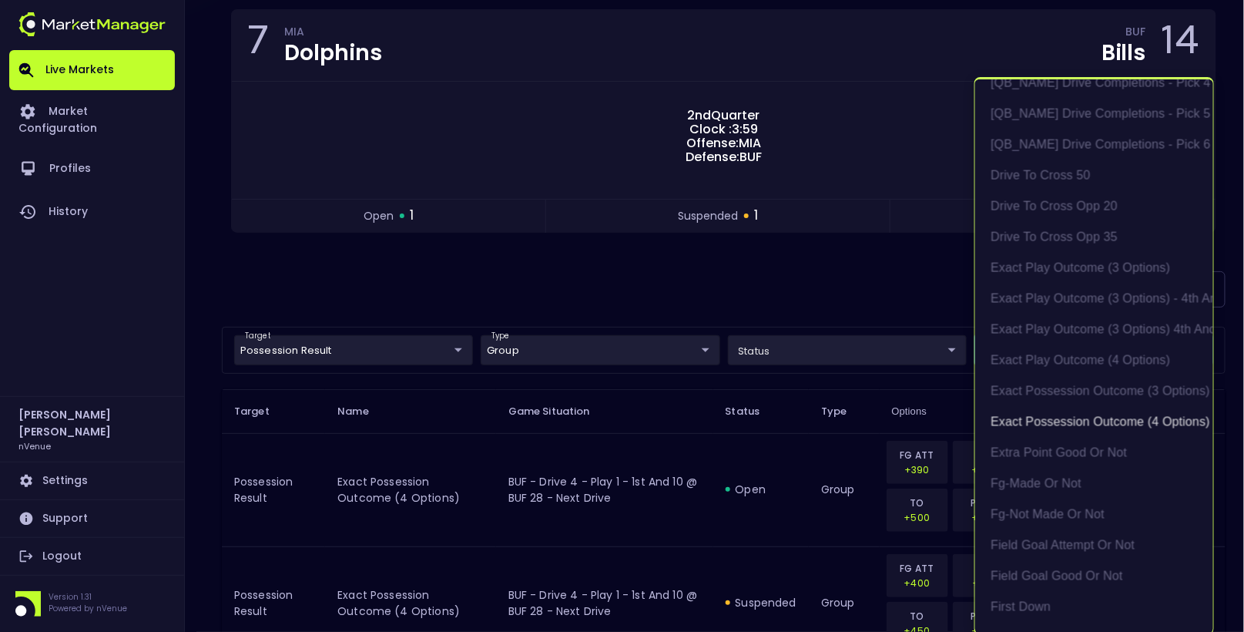
click at [794, 297] on div at bounding box center [622, 316] width 1244 height 632
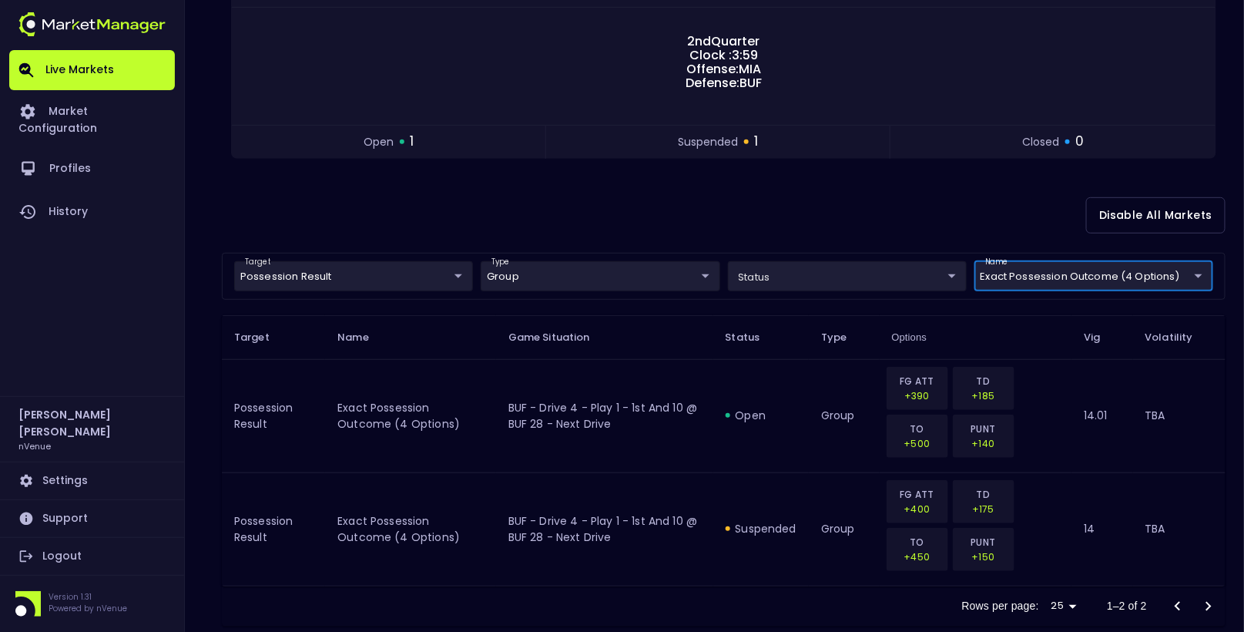
scroll to position [250, 0]
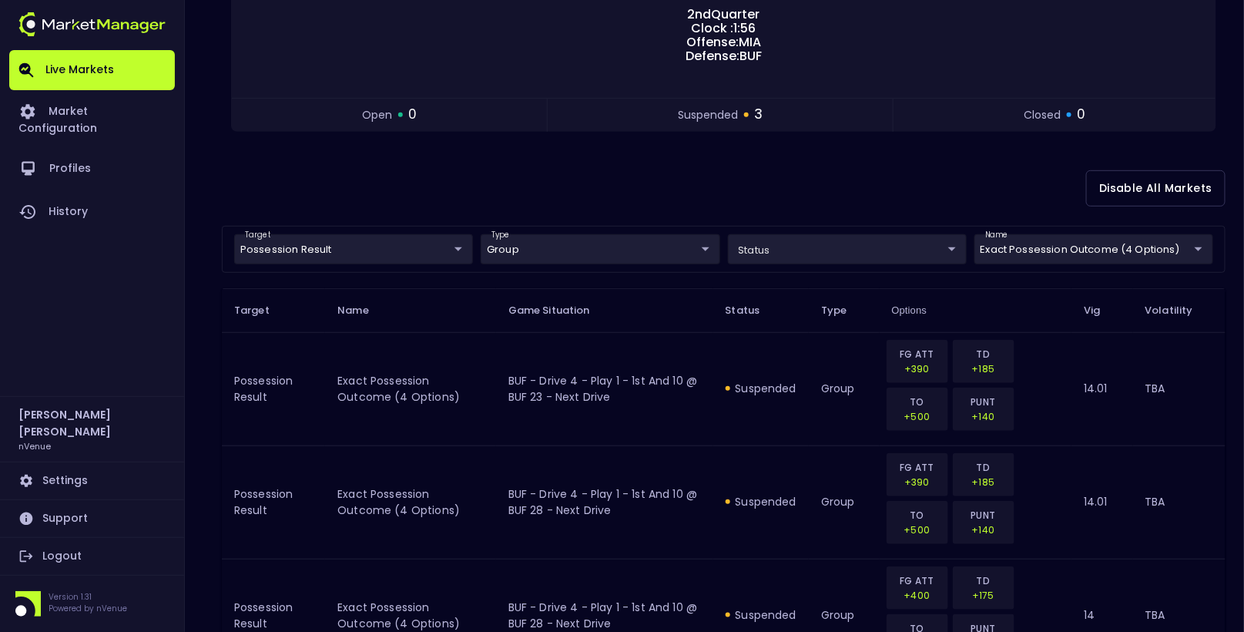
click at [728, 189] on div "Disable All Markets" at bounding box center [724, 188] width 1004 height 75
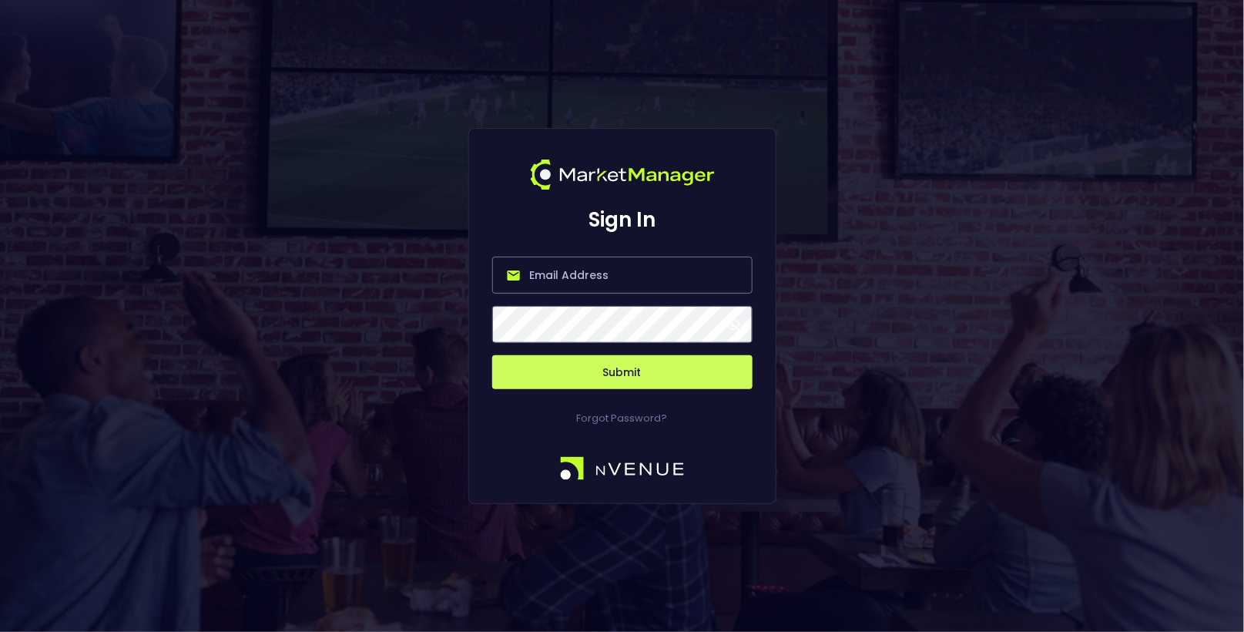
type input "[EMAIL_ADDRESS][DOMAIN_NAME]"
click at [591, 370] on button "Submit" at bounding box center [622, 372] width 260 height 34
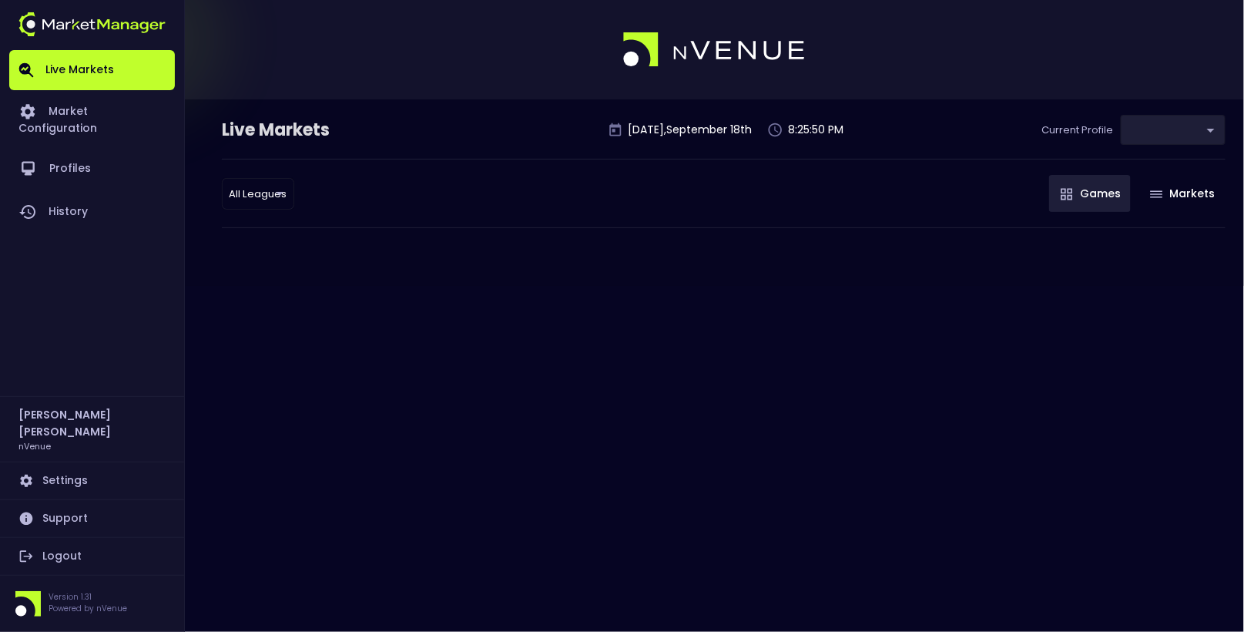
type input "0d810fa5-e353-4d9c-b11d-31f095cae871"
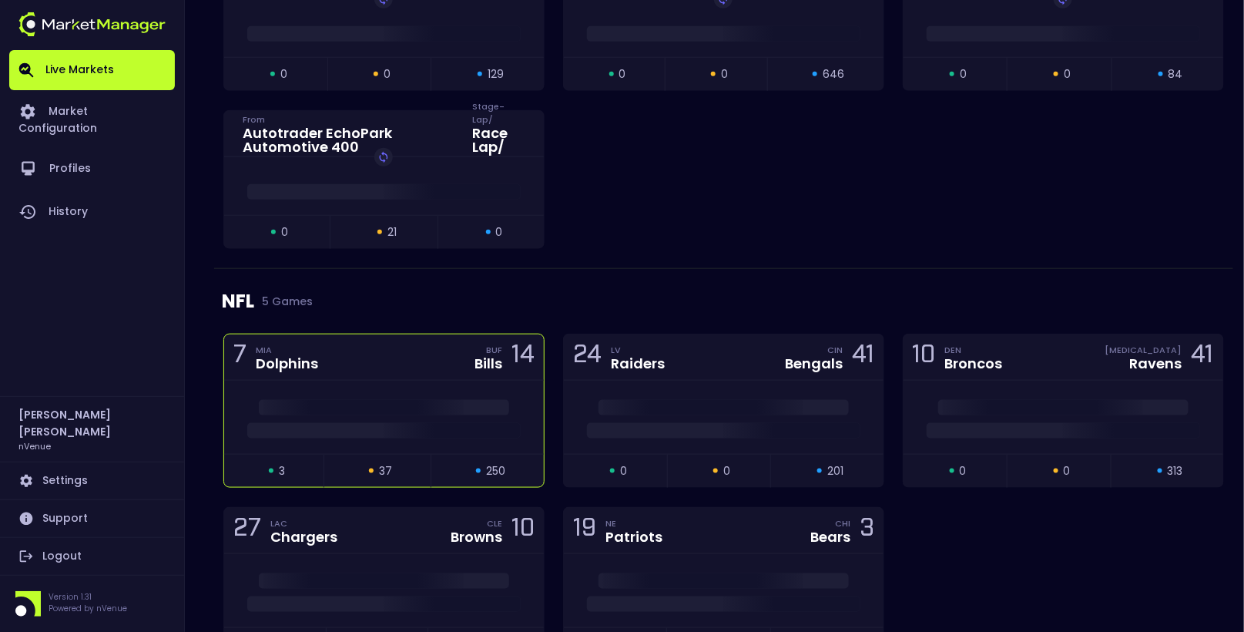
click at [342, 362] on div "7 MIA Dolphins BUF Bills 14" at bounding box center [384, 357] width 320 height 46
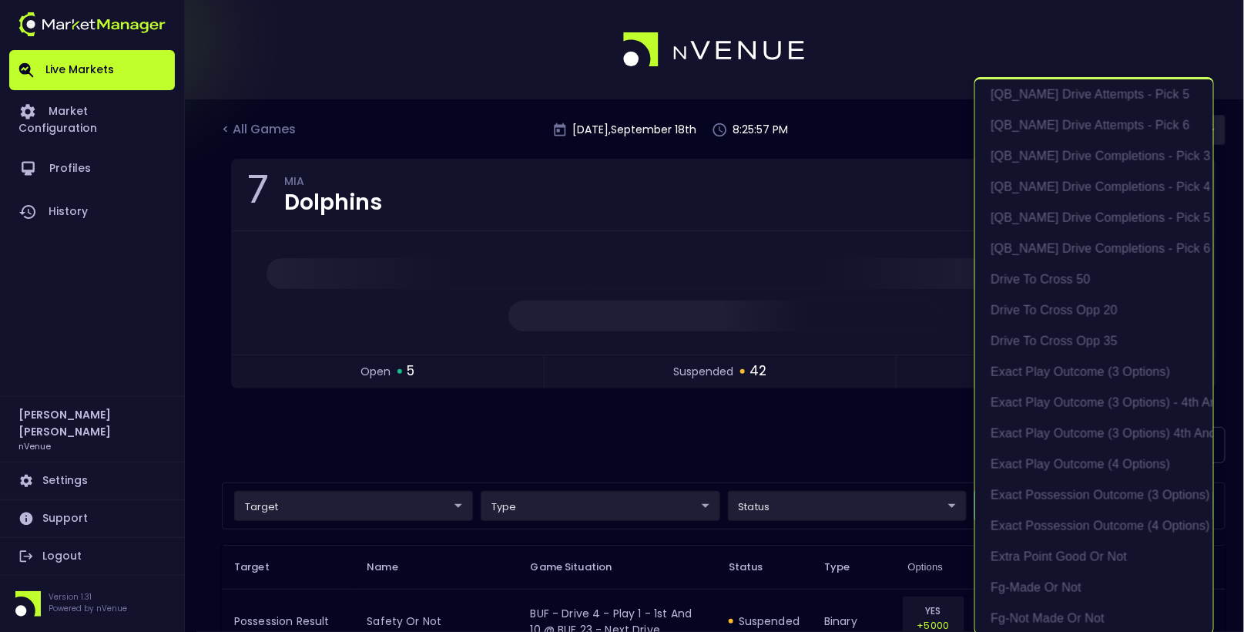
scroll to position [927, 0]
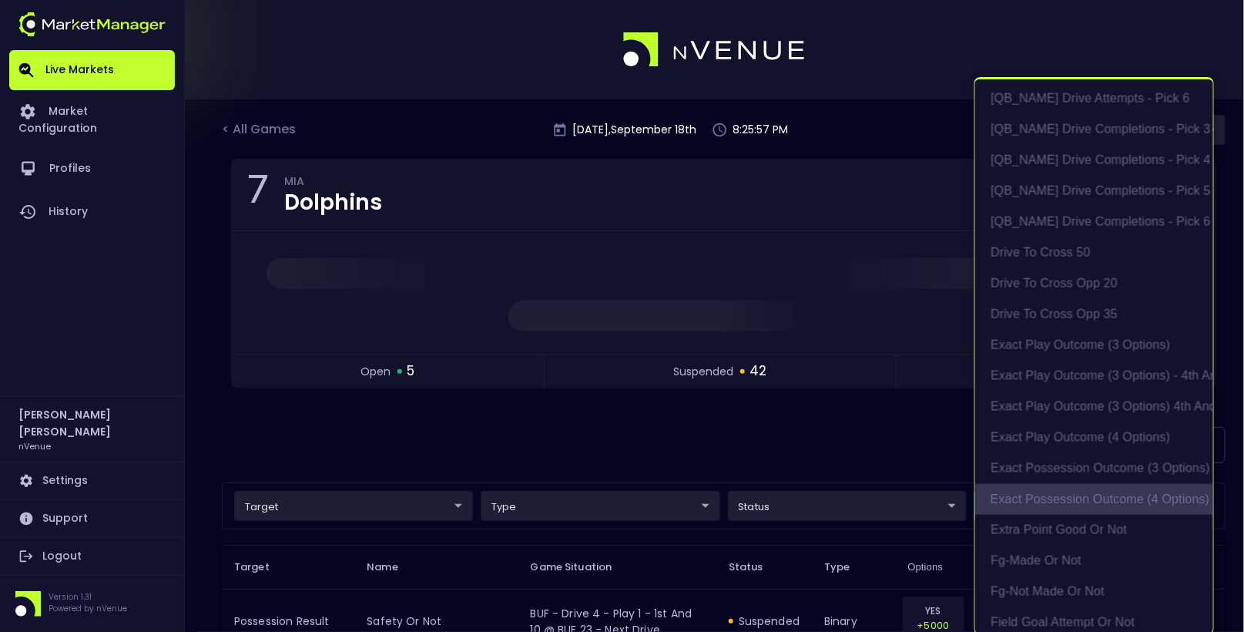
click at [1102, 508] on li "exact possession outcome (4 options)" at bounding box center [1094, 499] width 238 height 31
type input "Possession Result"
type input "group"
type input "exact possession outcome (4 options)"
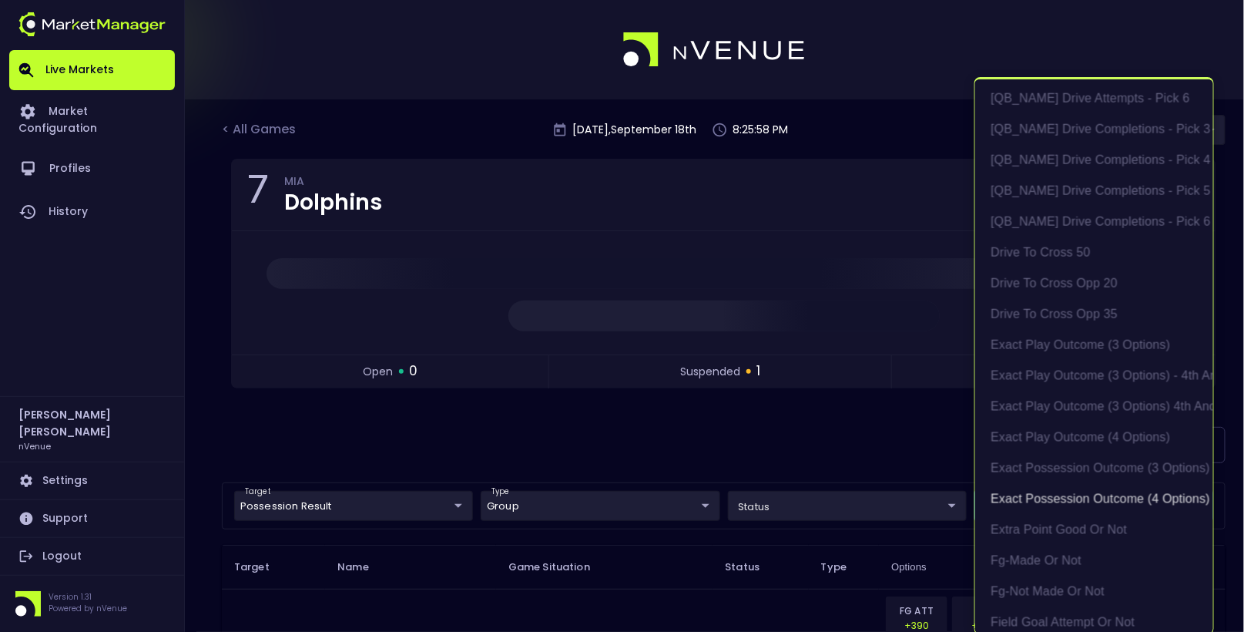
scroll to position [2, 0]
click at [663, 453] on div at bounding box center [622, 316] width 1244 height 632
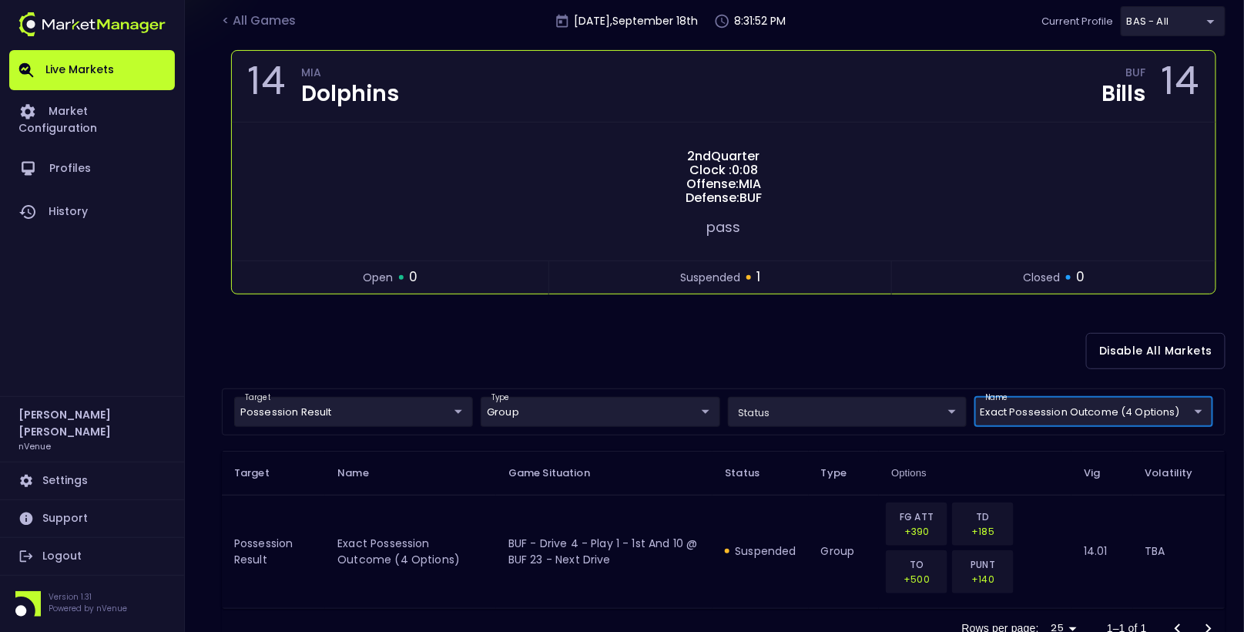
scroll to position [122, 0]
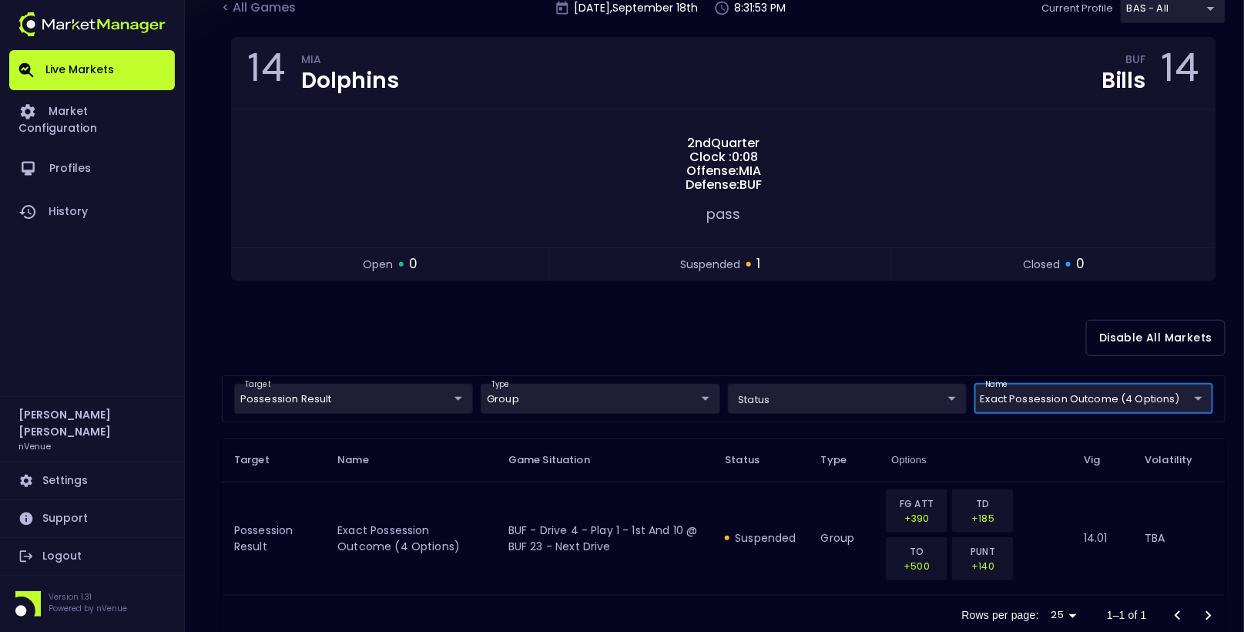
click at [714, 321] on div "Disable All Markets" at bounding box center [724, 337] width 1004 height 75
click at [847, 344] on div "Disable All Markets" at bounding box center [724, 337] width 1004 height 75
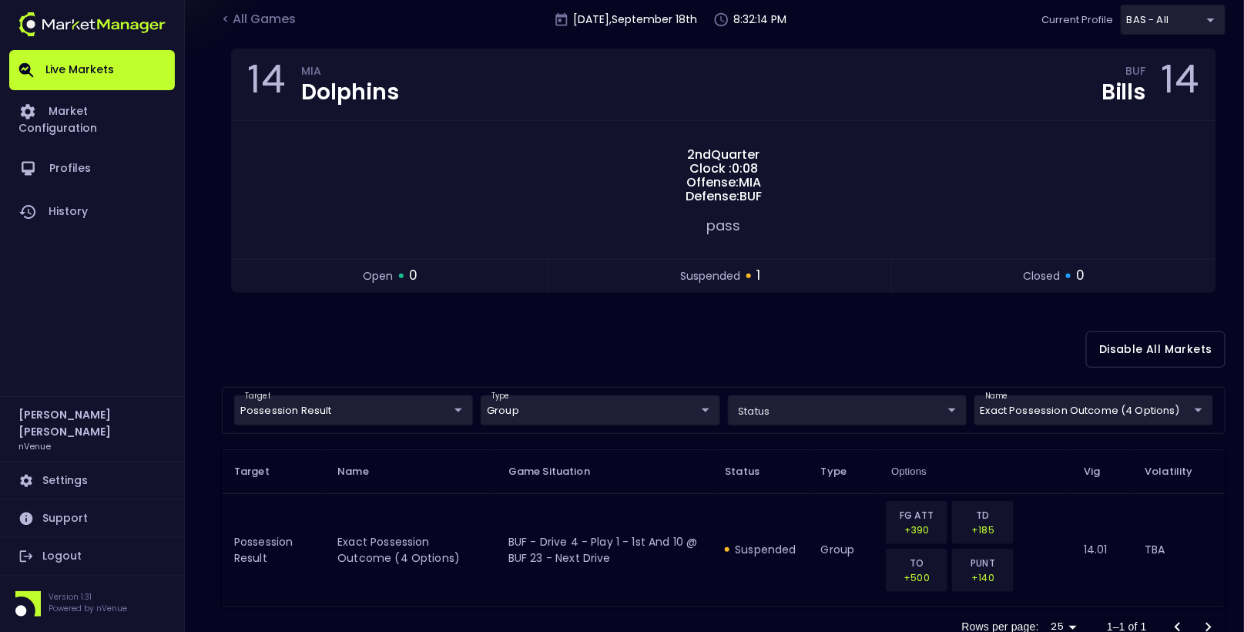
scroll to position [109, 0]
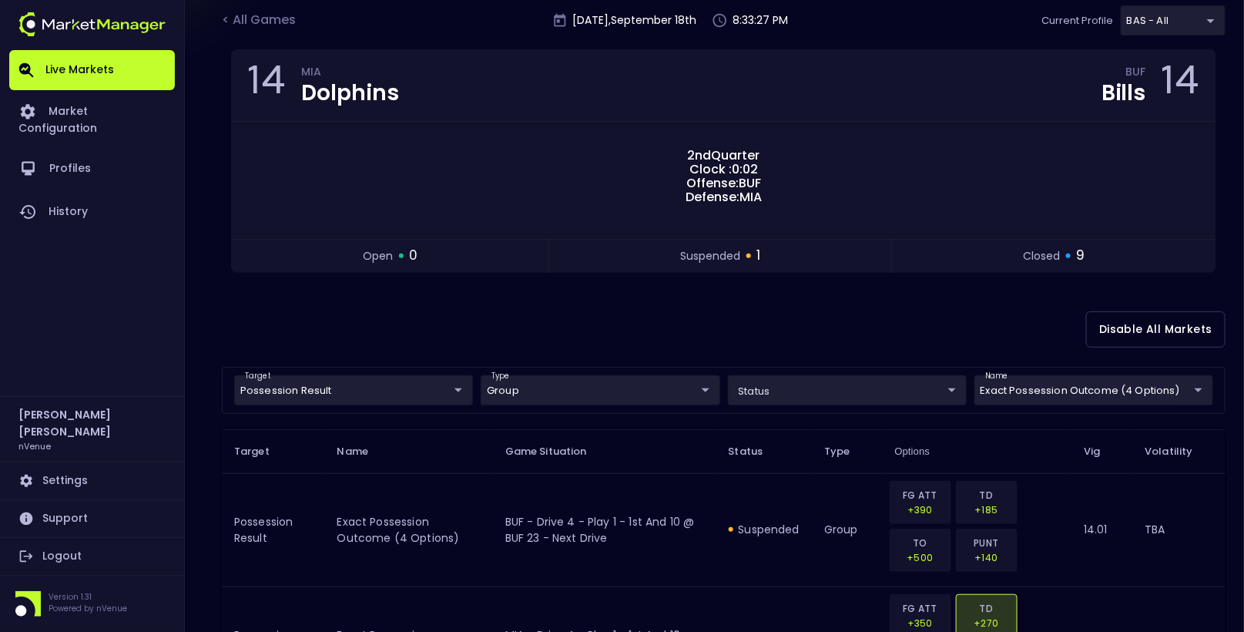
click at [565, 313] on div "Disable All Markets" at bounding box center [724, 329] width 1004 height 75
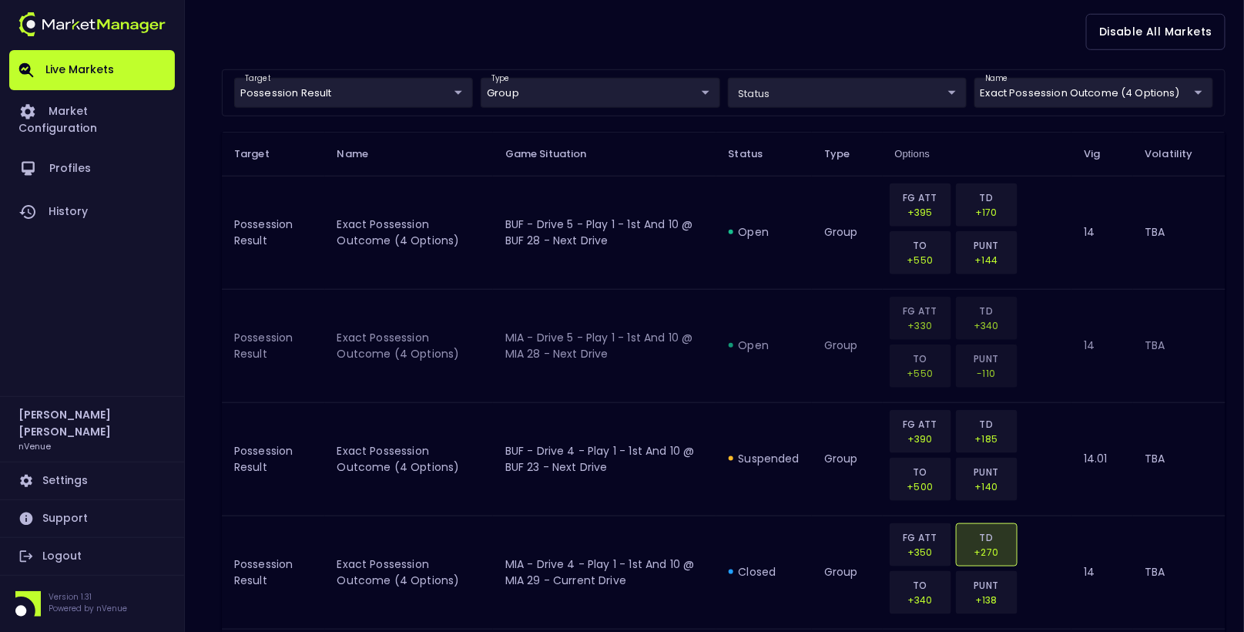
scroll to position [395, 0]
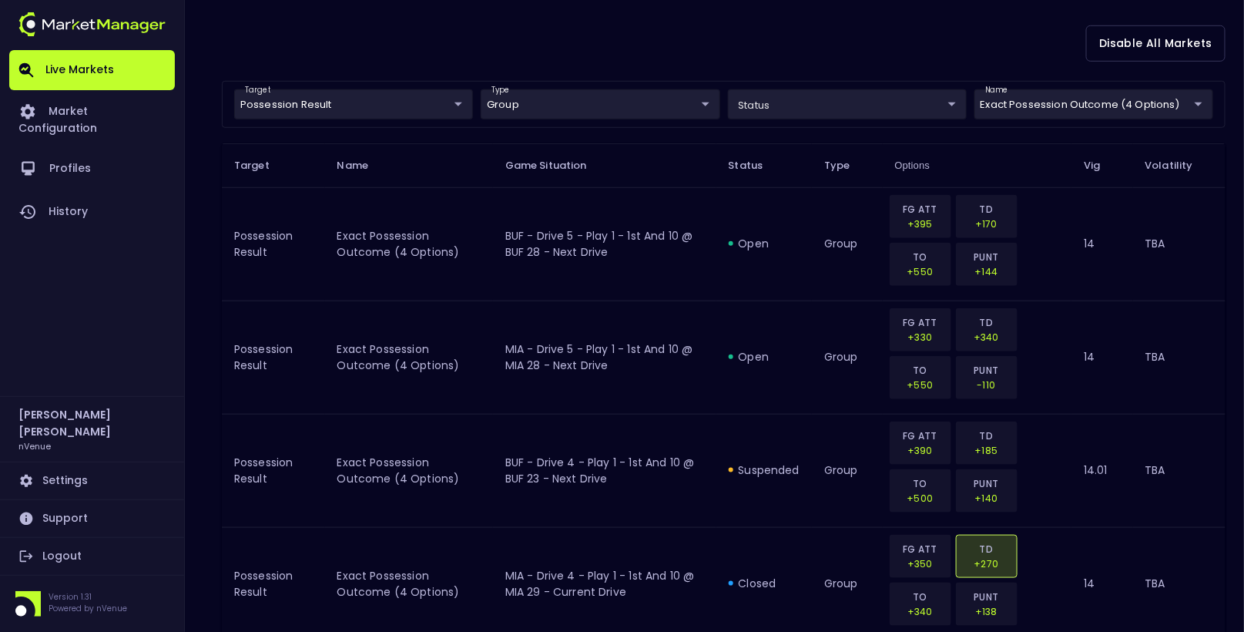
click at [466, 163] on th "Name" at bounding box center [409, 165] width 168 height 44
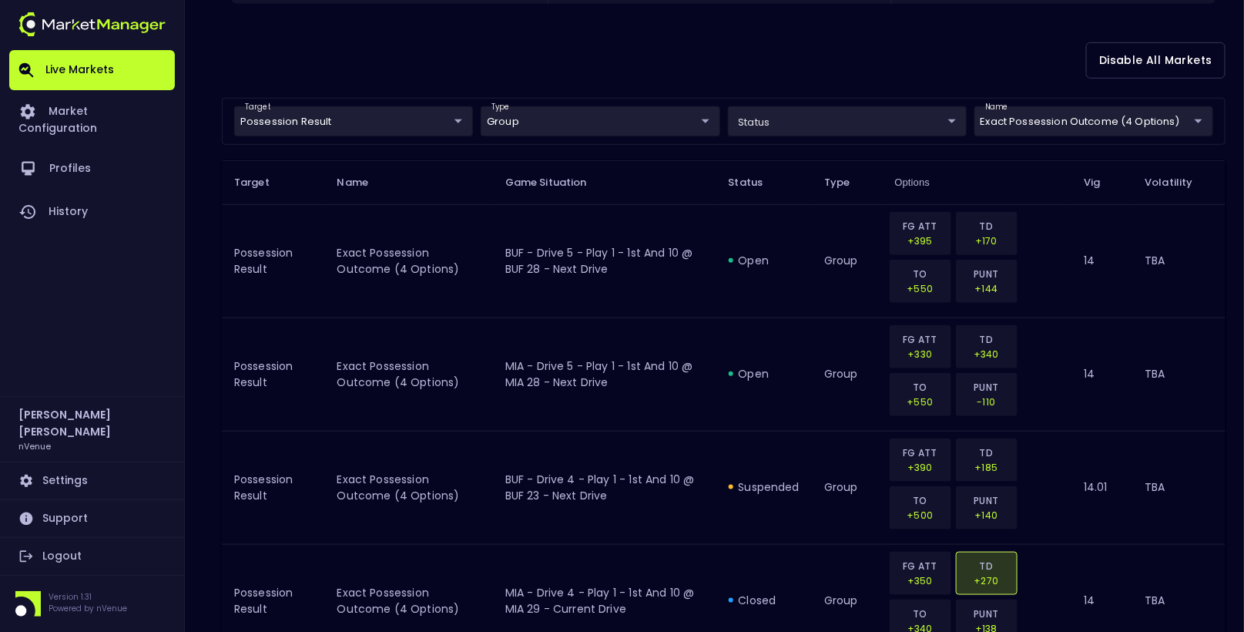
click at [446, 166] on th "Name" at bounding box center [409, 182] width 168 height 44
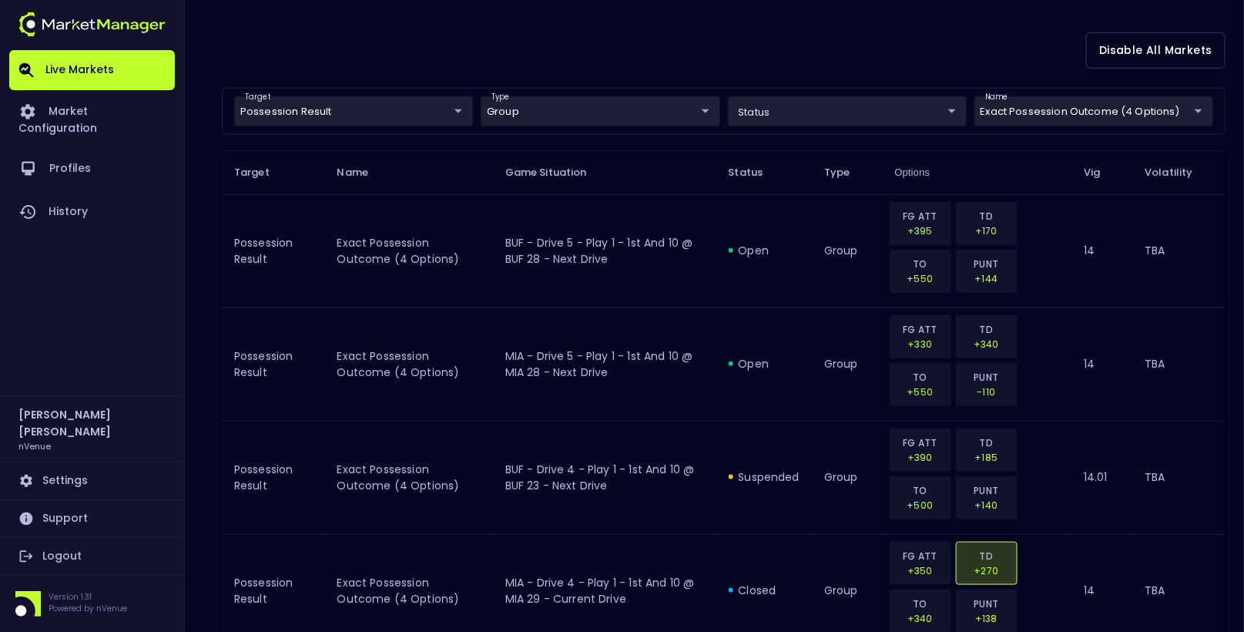
scroll to position [395, 0]
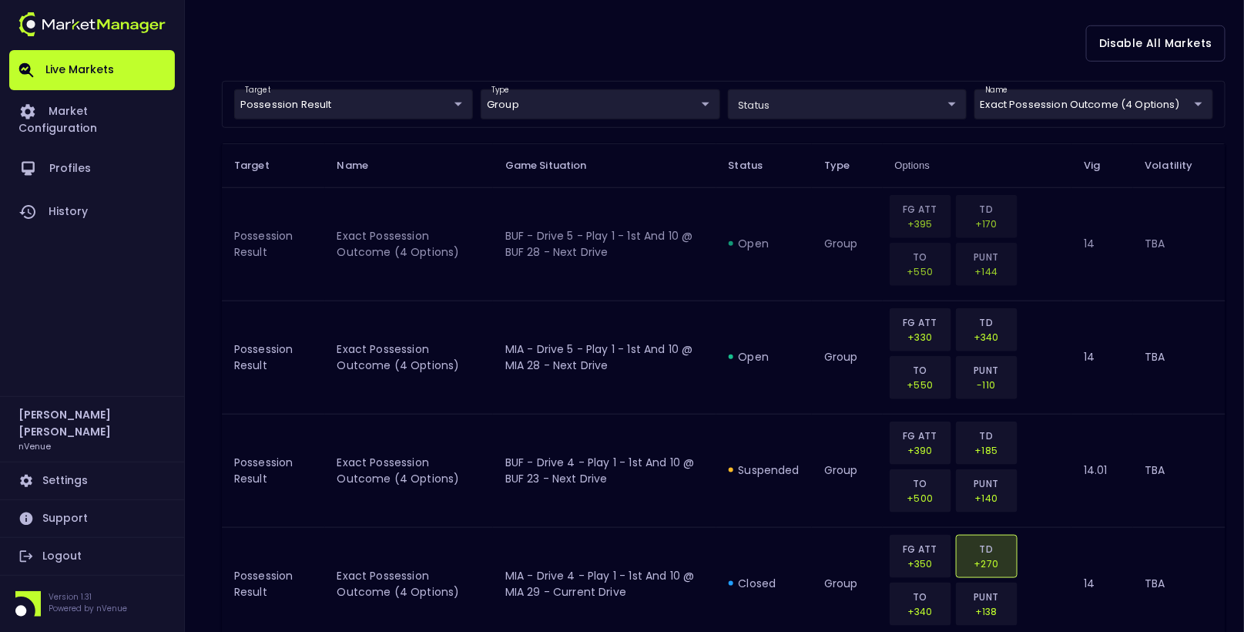
click at [454, 187] on td "exact possession outcome (4 options)" at bounding box center [409, 243] width 168 height 113
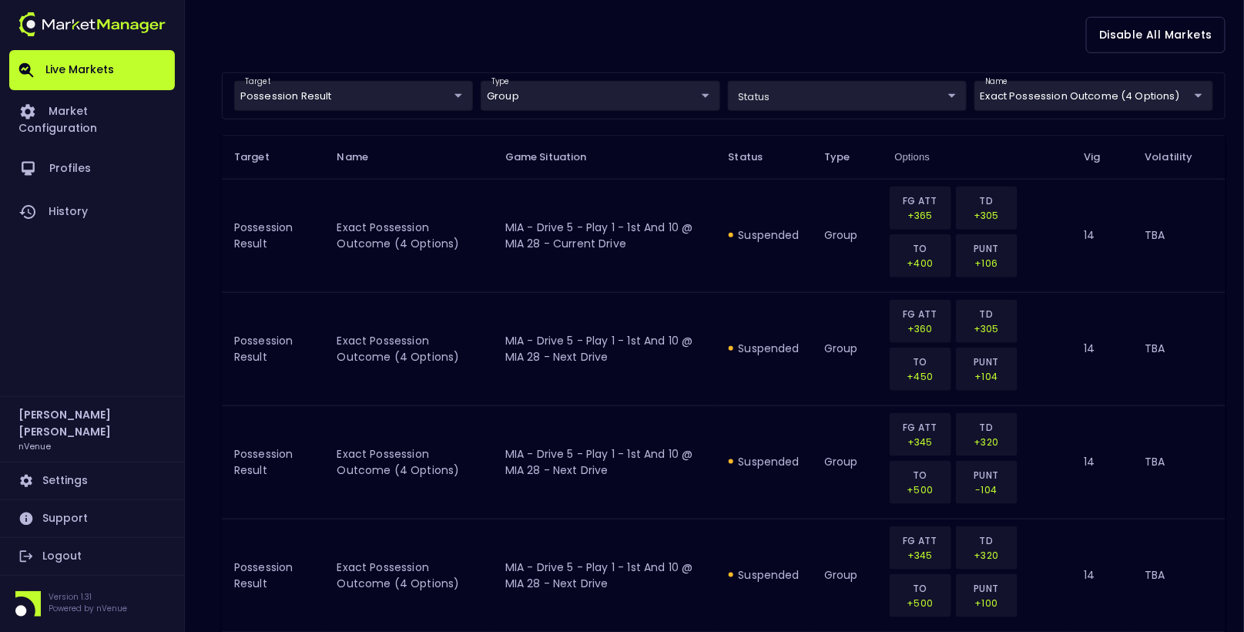
scroll to position [327, 0]
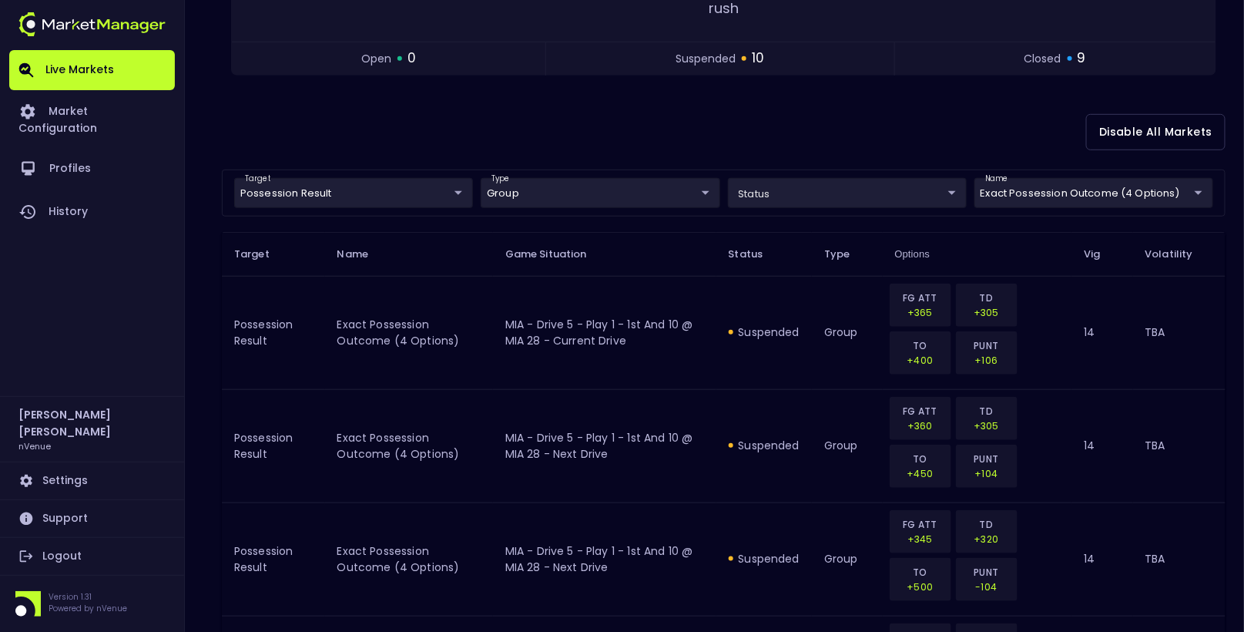
click at [618, 130] on div "Disable All Markets" at bounding box center [724, 132] width 1004 height 75
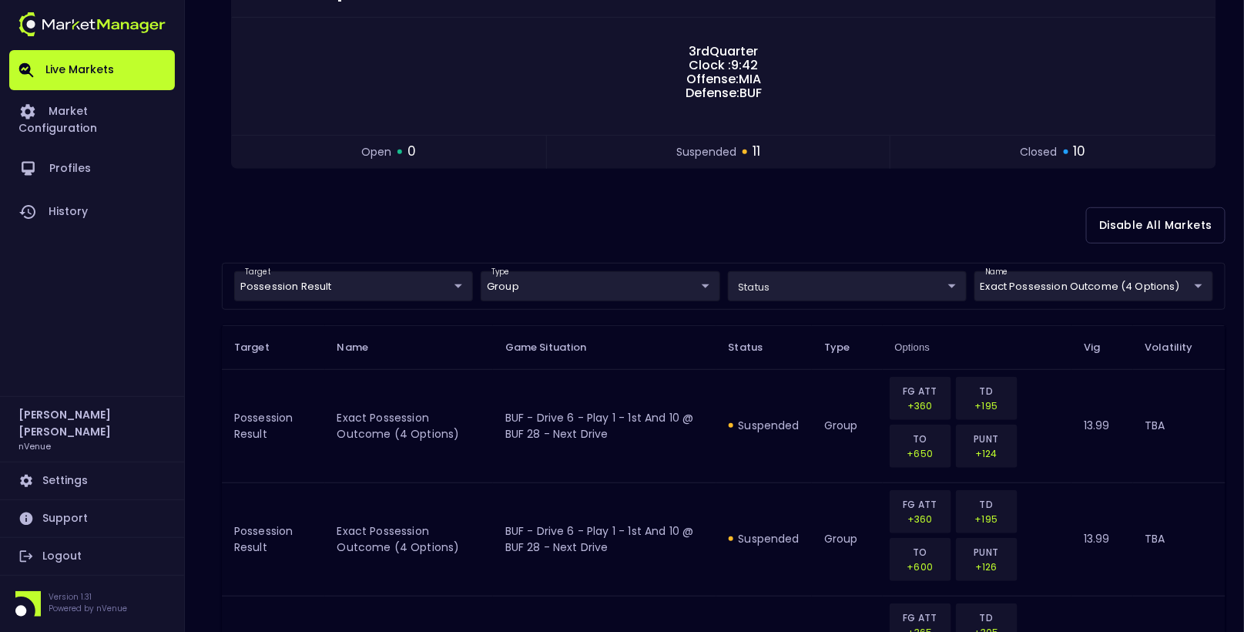
scroll to position [215, 0]
click at [610, 219] on div "Disable All Markets" at bounding box center [724, 223] width 1004 height 75
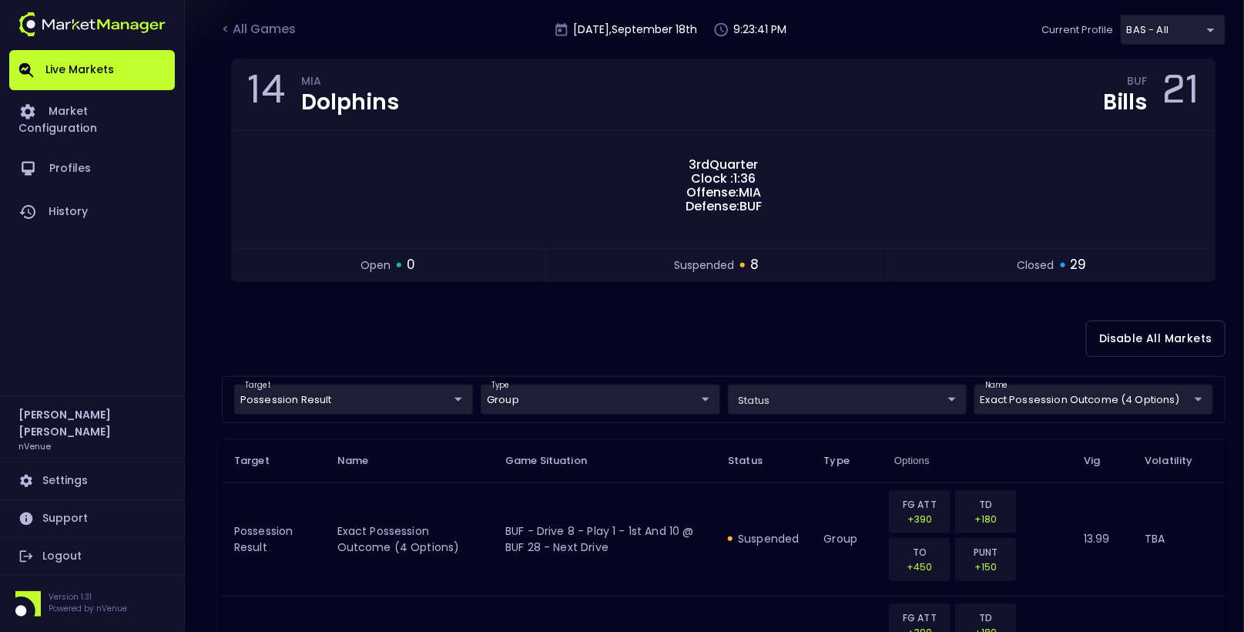
scroll to position [1, 0]
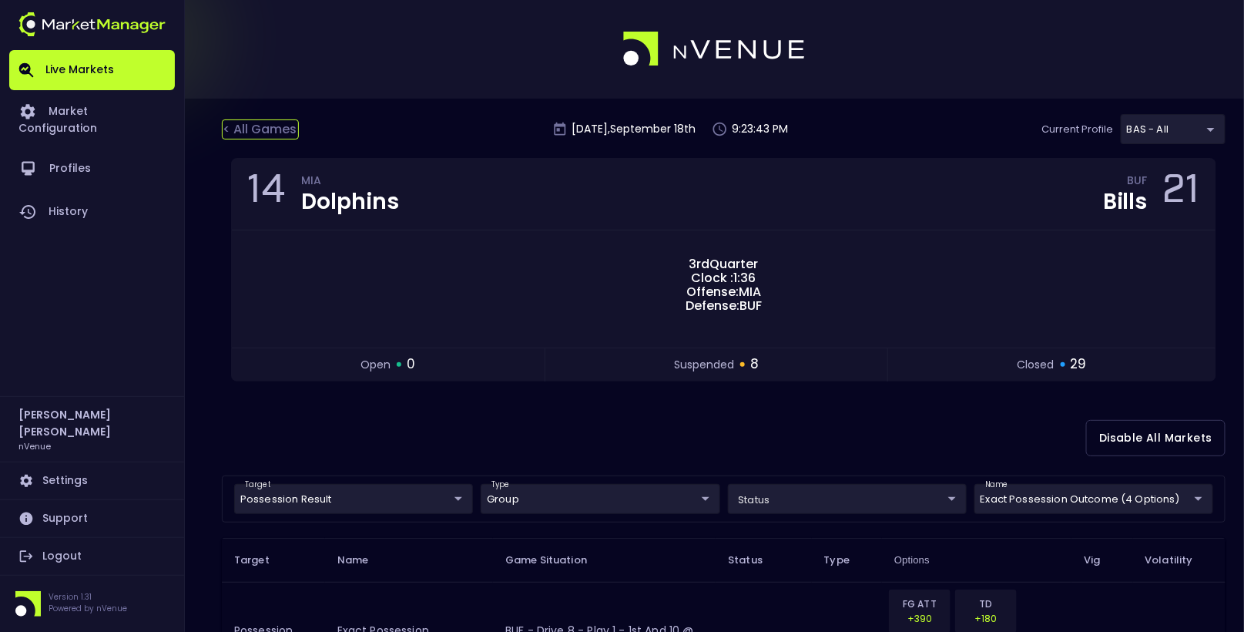
click at [277, 126] on div "< All Games" at bounding box center [260, 129] width 77 height 20
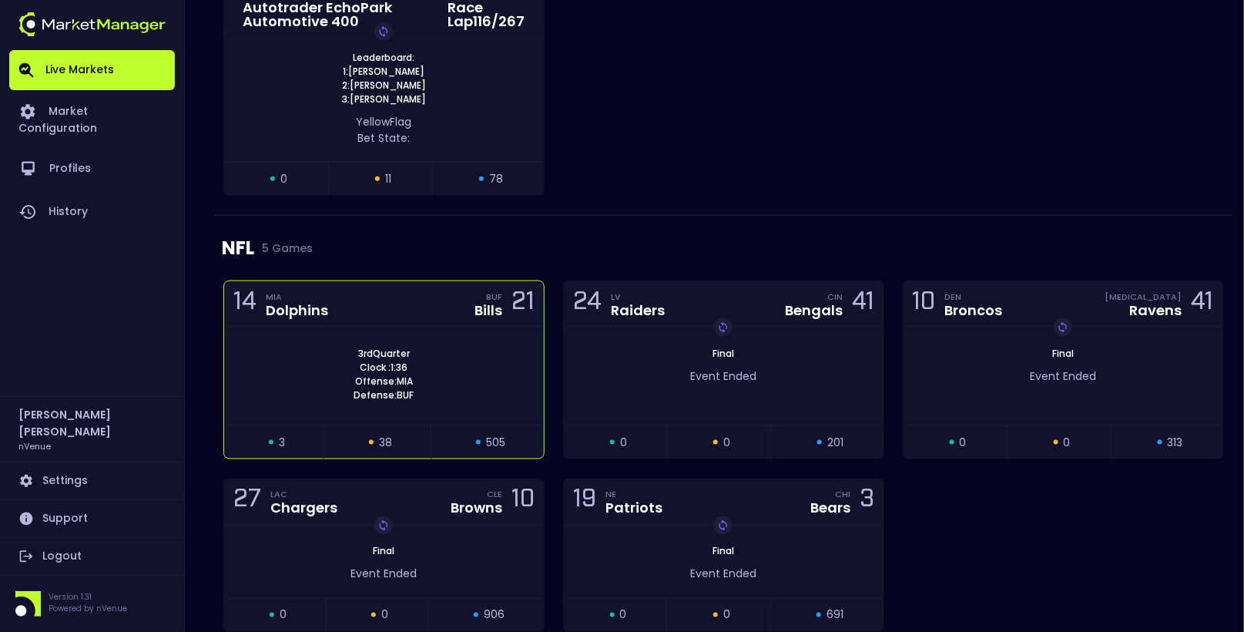
click at [453, 337] on div "3rd Quarter Clock : 1:36 Offense: MIA Defense: BUF" at bounding box center [384, 376] width 320 height 98
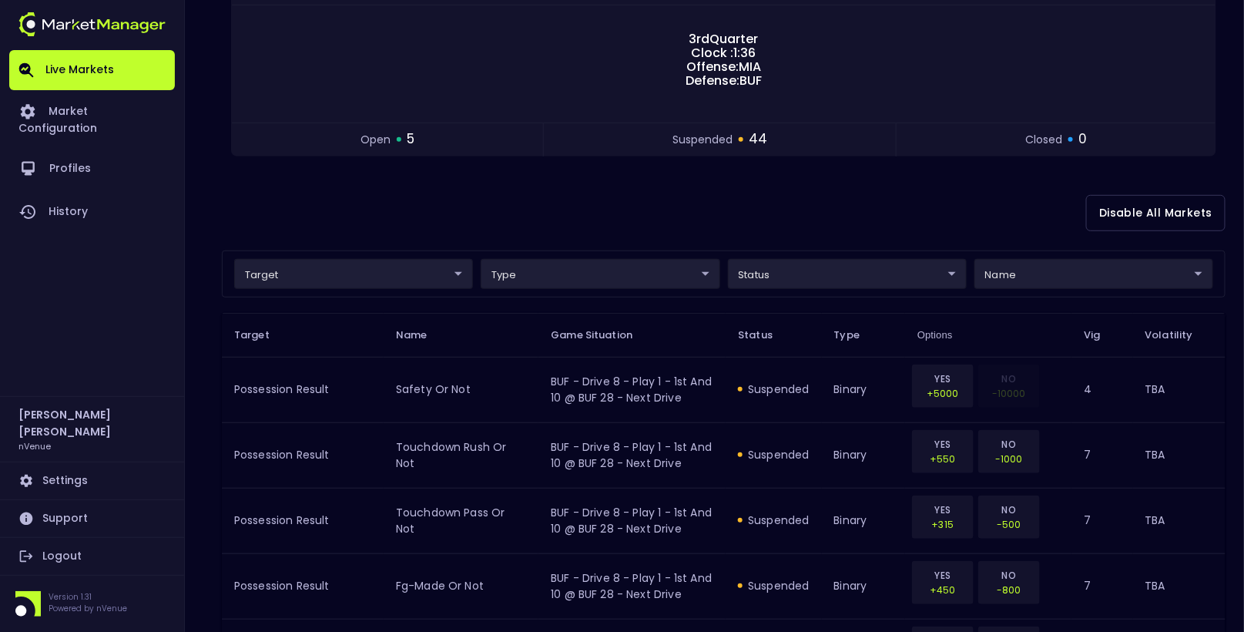
scroll to position [256, 0]
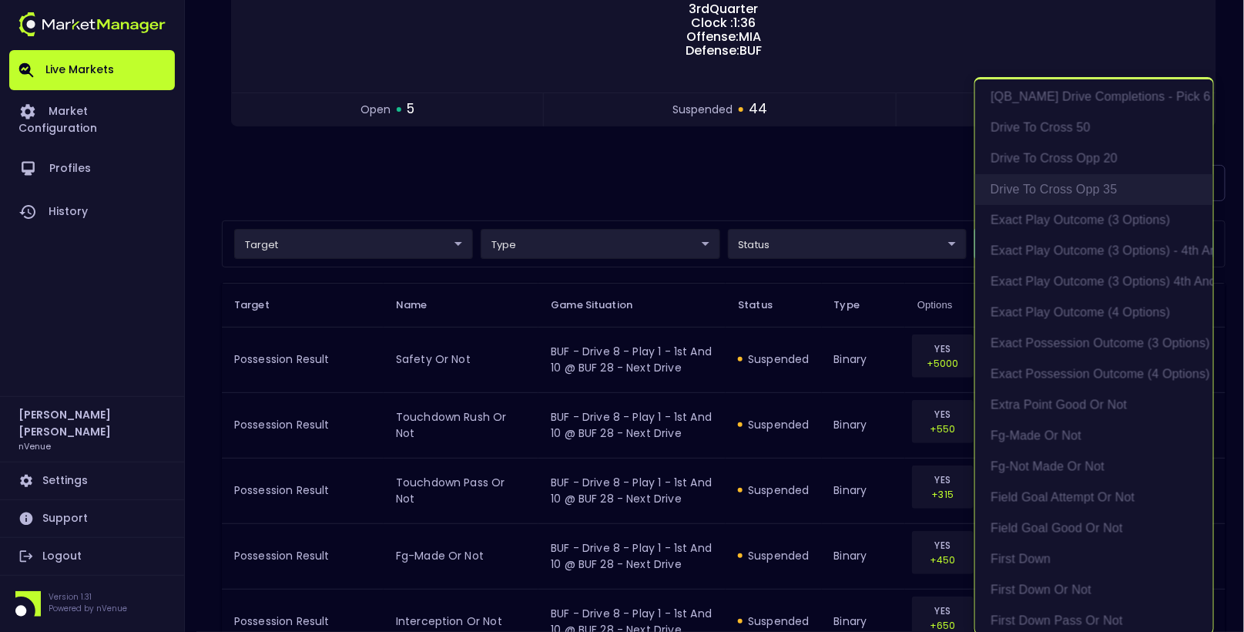
scroll to position [1056, 0]
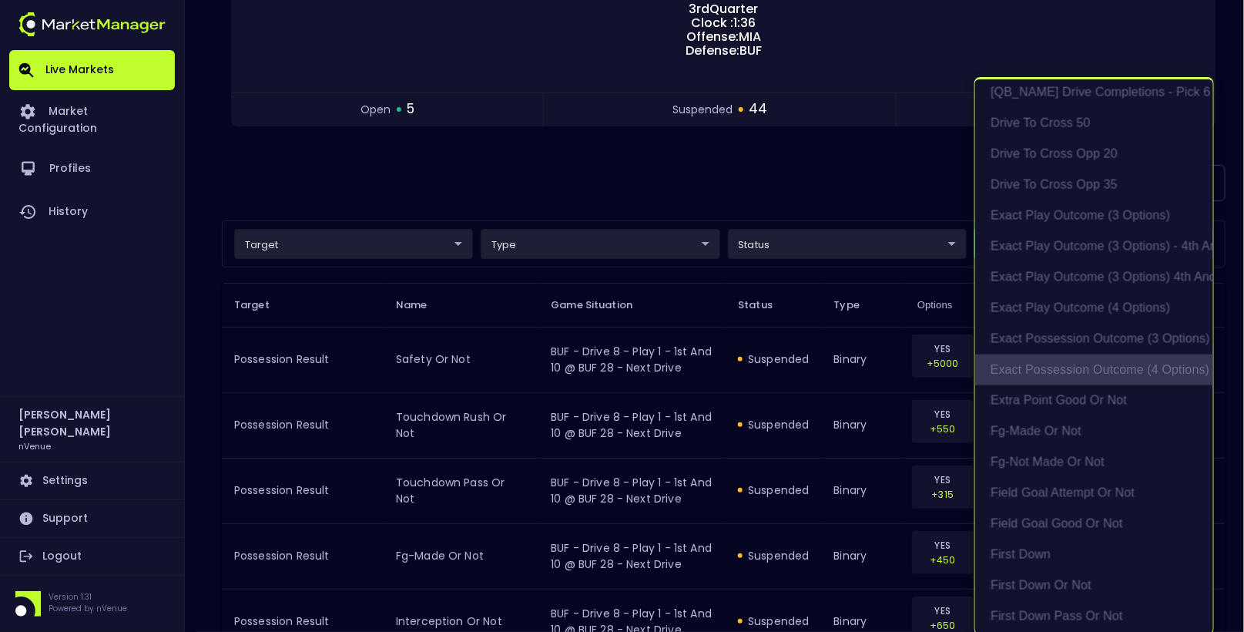
click at [1073, 361] on li "exact possession outcome (4 options)" at bounding box center [1094, 369] width 238 height 31
type input "Possession Result"
type input "group"
type input "exact possession outcome (4 options)"
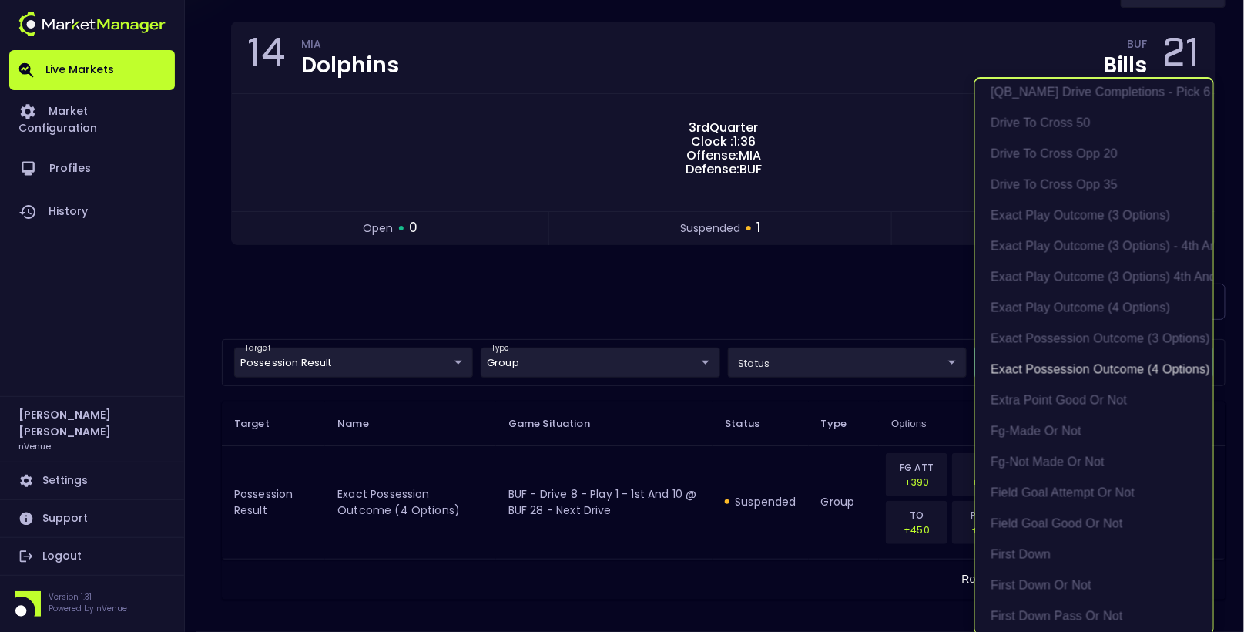
click at [706, 280] on div at bounding box center [622, 316] width 1244 height 632
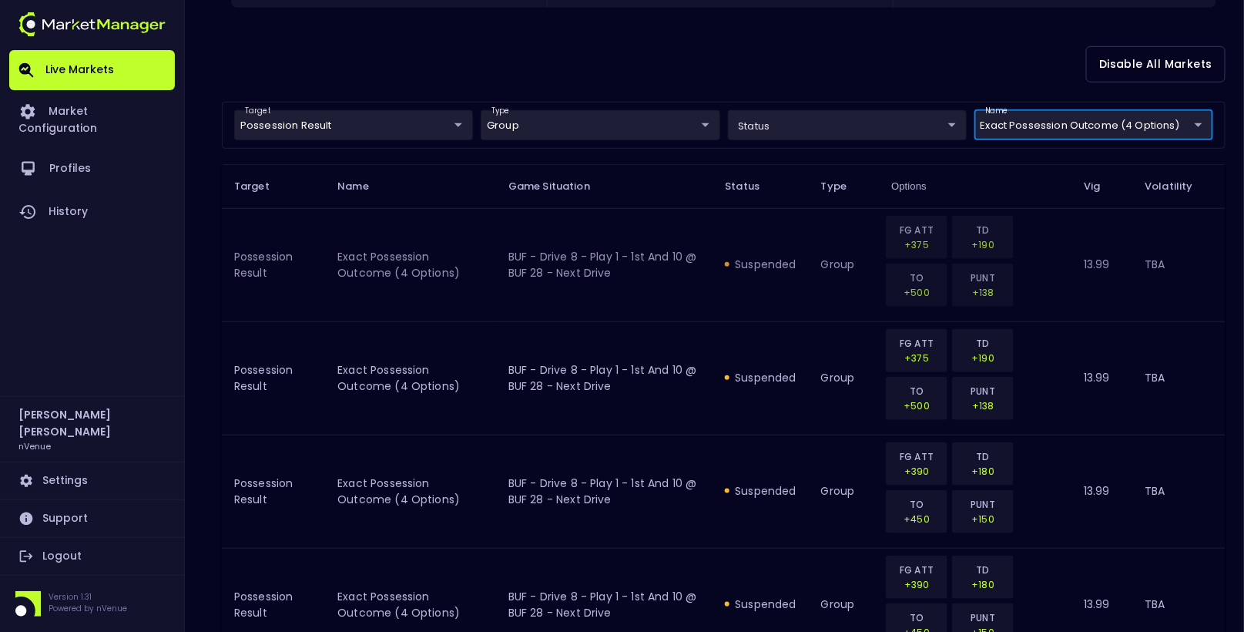
scroll to position [364, 0]
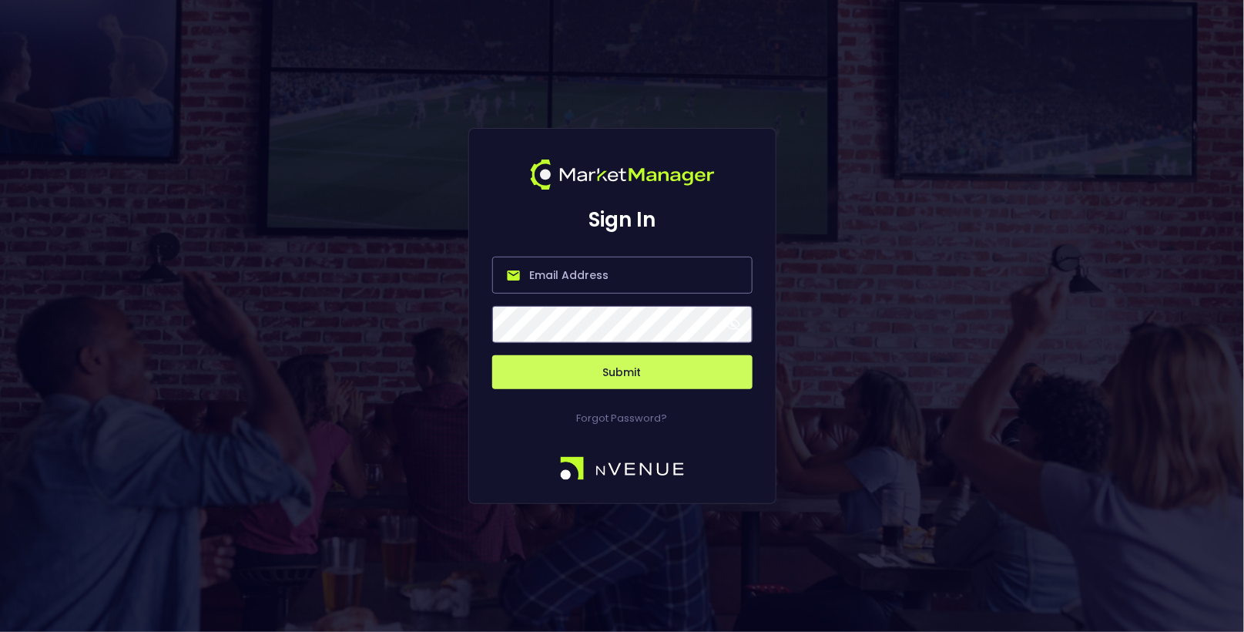
type input "[EMAIL_ADDRESS][DOMAIN_NAME]"
click at [638, 370] on button "Submit" at bounding box center [622, 372] width 260 height 34
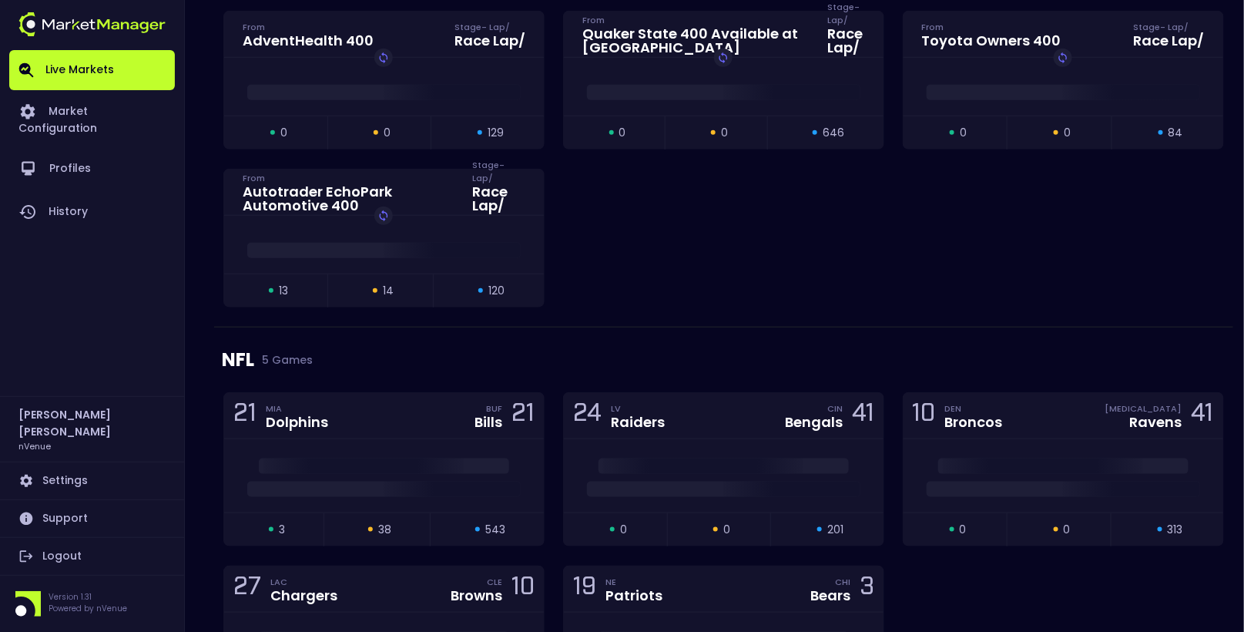
scroll to position [441, 0]
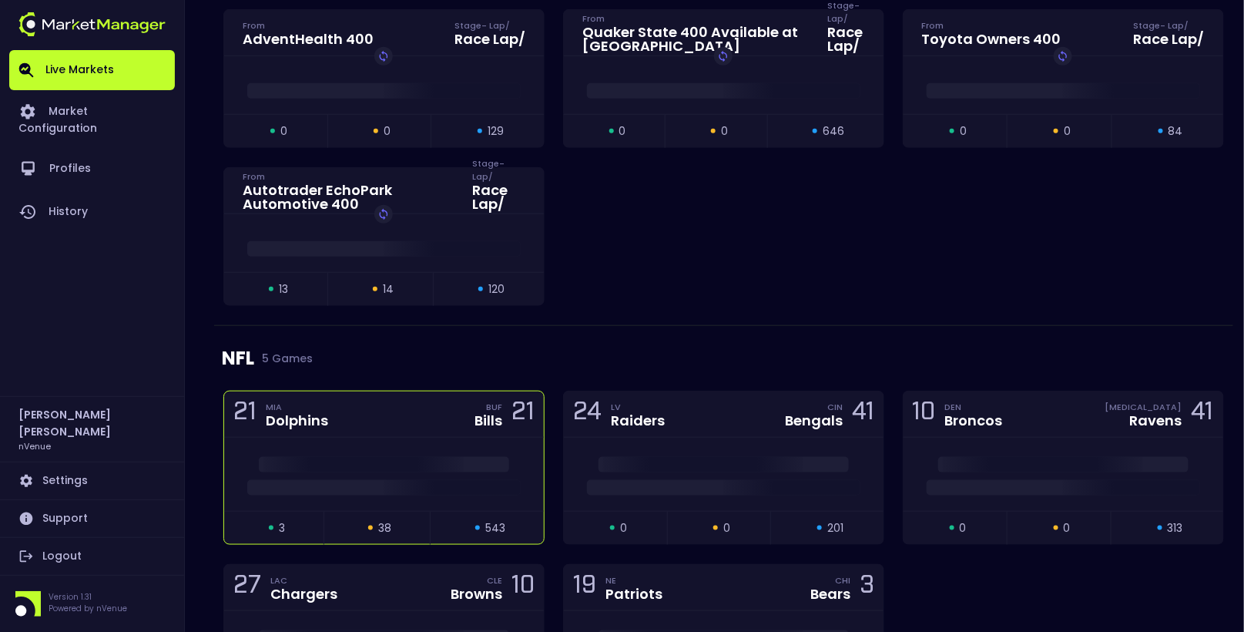
click at [434, 438] on div at bounding box center [384, 474] width 320 height 73
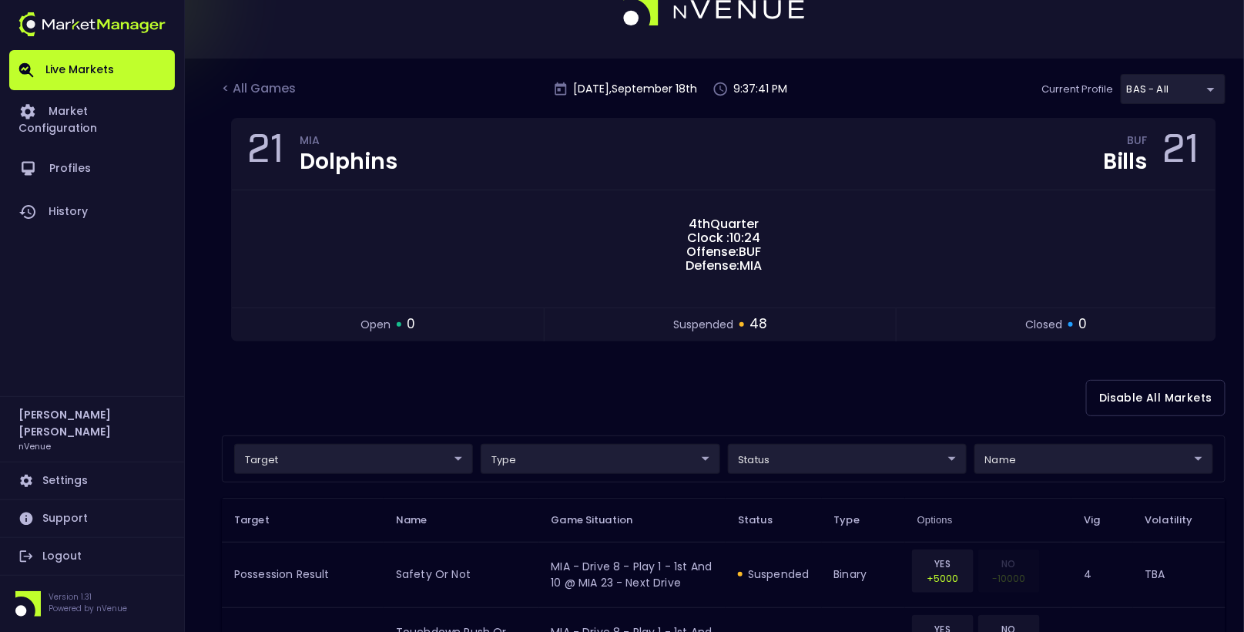
scroll to position [42, 0]
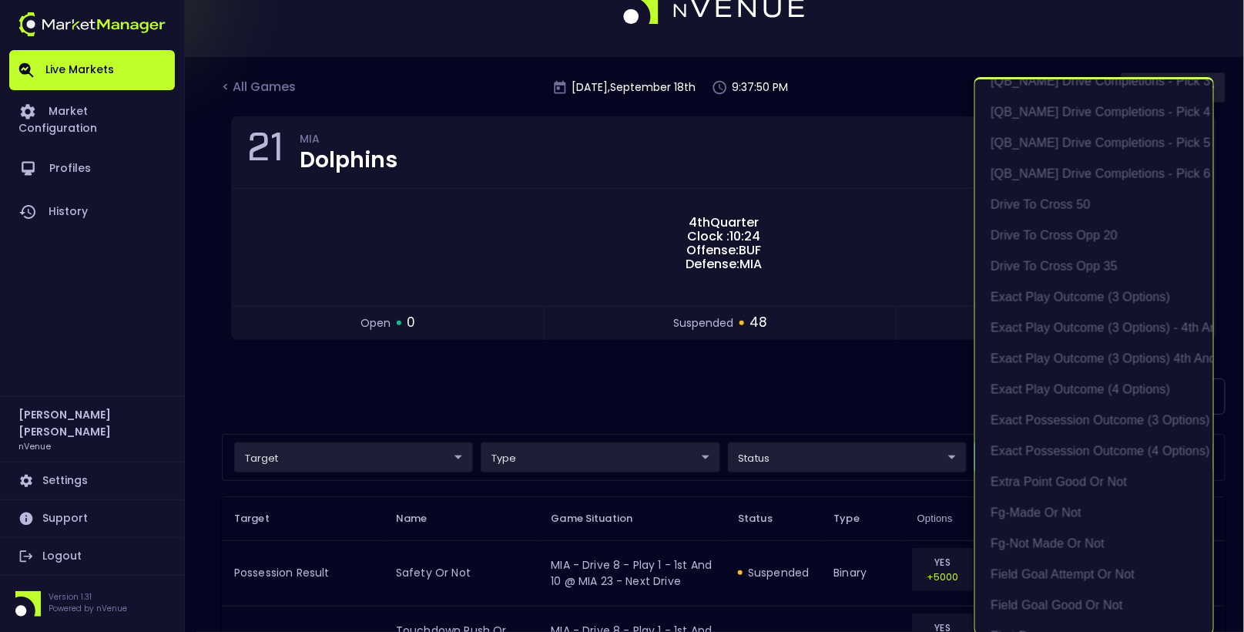
scroll to position [979, 0]
click at [1072, 448] on li "exact possession outcome (4 options)" at bounding box center [1094, 446] width 238 height 31
type input "Possession Result"
type input "group"
type input "exact possession outcome (4 options)"
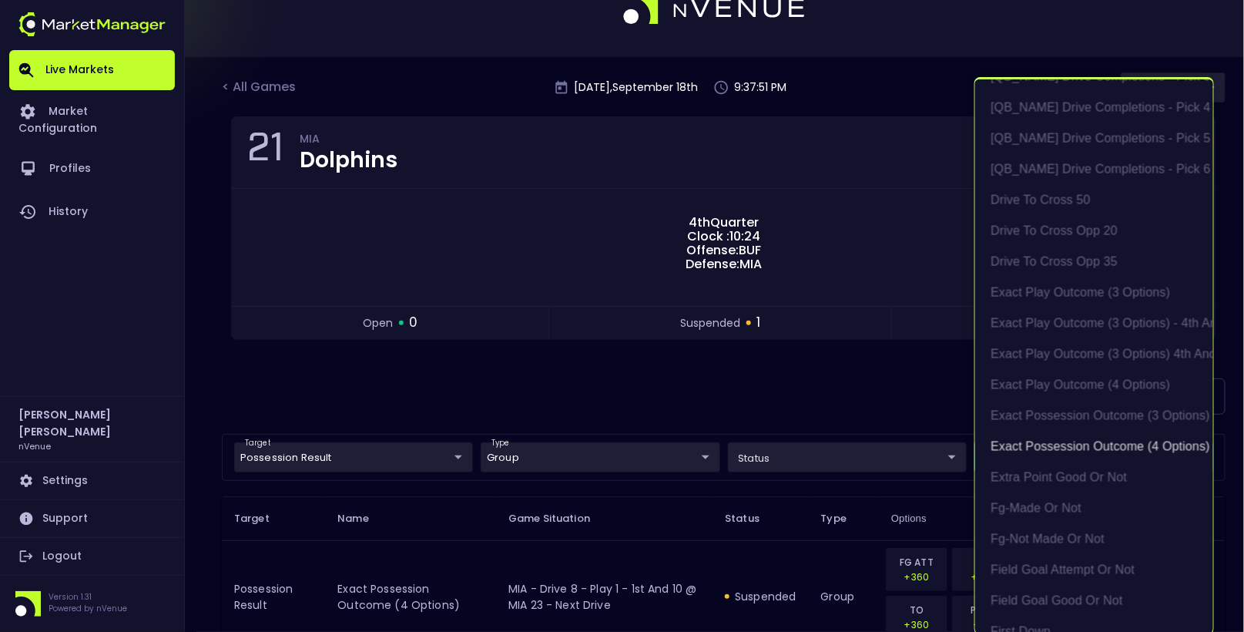
click at [760, 377] on div at bounding box center [622, 316] width 1244 height 632
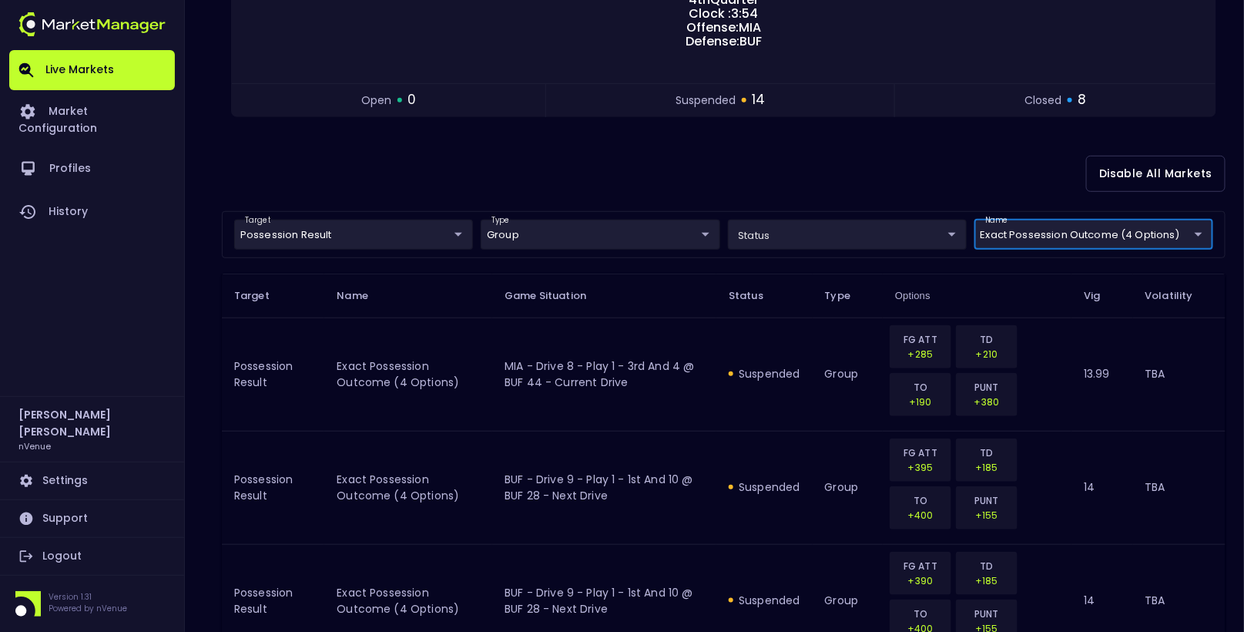
scroll to position [0, 0]
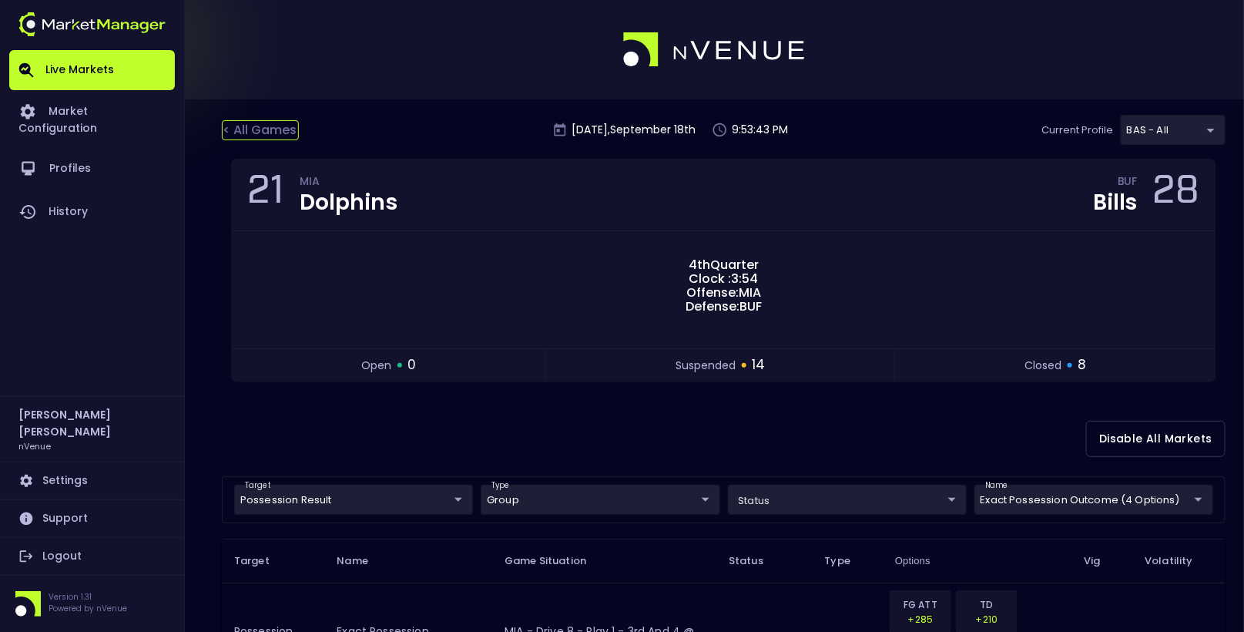
click at [253, 127] on div "< All Games" at bounding box center [260, 130] width 77 height 20
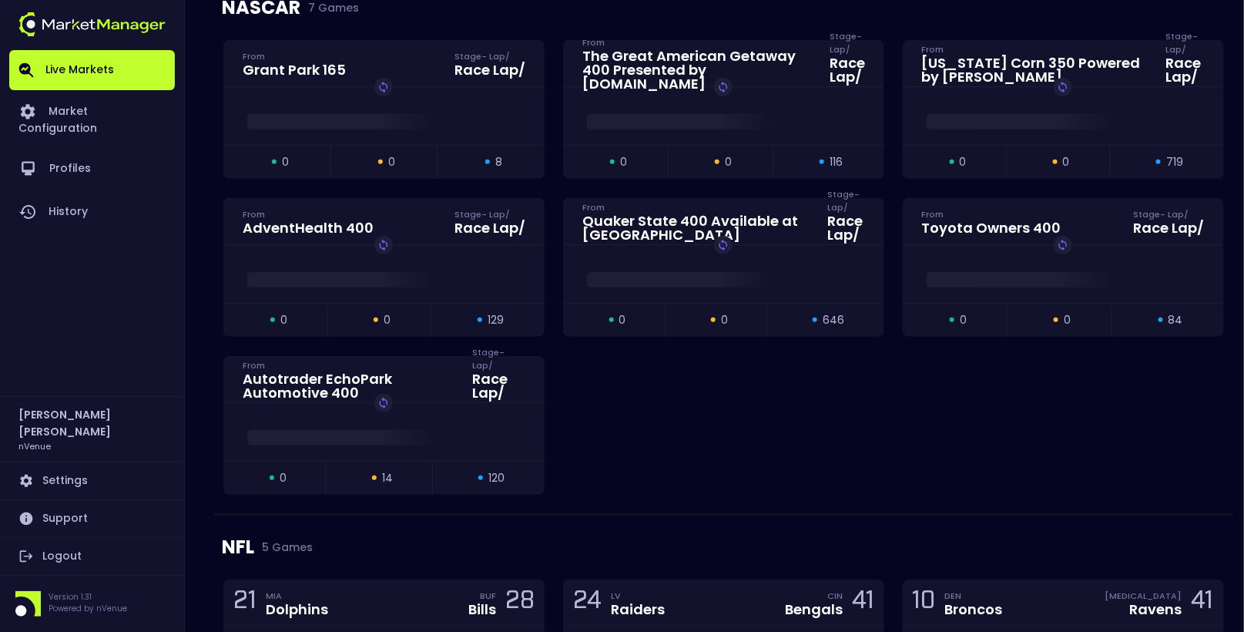
scroll to position [259, 0]
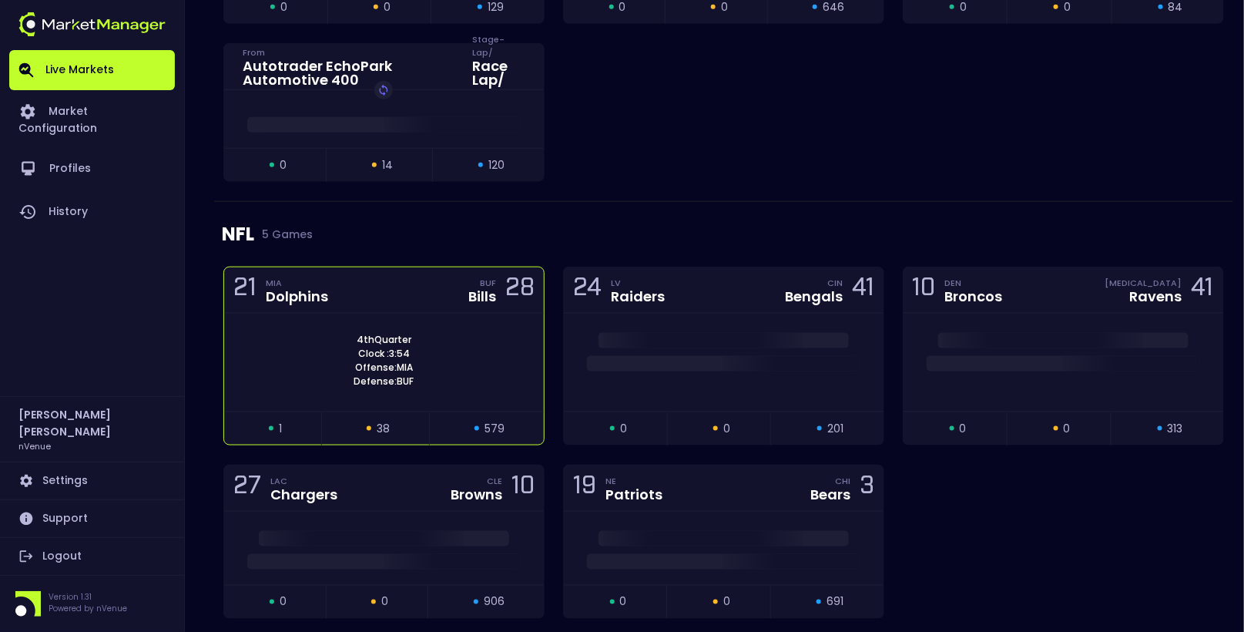
click at [432, 325] on div "4th Quarter Clock : 3:54 Offense: MIA Defense: BUF" at bounding box center [384, 363] width 320 height 98
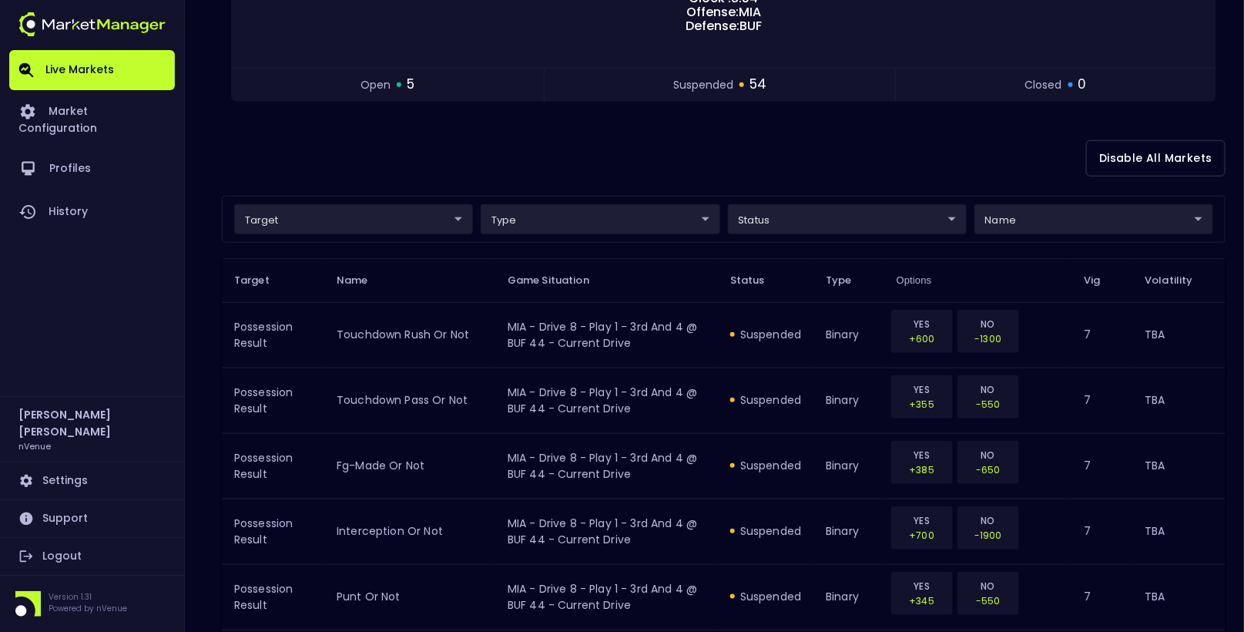
scroll to position [290, 0]
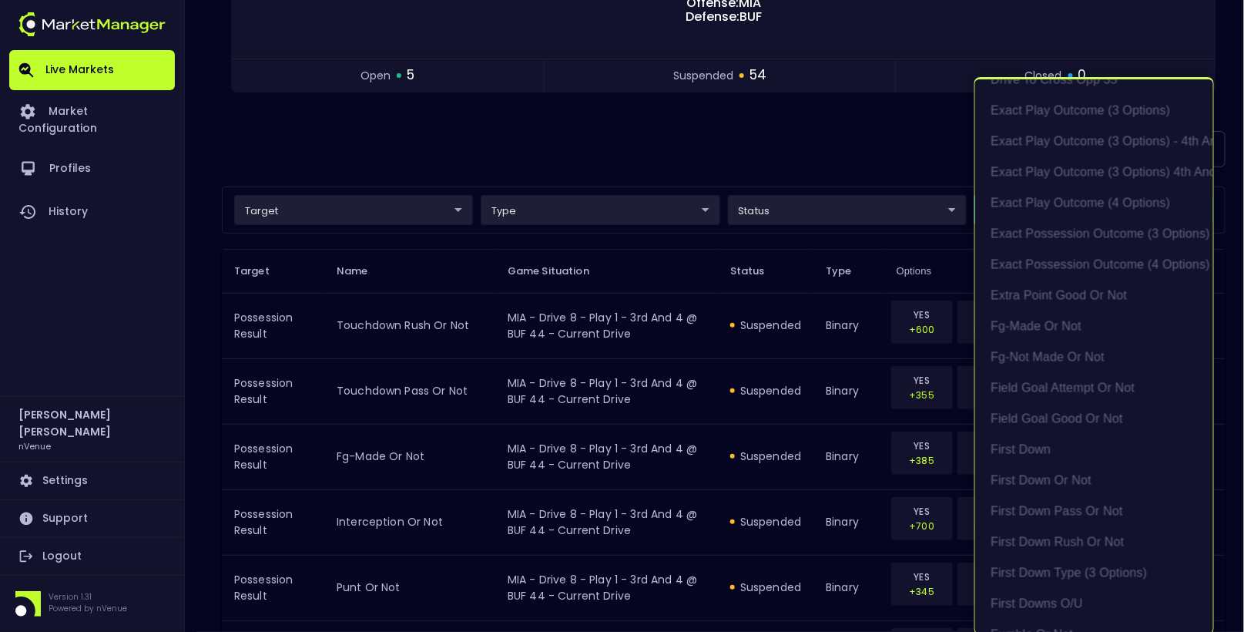
scroll to position [1186, 0]
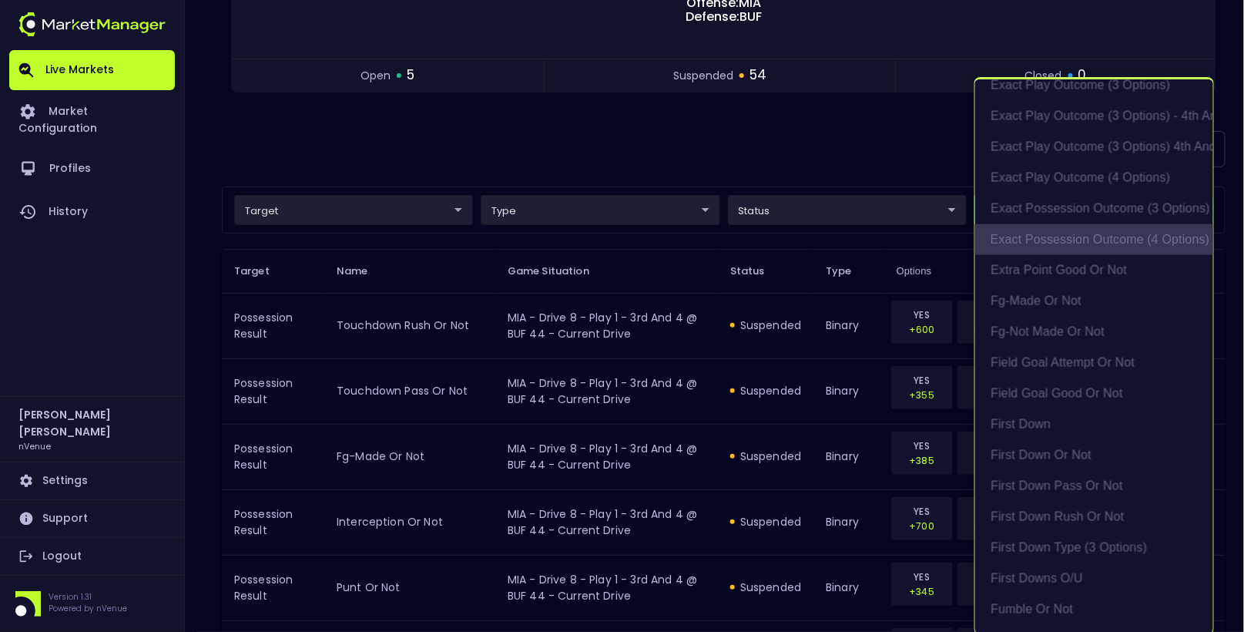
click at [1061, 245] on li "exact possession outcome (4 options)" at bounding box center [1094, 239] width 238 height 31
type input "Possession Result"
type input "group"
type input "exact possession outcome (4 options)"
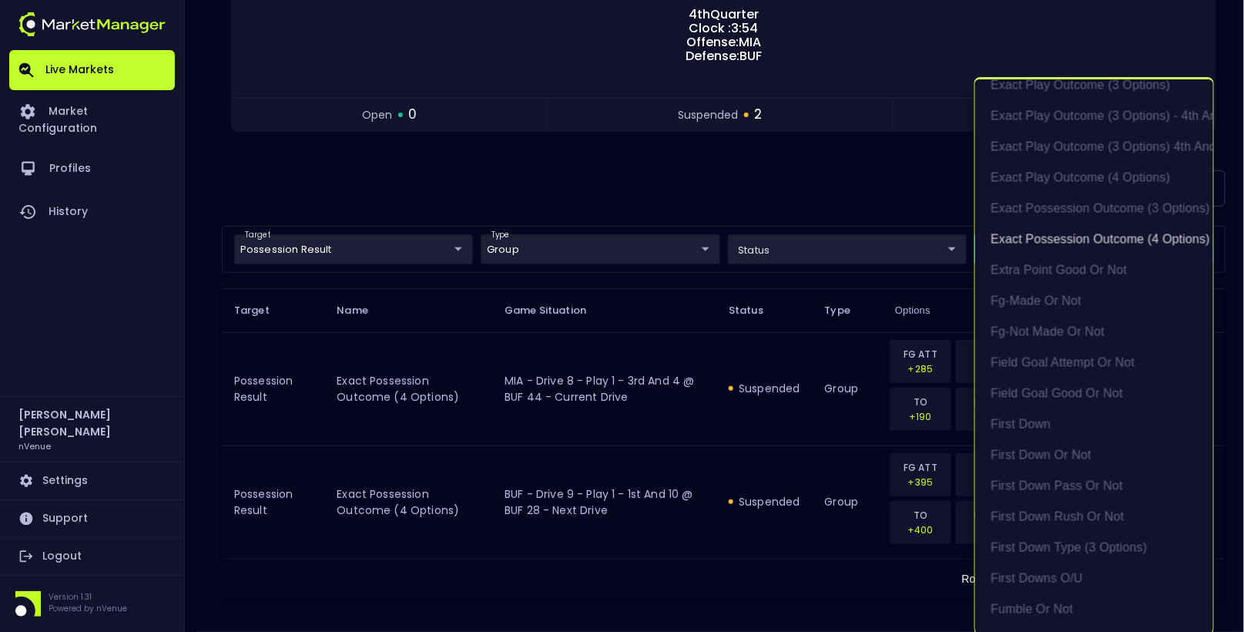
click at [858, 161] on div at bounding box center [622, 316] width 1244 height 632
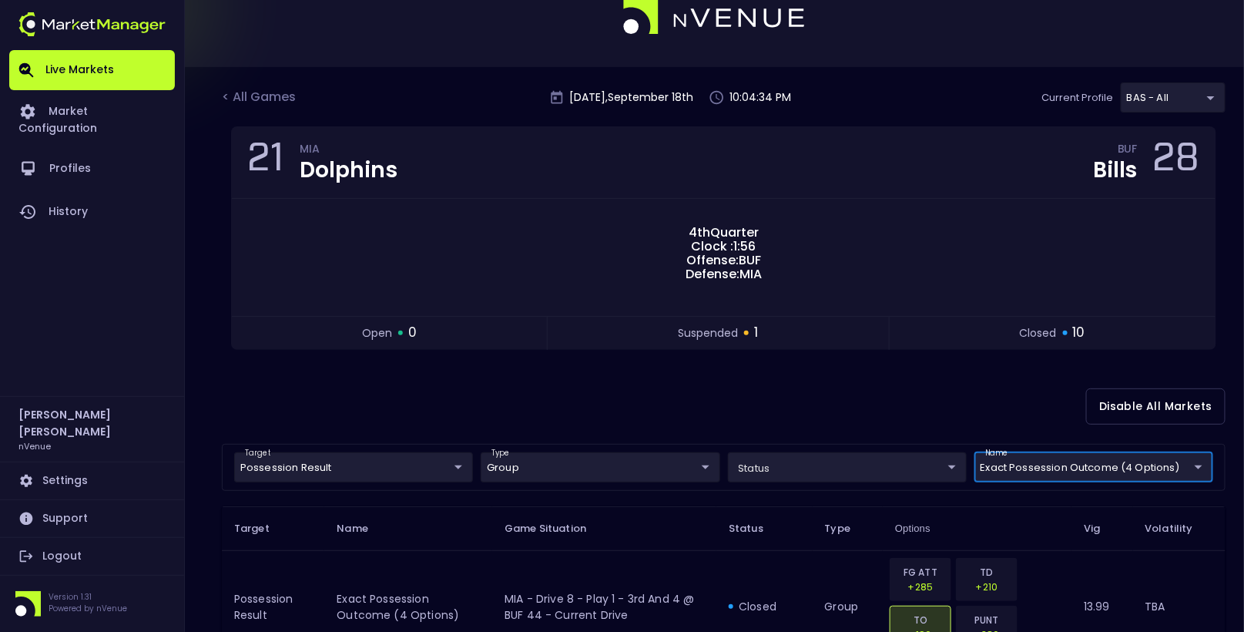
scroll to position [0, 0]
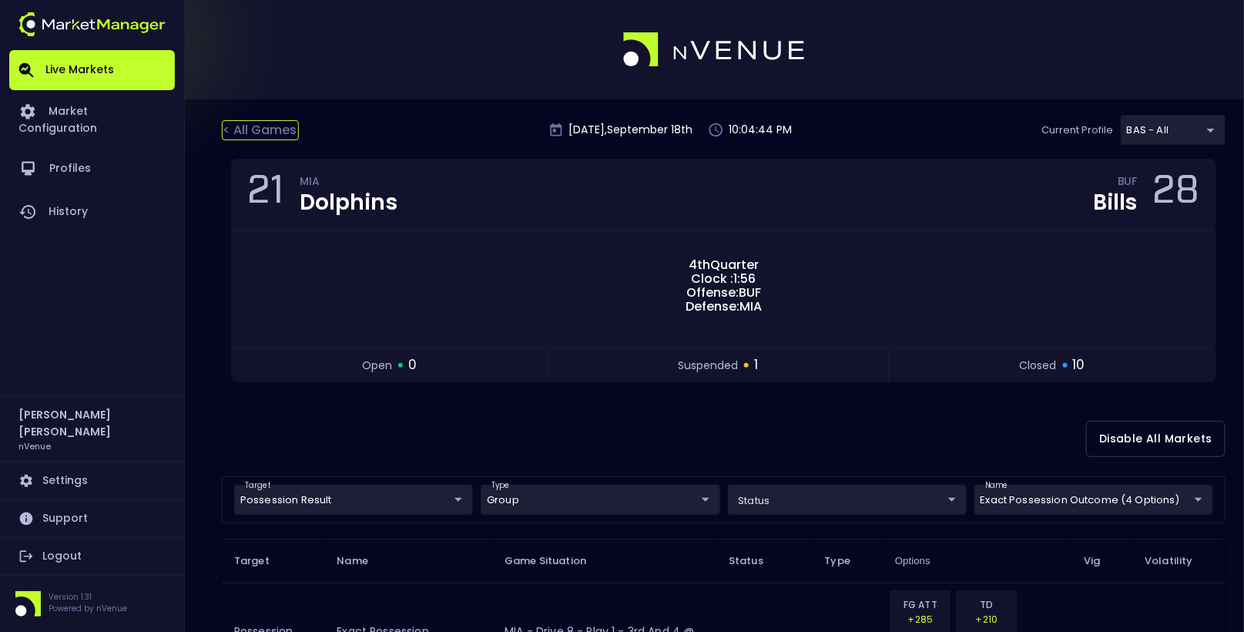
click at [257, 128] on div "< All Games" at bounding box center [260, 130] width 77 height 20
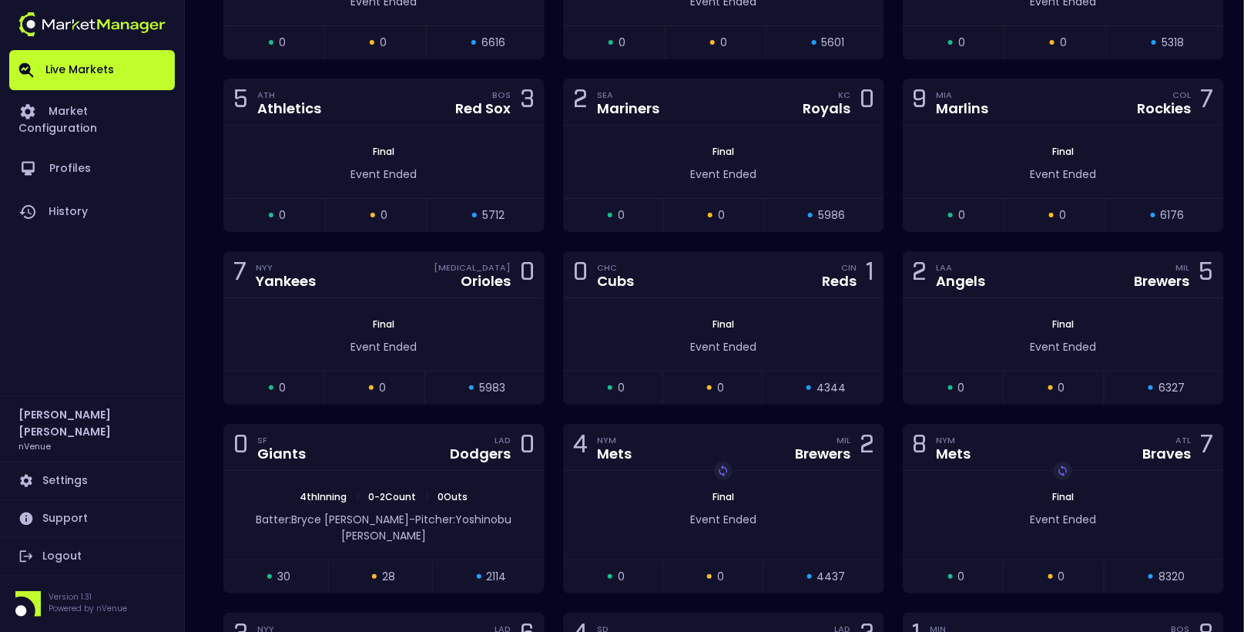
scroll to position [2163, 0]
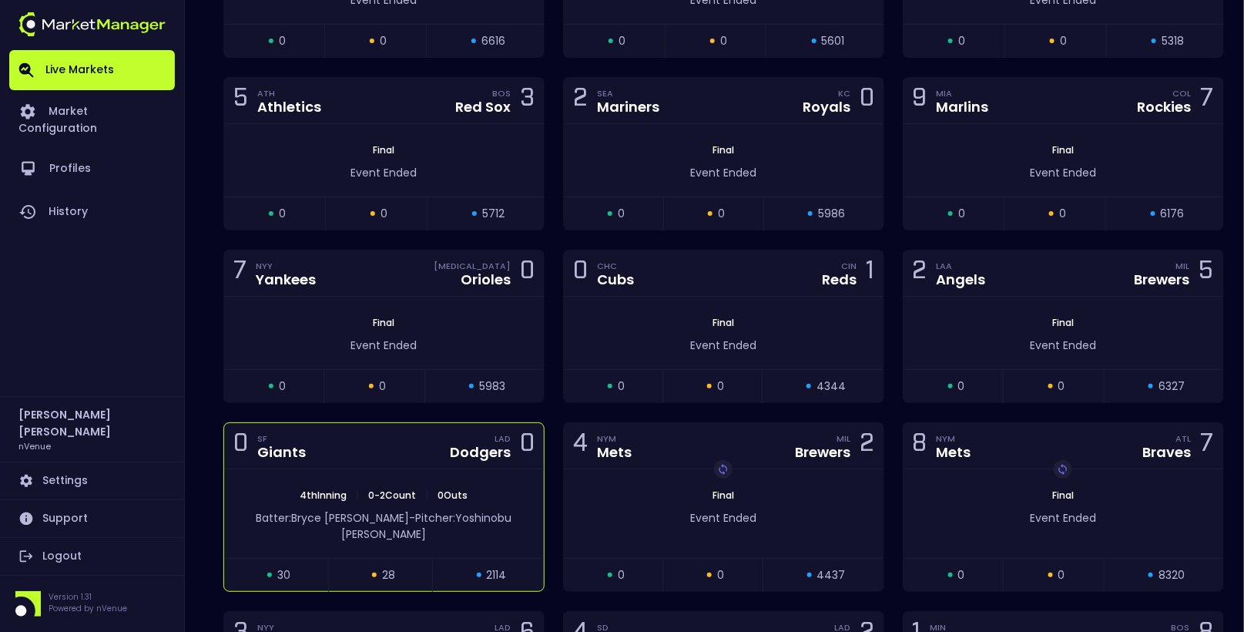
click at [432, 449] on div "0 SF Giants LAD Dodgers 0" at bounding box center [384, 446] width 320 height 46
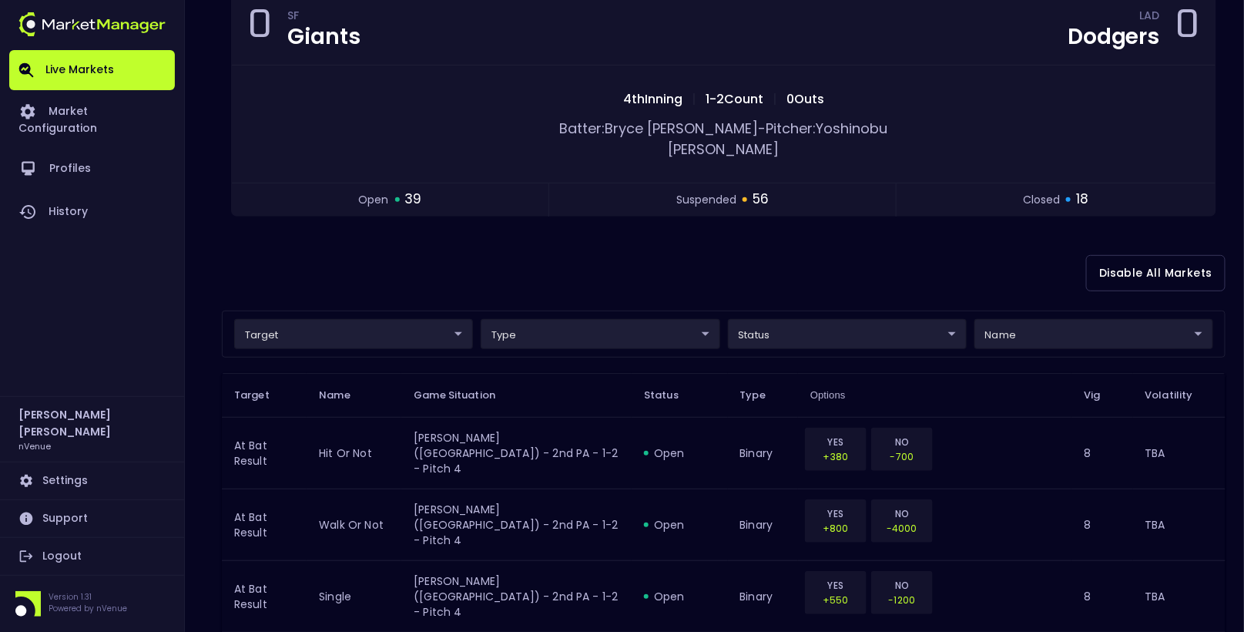
scroll to position [154, 0]
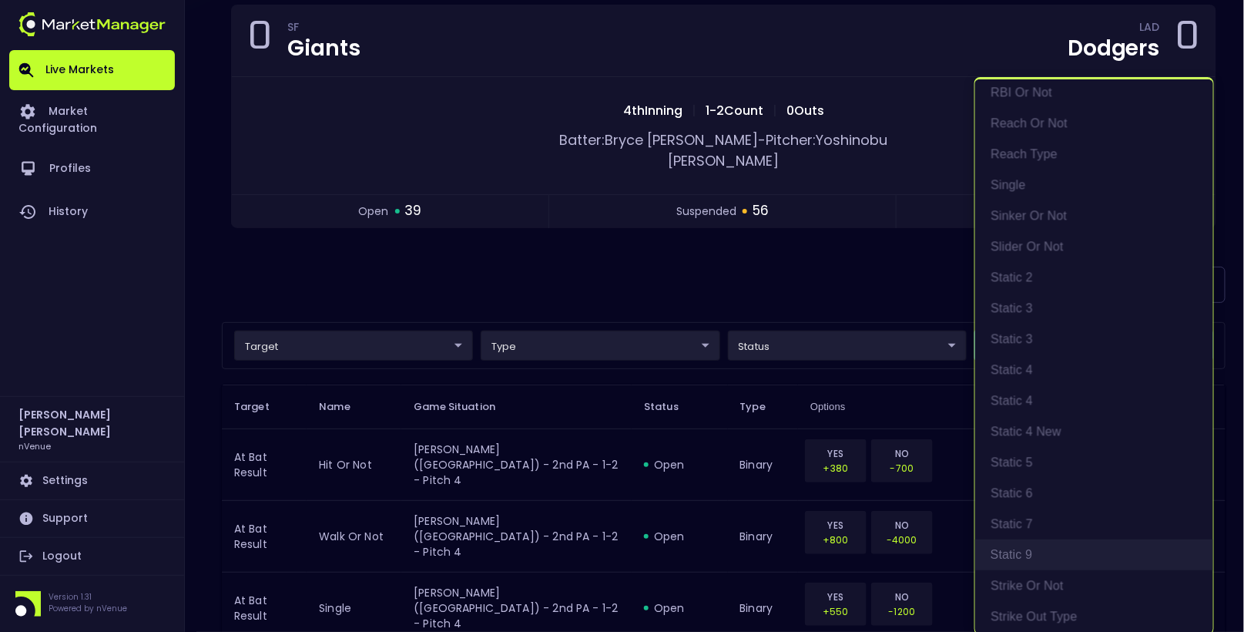
click at [1025, 545] on li "Static 9" at bounding box center [1094, 554] width 238 height 31
type input "At Bat Result"
type input "top"
type input "Static 9"
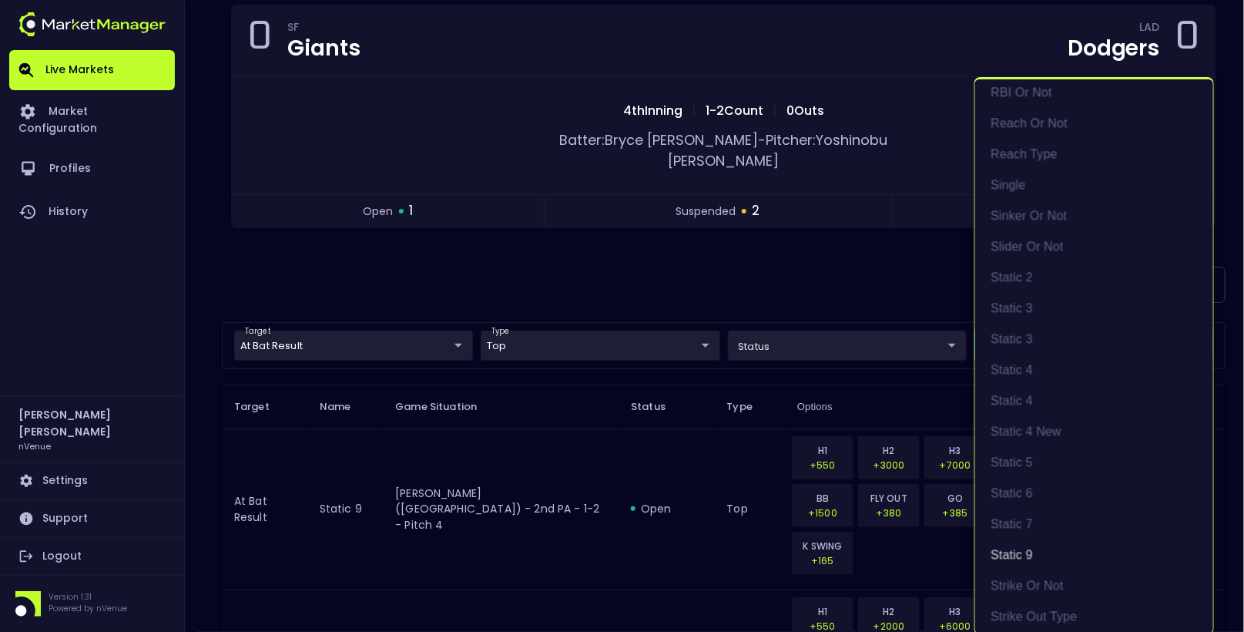
click at [672, 240] on div at bounding box center [622, 316] width 1244 height 632
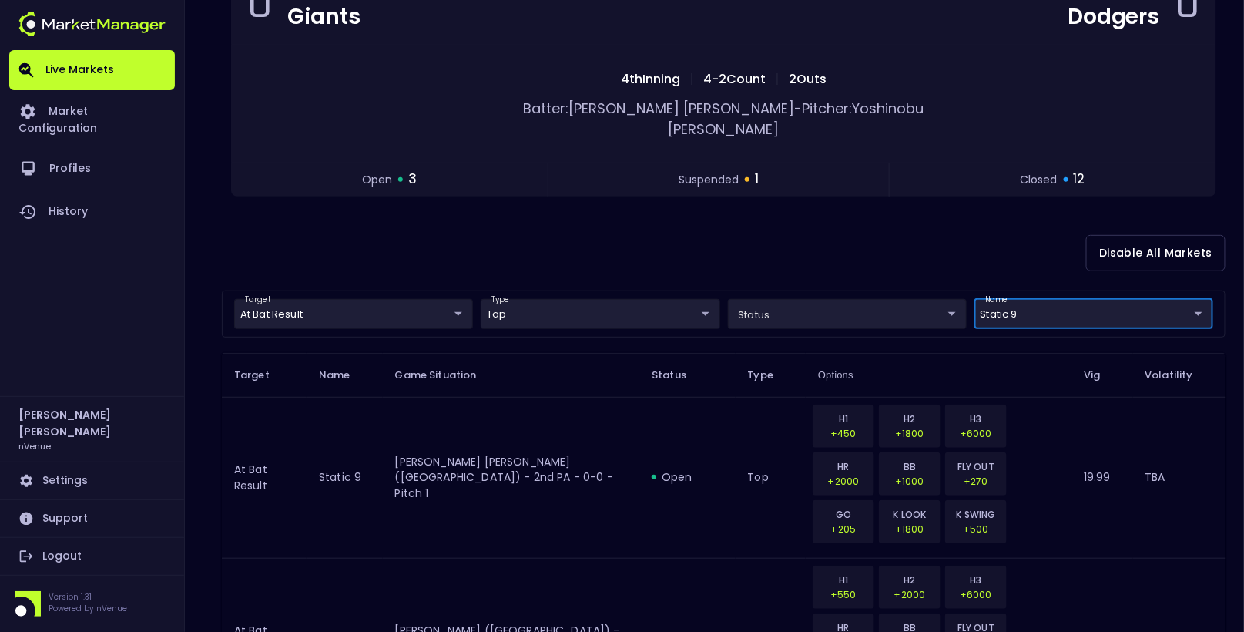
scroll to position [0, 0]
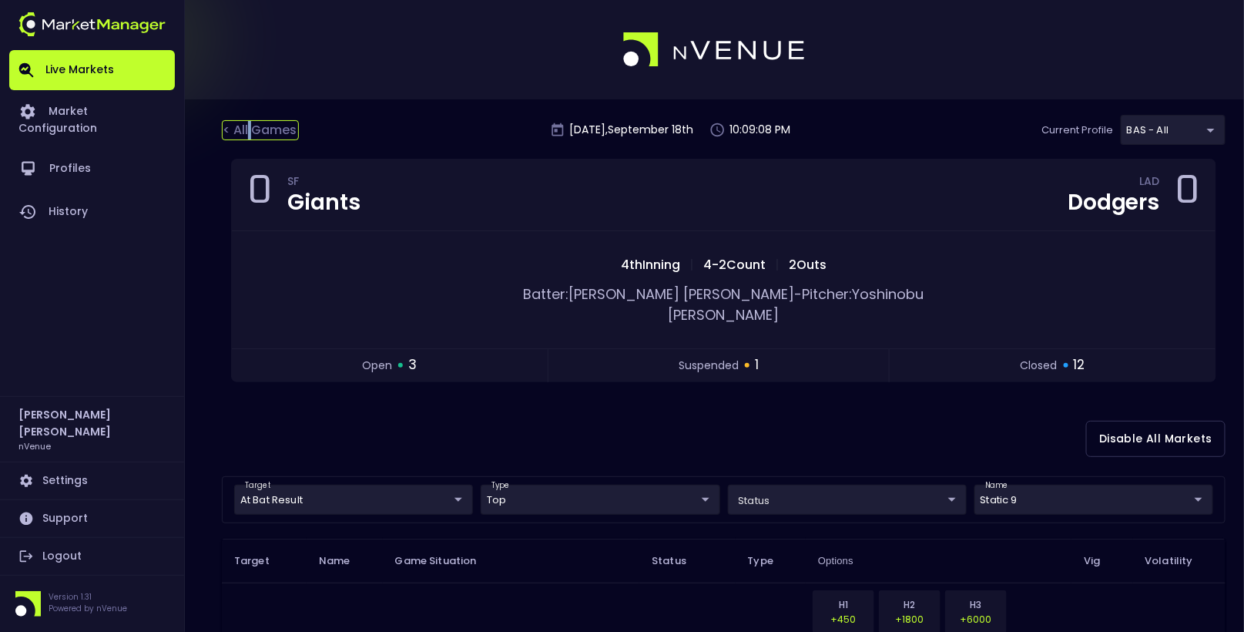
click at [250, 126] on div "< All Games" at bounding box center [260, 130] width 77 height 20
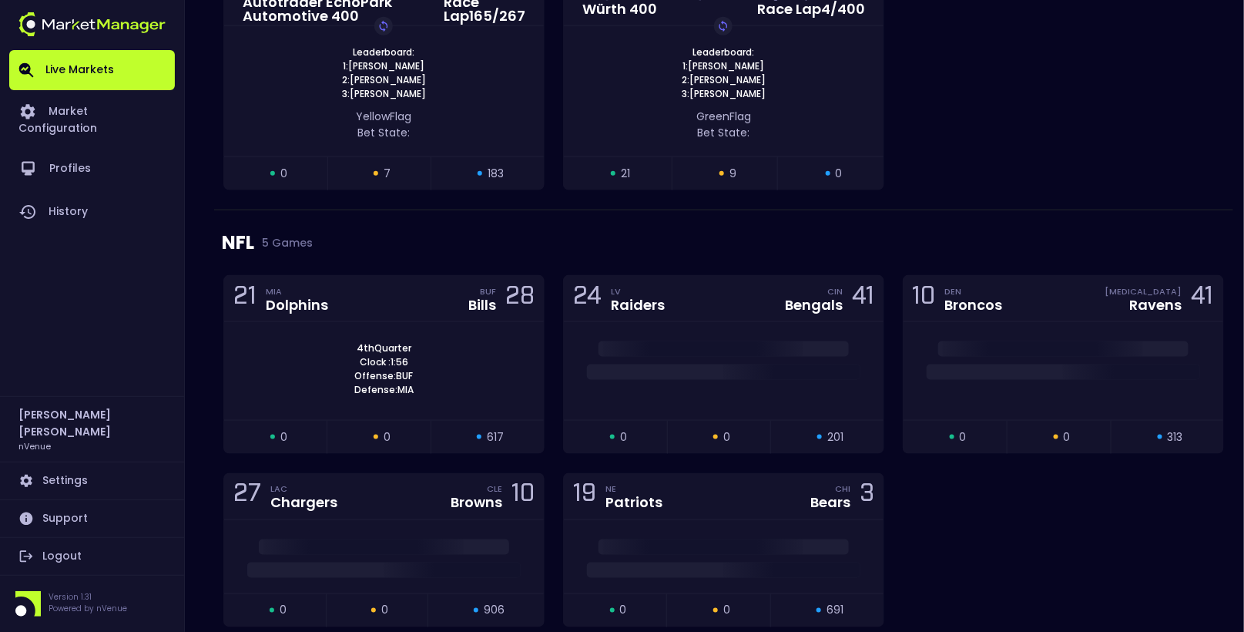
click at [431, 328] on div "4th Quarter Clock : 1:56 Offense: BUF Defense: MIA" at bounding box center [384, 371] width 320 height 98
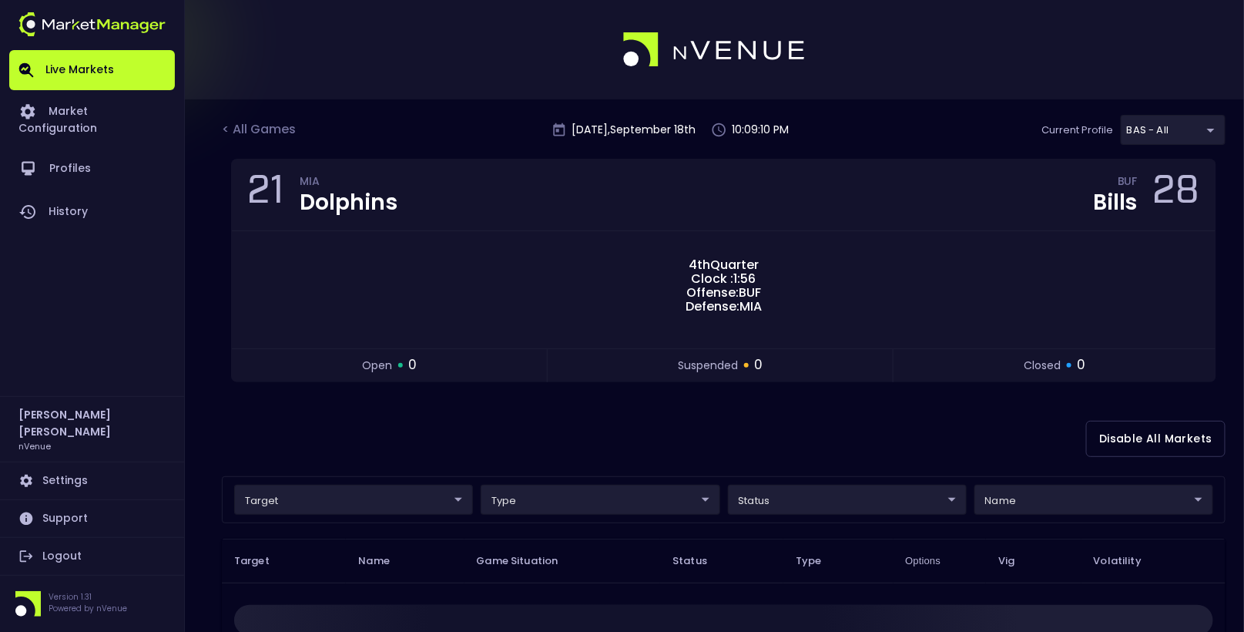
click at [1079, 510] on body "Live Markets Market Configuration Profiles History [PERSON_NAME] nVenue Setting…" at bounding box center [622, 481] width 1244 height 962
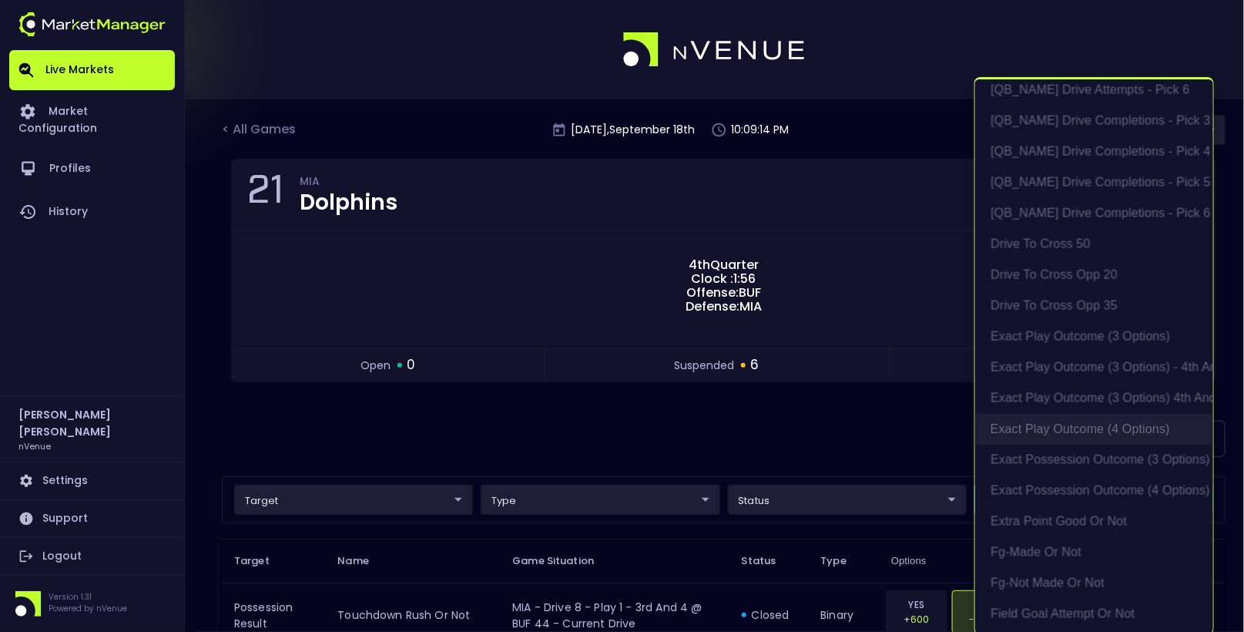
scroll to position [949, 0]
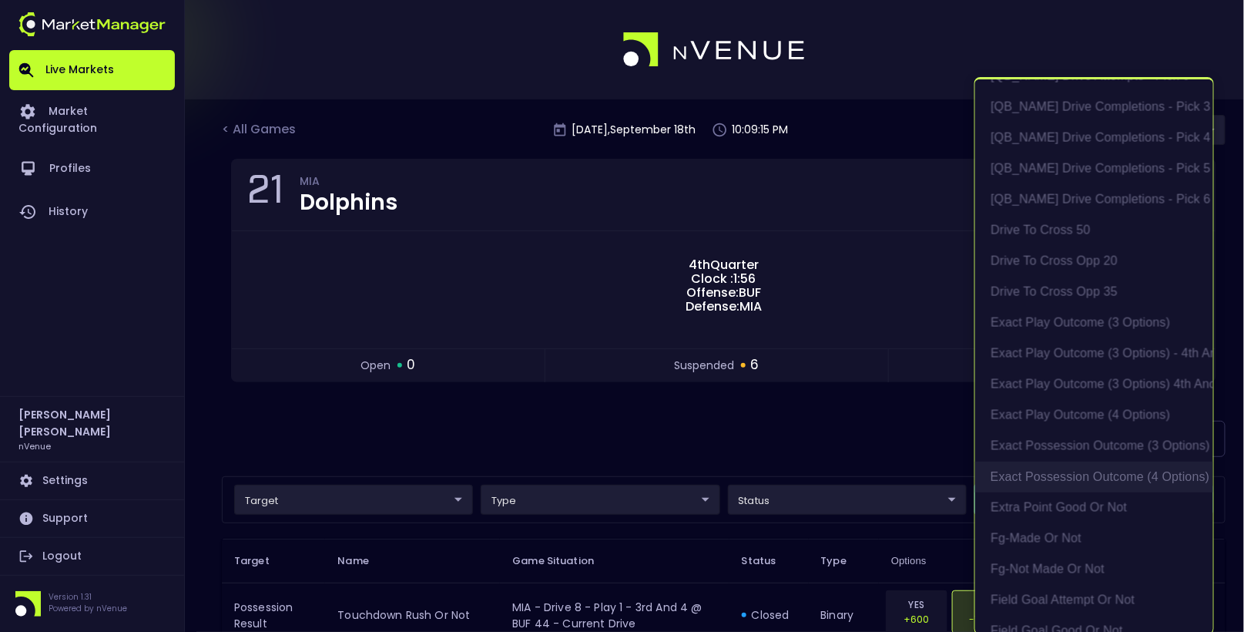
click at [1089, 474] on li "exact possession outcome (4 options)" at bounding box center [1094, 476] width 238 height 31
type input "Possession Result"
type input "group"
type input "exact possession outcome (4 options)"
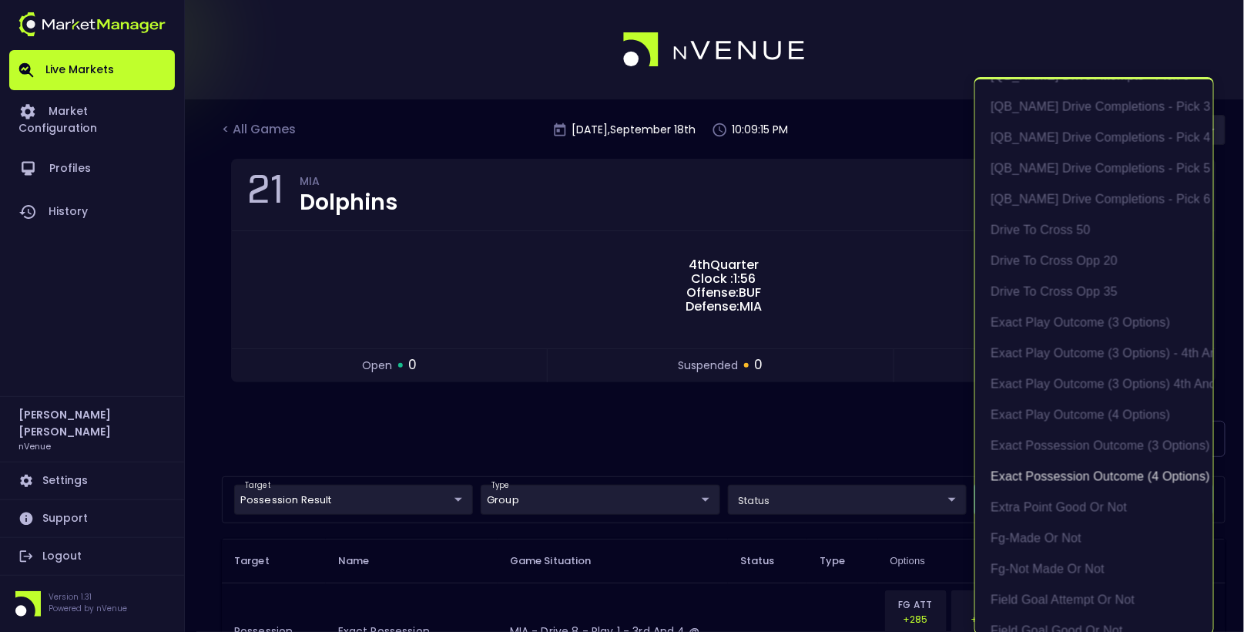
scroll to position [2, 0]
click at [769, 431] on div at bounding box center [622, 316] width 1244 height 632
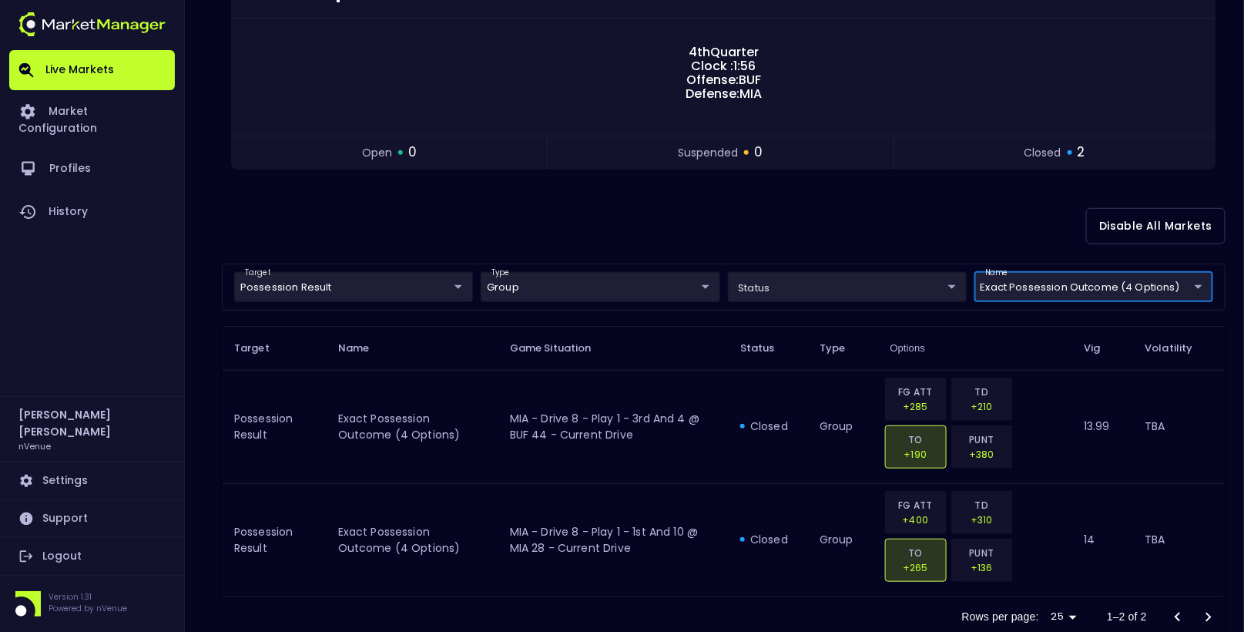
scroll to position [250, 0]
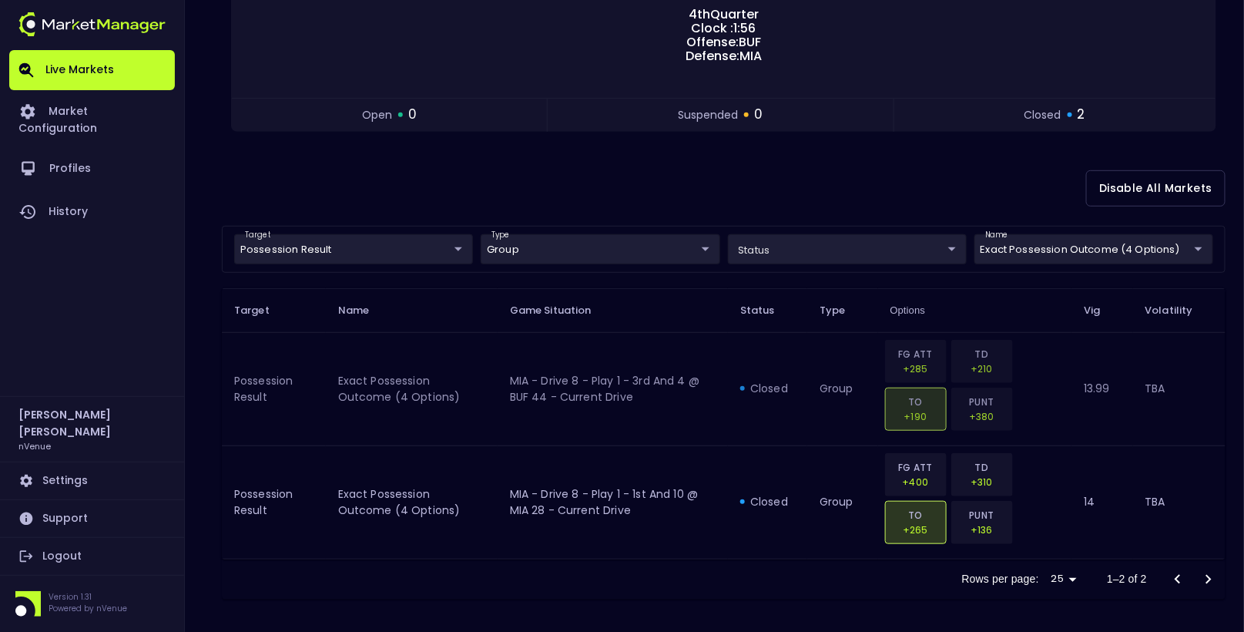
click at [650, 416] on td "MIA - Drive 8 - Play 1 - 3rd and 4 @ BUF 44 - Current Drive" at bounding box center [613, 388] width 230 height 113
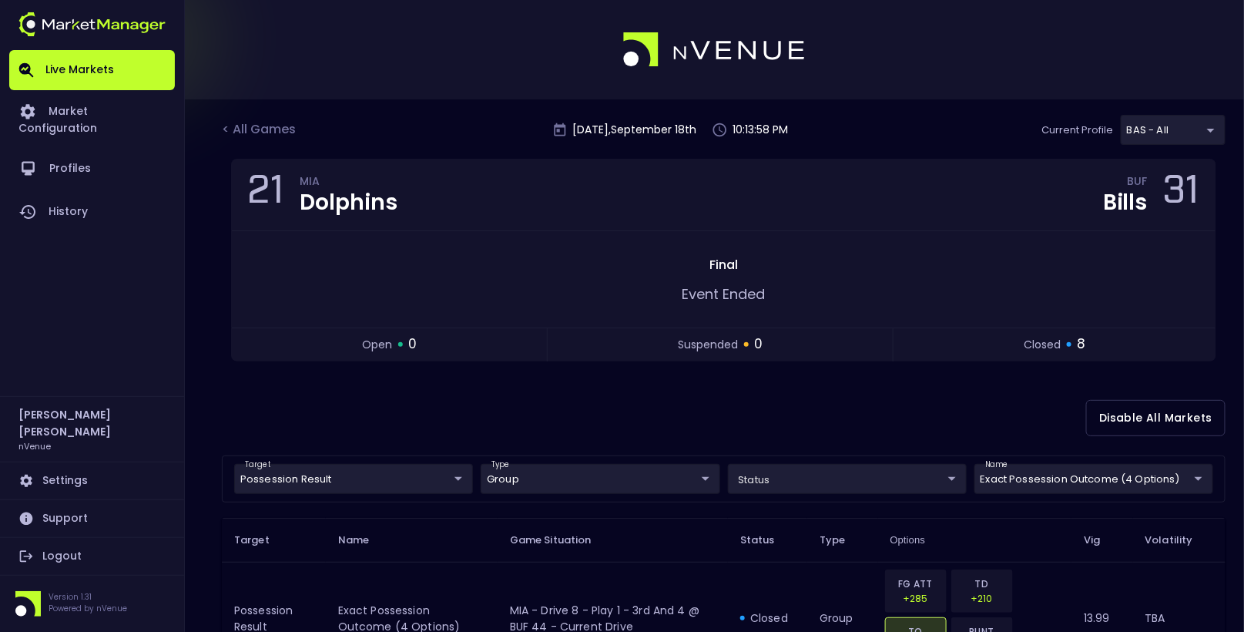
scroll to position [25, 0]
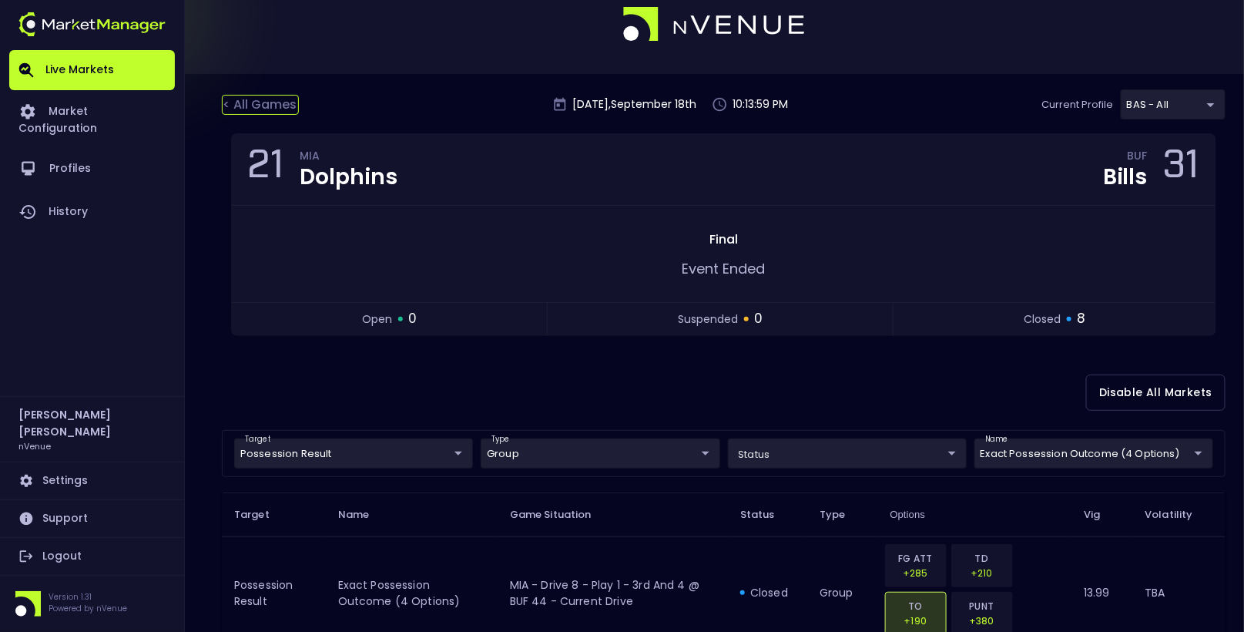
click at [273, 106] on div "< All Games" at bounding box center [260, 105] width 77 height 20
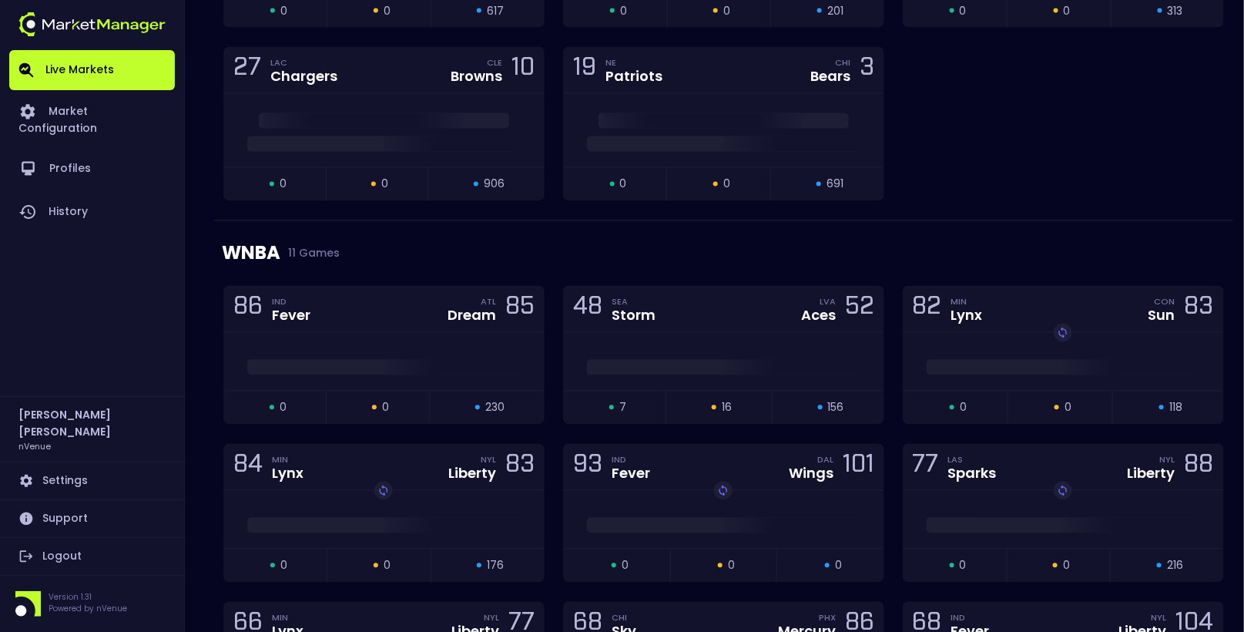
scroll to position [1071, 0]
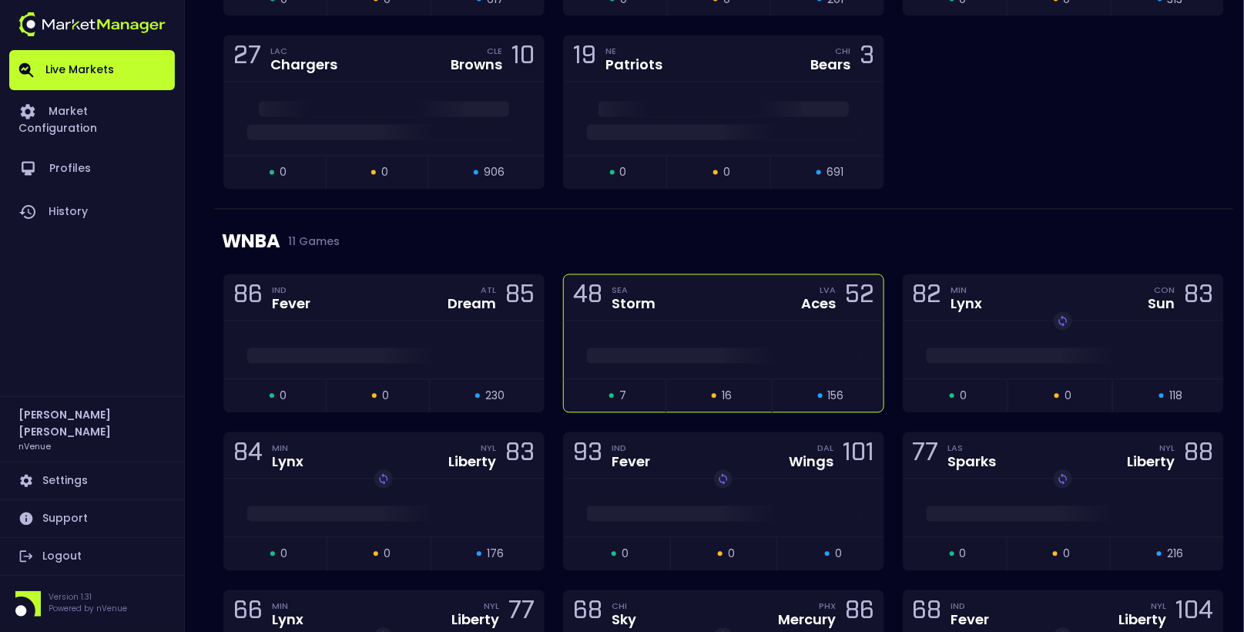
click at [653, 300] on div "Storm" at bounding box center [634, 304] width 44 height 14
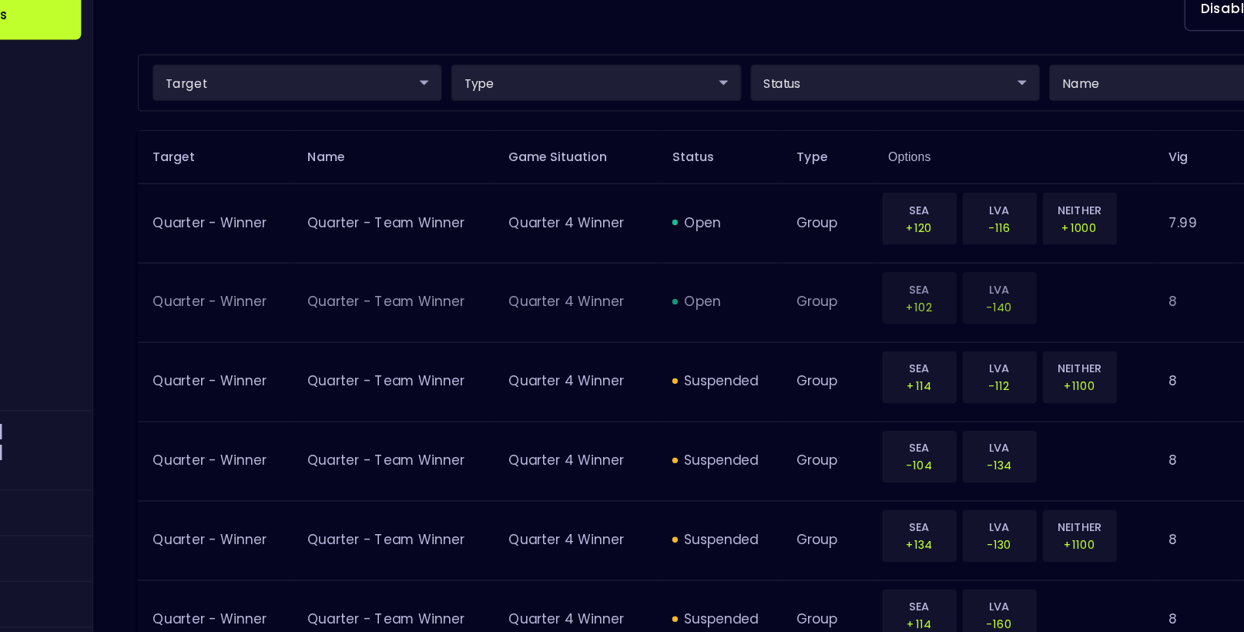
scroll to position [367, 0]
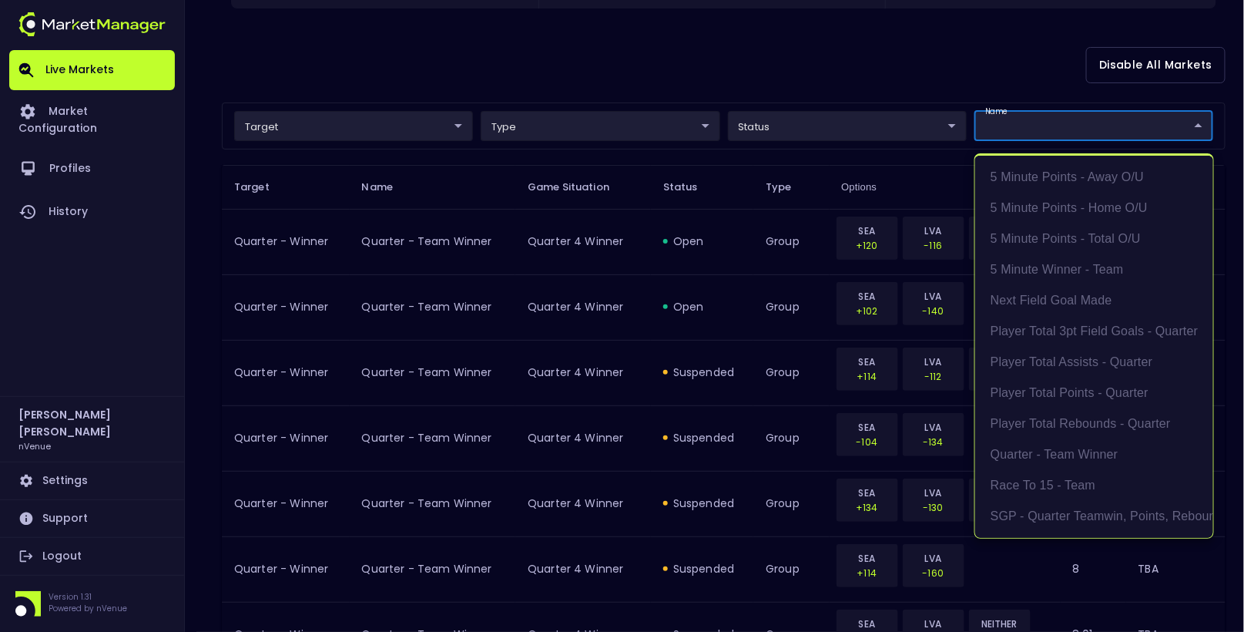
click at [1050, 268] on li "5 minute winner - team" at bounding box center [1094, 269] width 238 height 31
type input "5 Minute Winner"
type input "group"
type input "5 minute winner - team"
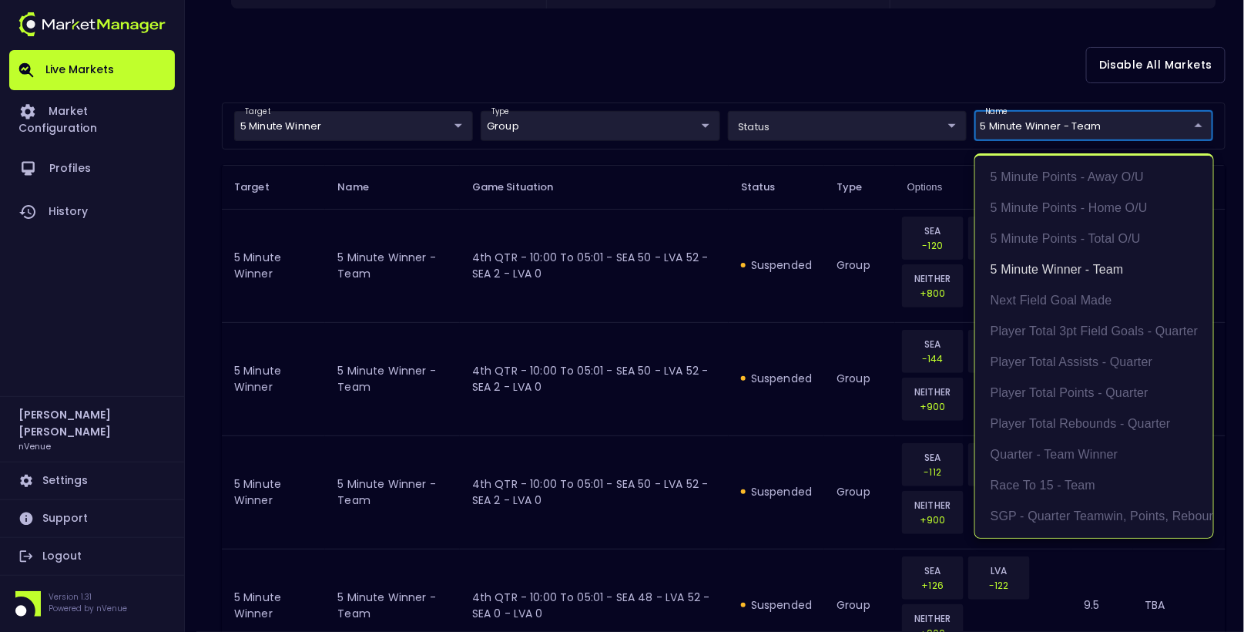
click at [854, 62] on div at bounding box center [622, 316] width 1244 height 632
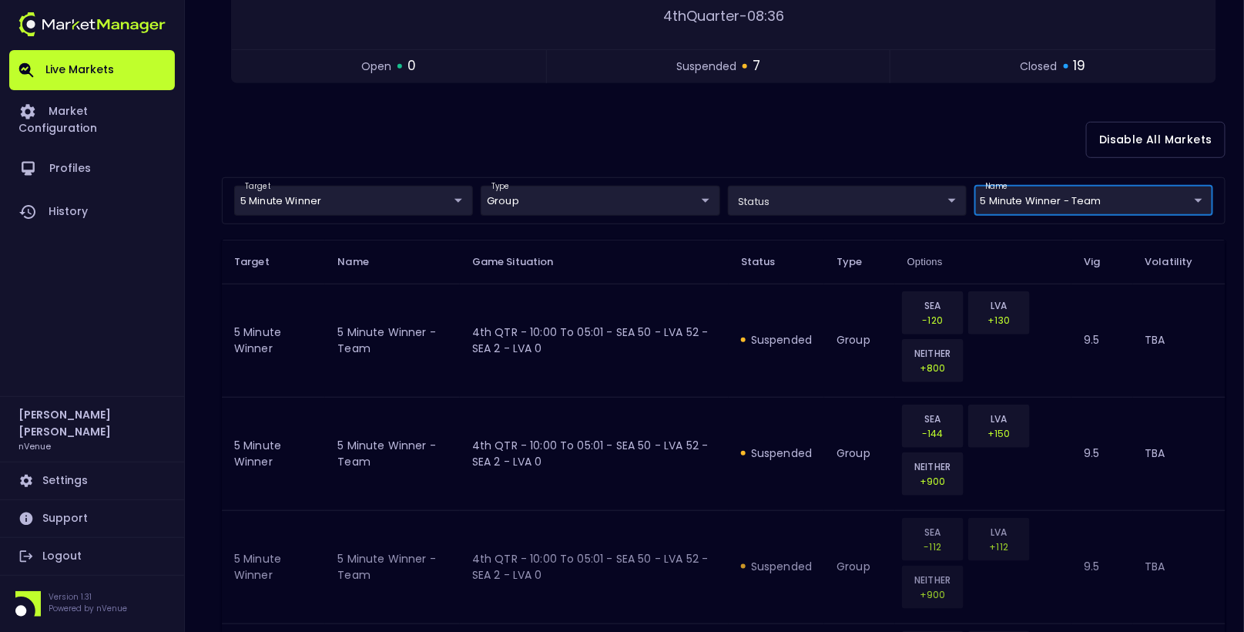
scroll to position [271, 0]
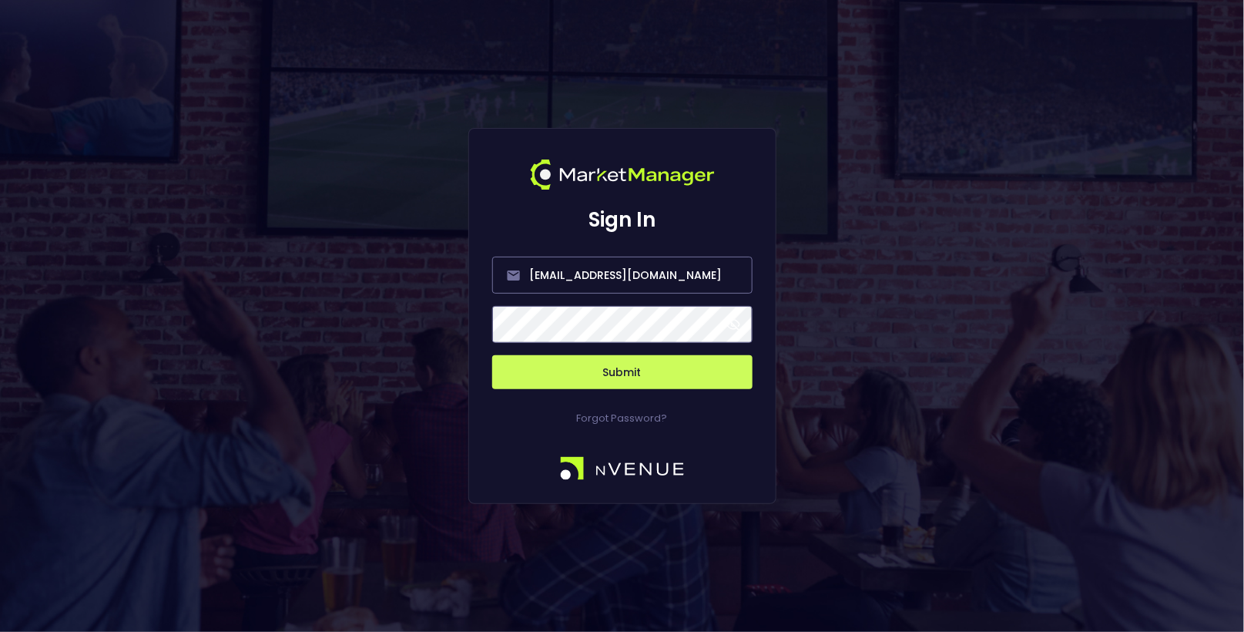
click at [605, 377] on button "Submit" at bounding box center [622, 372] width 260 height 34
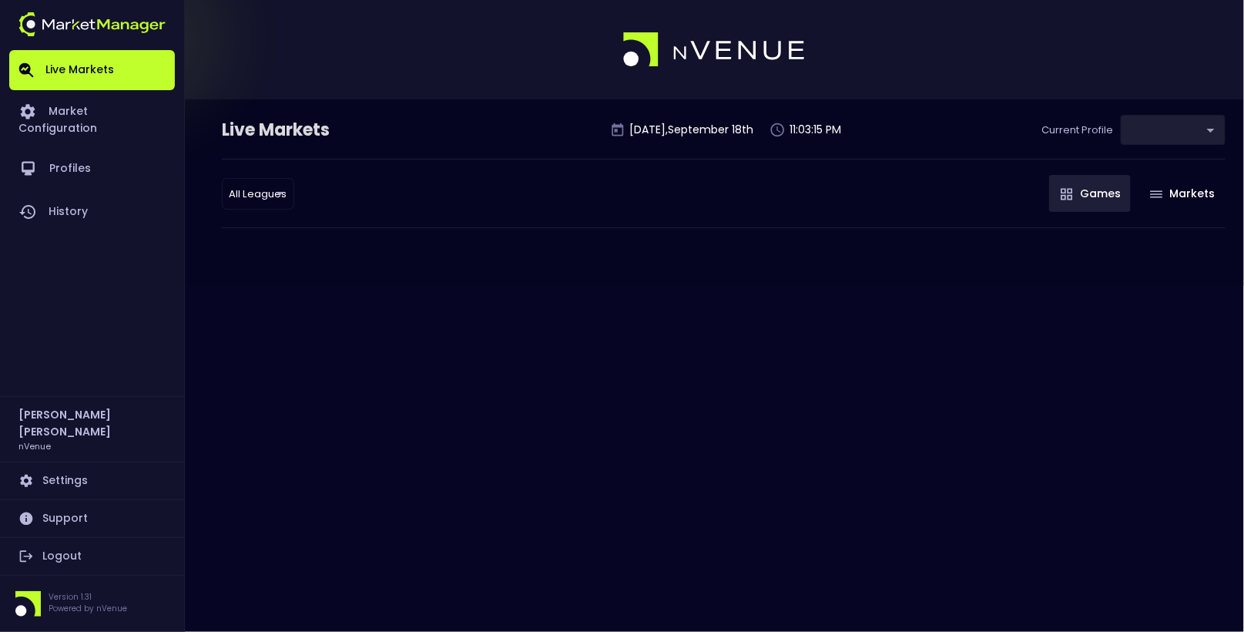
type input "0d810fa5-e353-4d9c-b11d-31f095cae871"
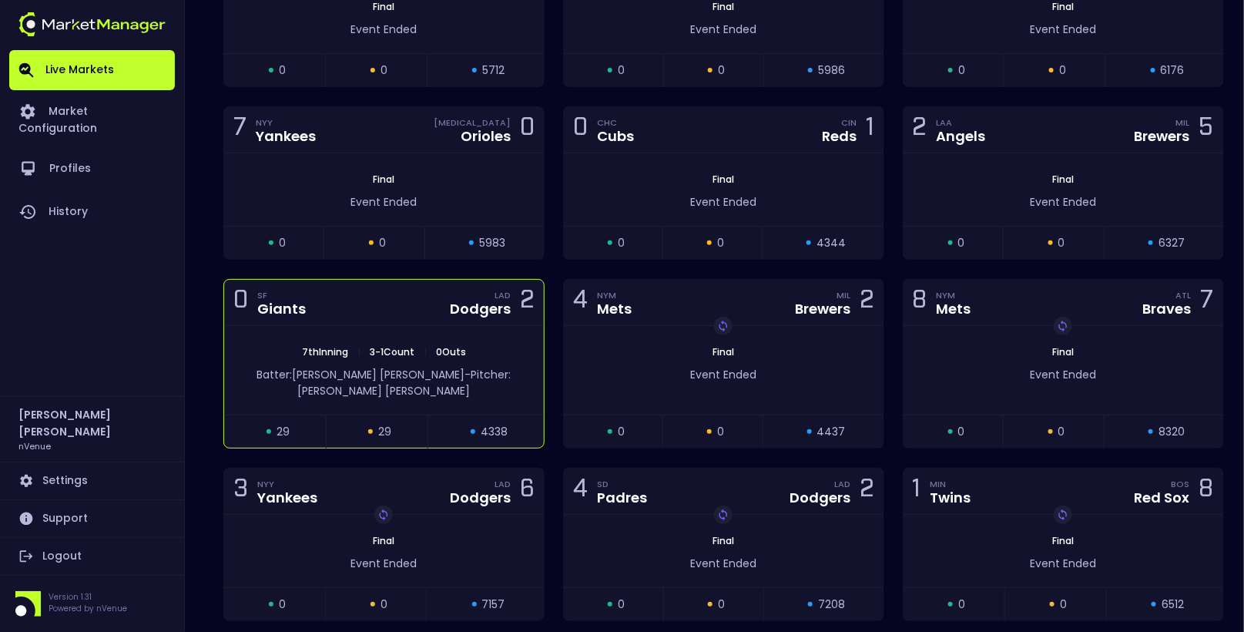
scroll to position [2285, 0]
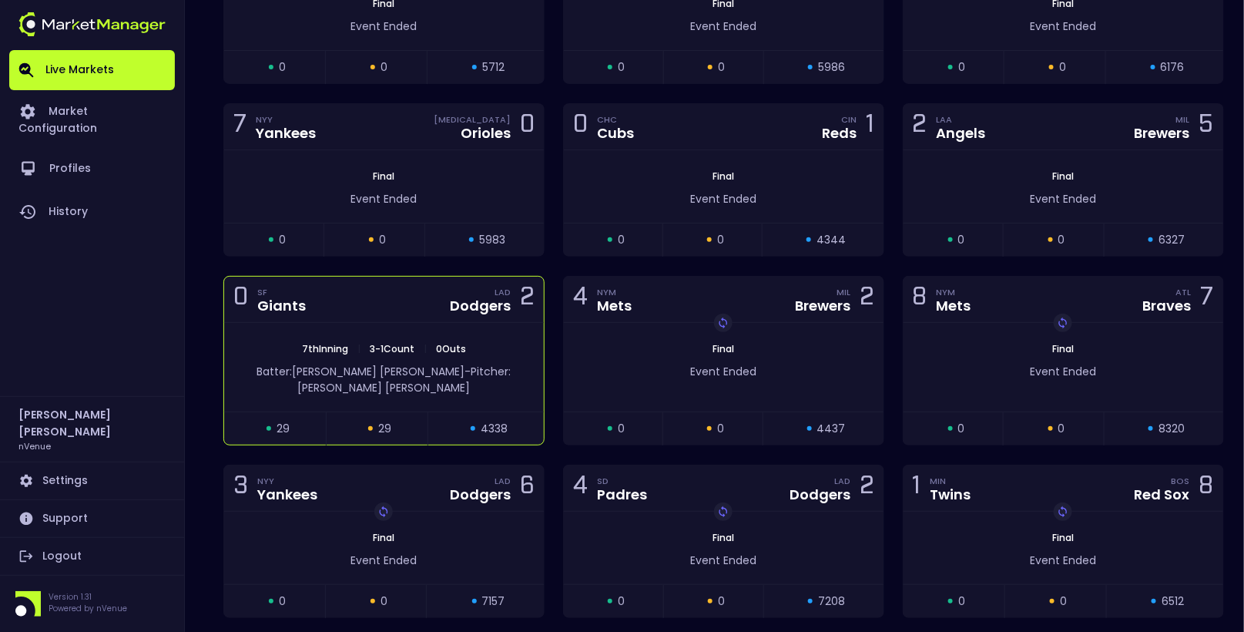
click at [376, 342] on span "3 - 1 Count" at bounding box center [392, 348] width 54 height 13
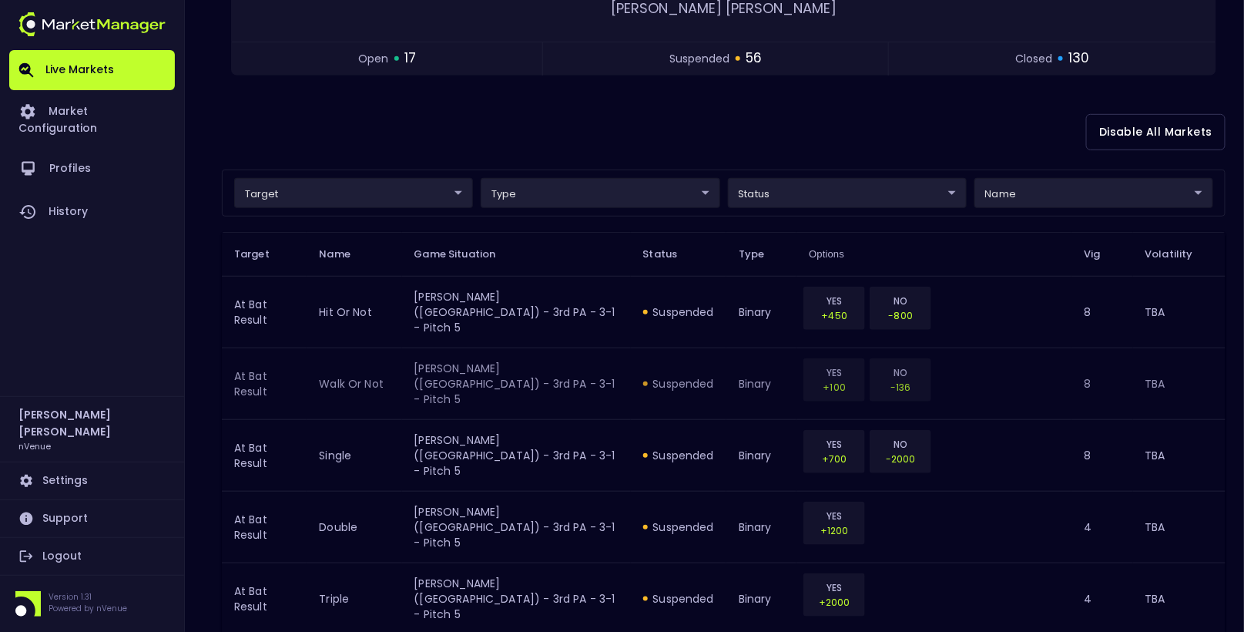
scroll to position [0, 0]
